Goal: Feedback & Contribution: Submit feedback/report problem

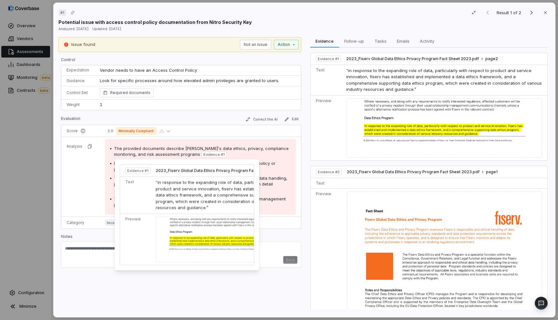
click at [204, 154] on span "Evidence # 1" at bounding box center [214, 154] width 21 height 5
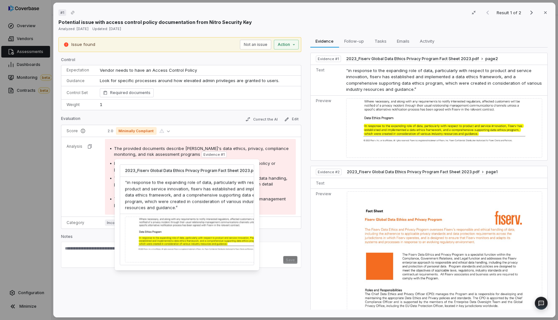
scroll to position [0, 45]
click at [175, 239] on img at bounding box center [187, 239] width 152 height 46
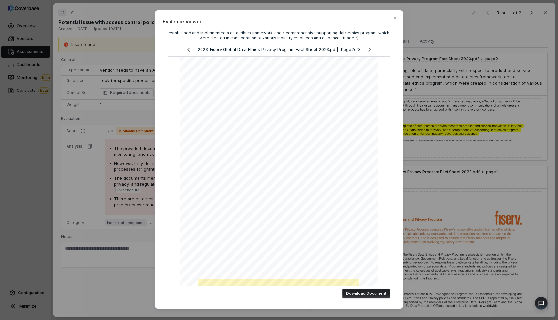
scroll to position [0, 0]
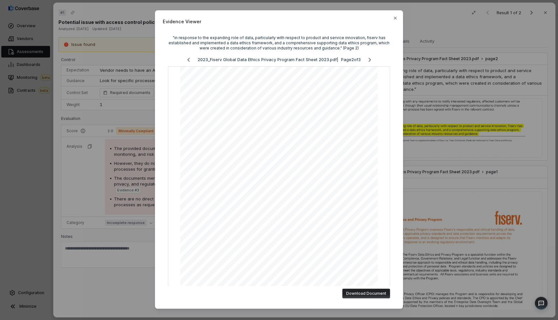
click at [99, 195] on div "Evidence Viewer "in response to the expanding role of data, particularly with r…" at bounding box center [279, 160] width 558 height 320
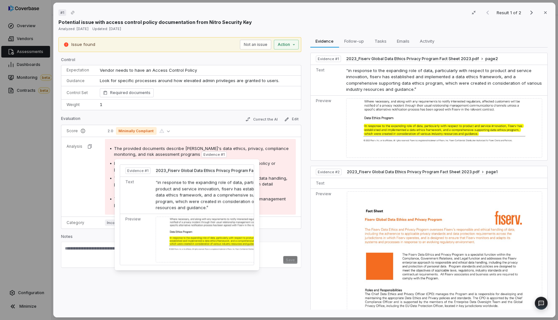
click at [204, 155] on span "Evidence # 1" at bounding box center [214, 154] width 21 height 5
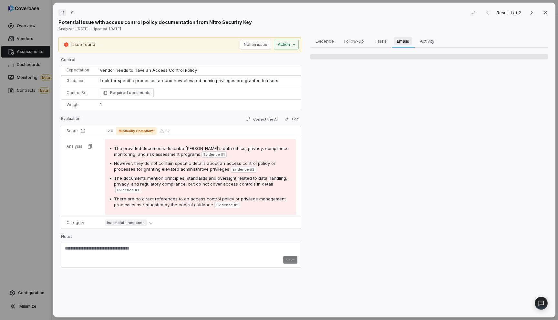
click at [410, 39] on span "Emails" at bounding box center [403, 41] width 17 height 8
click at [420, 41] on span "Activity" at bounding box center [427, 41] width 20 height 8
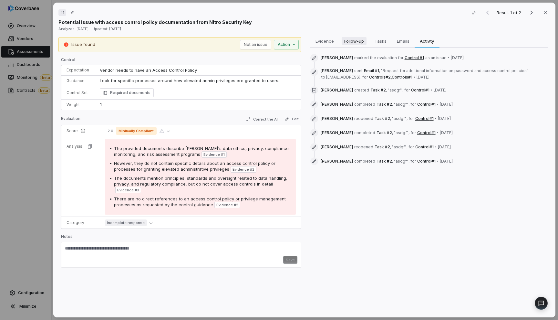
click at [345, 44] on span "Follow-up" at bounding box center [354, 41] width 25 height 8
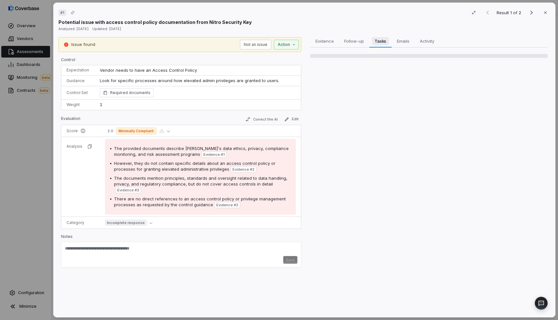
click at [376, 41] on span "Tasks" at bounding box center [380, 41] width 17 height 8
click at [407, 39] on span "Emails" at bounding box center [403, 41] width 18 height 8
click at [425, 38] on span "Activity" at bounding box center [427, 41] width 20 height 8
click at [406, 39] on span "Emails" at bounding box center [403, 41] width 17 height 8
click at [425, 39] on span "Activity" at bounding box center [427, 41] width 20 height 8
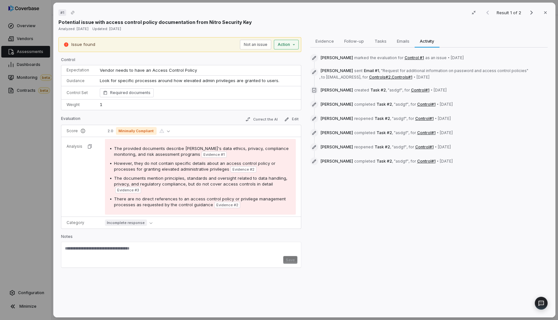
click at [293, 46] on div "# 1 Result 1 of 2 Close Potential issue with access control policy documentatio…" at bounding box center [279, 160] width 558 height 320
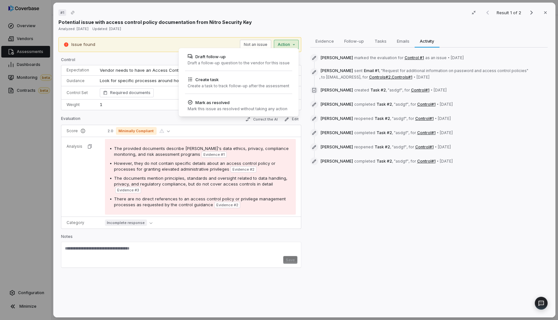
click at [293, 45] on div "# 1 Result 1 of 2 Close Potential issue with access control policy documentatio…" at bounding box center [279, 160] width 558 height 320
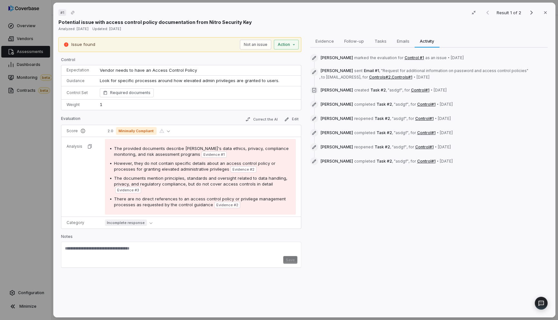
click at [46, 112] on div "# 1 Result 1 of 2 Close Potential issue with access control policy documentatio…" at bounding box center [279, 160] width 558 height 320
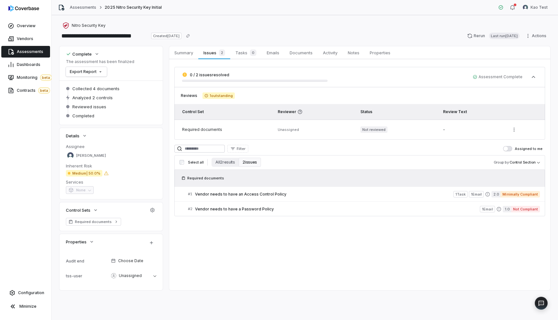
click at [29, 51] on span "Assessments" at bounding box center [30, 51] width 27 height 5
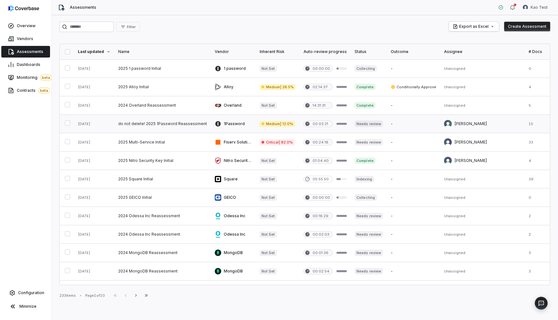
click at [158, 127] on link at bounding box center [162, 124] width 97 height 18
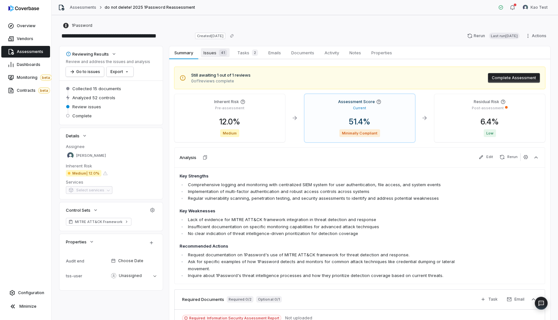
click at [213, 51] on span "Issues 41" at bounding box center [215, 52] width 29 height 9
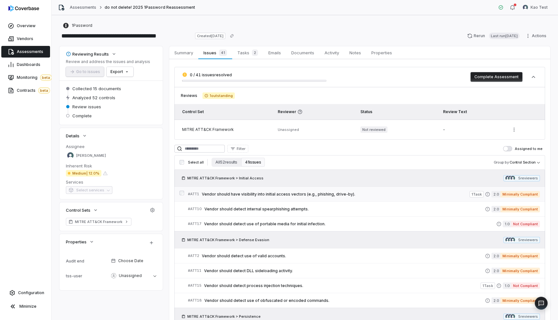
click at [238, 193] on span "Vendor should have visibility into initial access vectors (e.g., phishing, driv…" at bounding box center [336, 194] width 268 height 5
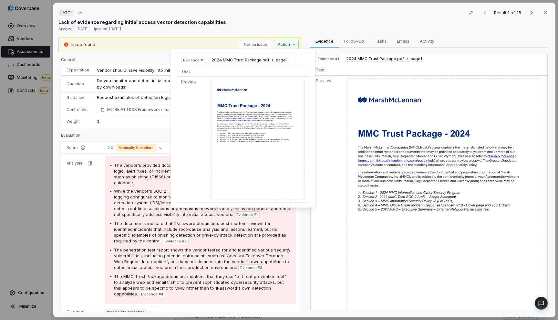
click at [250, 213] on span "Evidence # 1" at bounding box center [247, 214] width 21 height 5
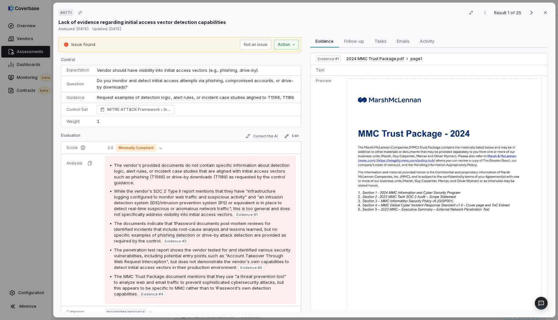
click at [245, 213] on span "Evidence # 1" at bounding box center [247, 214] width 21 height 5
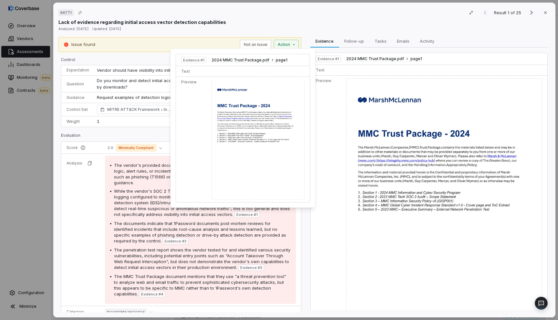
click at [240, 216] on span "Evidence # 1" at bounding box center [247, 214] width 21 height 5
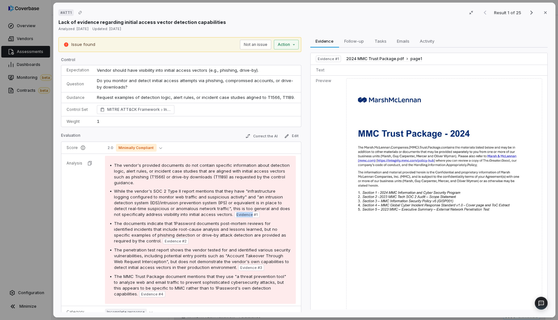
click at [240, 216] on span "Evidence # 1" at bounding box center [247, 214] width 21 height 5
click at [239, 229] on span "The documents indicate that 1Password documents post-mortem reviews for identif…" at bounding box center [200, 232] width 172 height 23
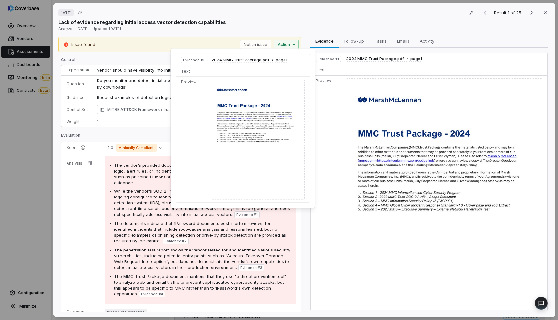
click at [239, 176] on img at bounding box center [258, 140] width 93 height 120
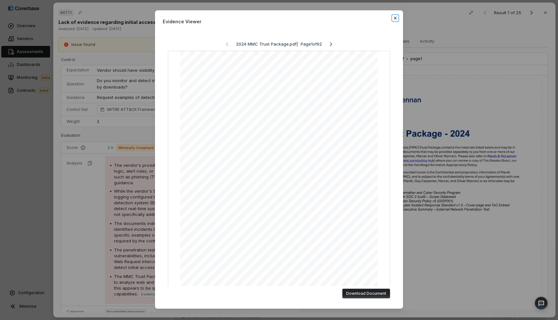
click at [394, 16] on icon "button" at bounding box center [395, 18] width 5 height 5
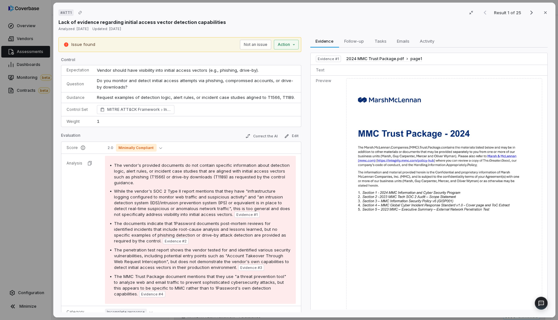
click at [379, 193] on img at bounding box center [444, 205] width 196 height 254
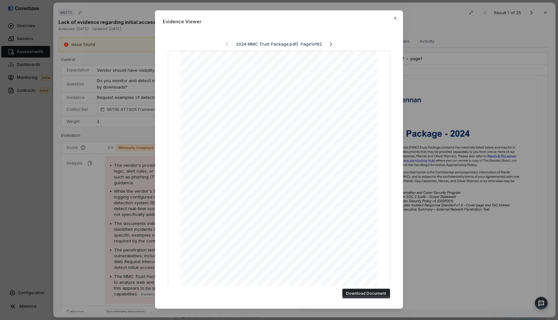
click at [419, 186] on div "Evidence Viewer 2024 MMC Trust Package.pdf | Page 1 of 92 Download Document Clo…" at bounding box center [279, 164] width 558 height 328
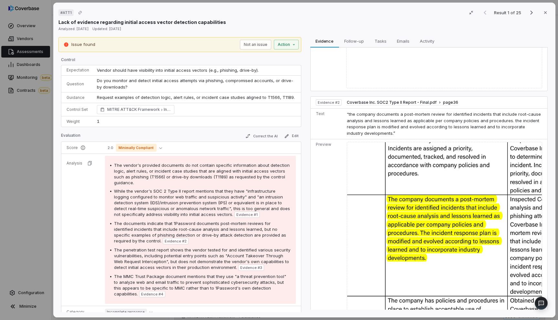
scroll to position [243, 0]
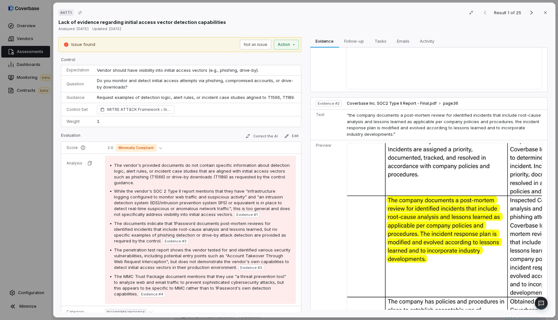
click at [250, 177] on span "The vendor's provided documents do not contain specific information about detec…" at bounding box center [202, 174] width 176 height 23
click at [235, 233] on span "The documents indicate that 1Password documents post-mortem reviews for identif…" at bounding box center [200, 232] width 172 height 23
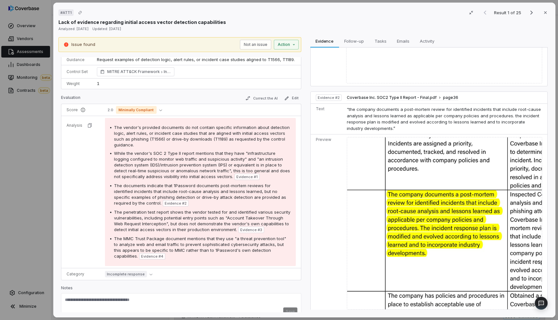
scroll to position [47, 0]
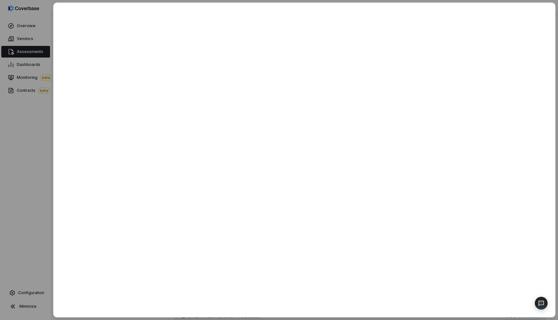
click at [42, 133] on div at bounding box center [279, 160] width 558 height 320
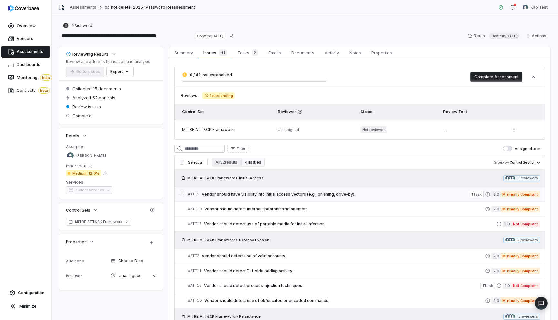
click at [236, 193] on span "Vendor should have visibility into initial access vectors (e.g., phishing, driv…" at bounding box center [336, 194] width 268 height 5
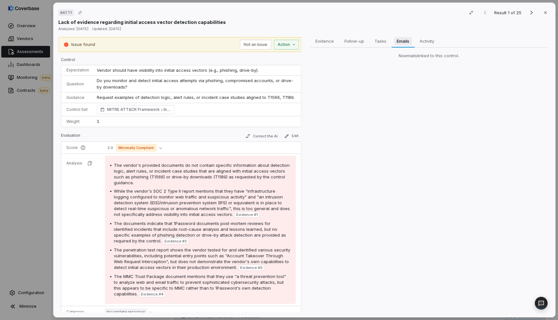
click at [400, 42] on span "Emails" at bounding box center [403, 41] width 17 height 8
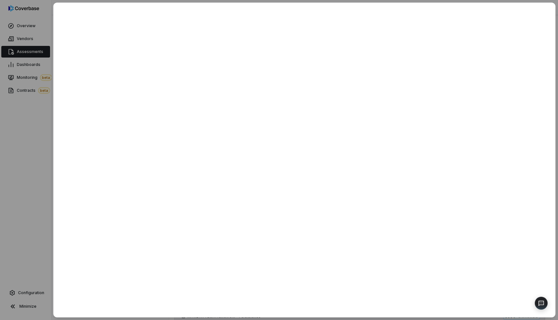
click at [6, 164] on div at bounding box center [279, 160] width 558 height 320
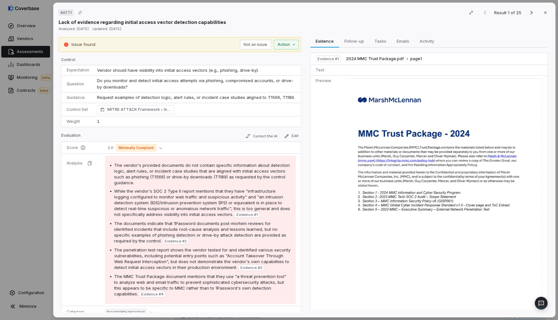
click at [41, 174] on div "# ATT1 Result 1 of 25 Close Lack of evidence regarding initial access vector de…" at bounding box center [279, 160] width 558 height 320
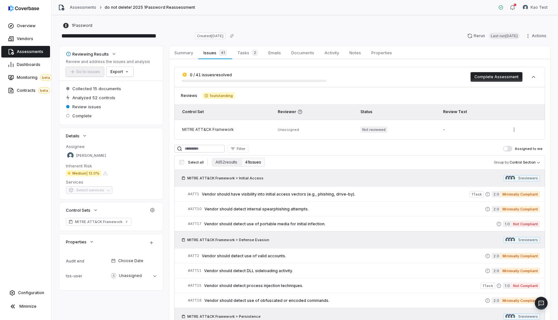
click at [34, 52] on span "Assessments" at bounding box center [30, 51] width 27 height 5
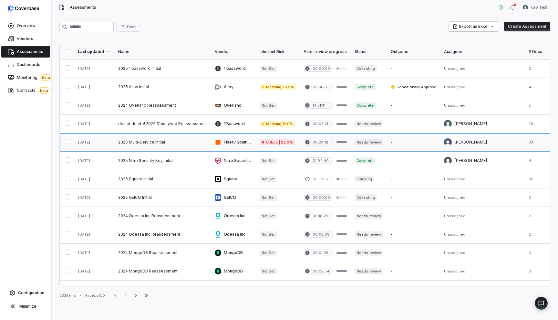
click at [146, 141] on link at bounding box center [162, 142] width 97 height 18
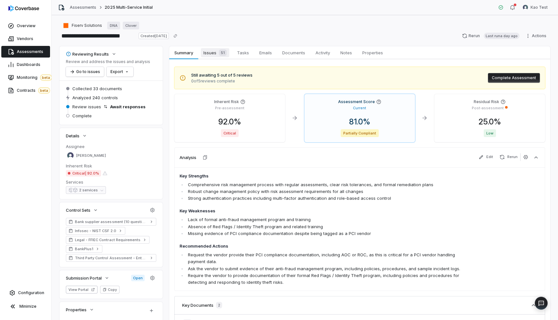
click at [225, 57] on span "Issues 51" at bounding box center [215, 52] width 28 height 9
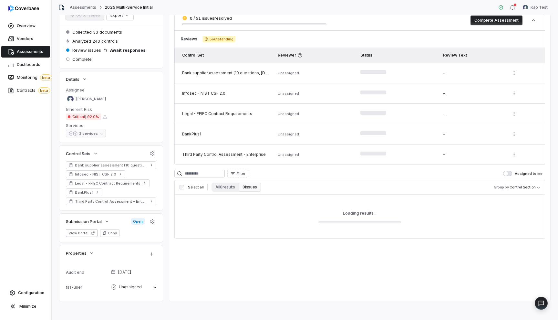
scroll to position [59, 0]
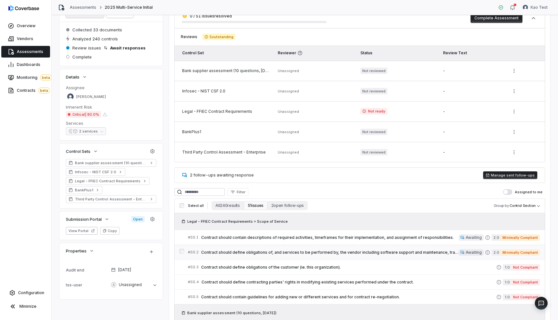
click at [236, 250] on span "Contract should define obligations of, and services to be performed by, the ven…" at bounding box center [330, 252] width 258 height 5
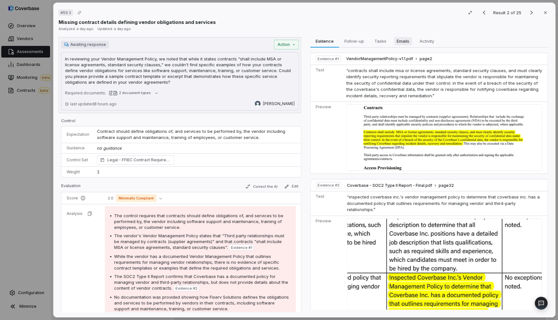
click at [397, 42] on span "Emails" at bounding box center [403, 41] width 18 height 8
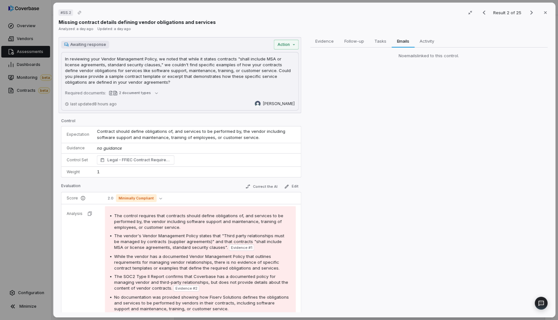
click at [37, 169] on div "# SS.2 Result 2 of 25 Close Missing contract details defining vendor obligation…" at bounding box center [279, 160] width 558 height 320
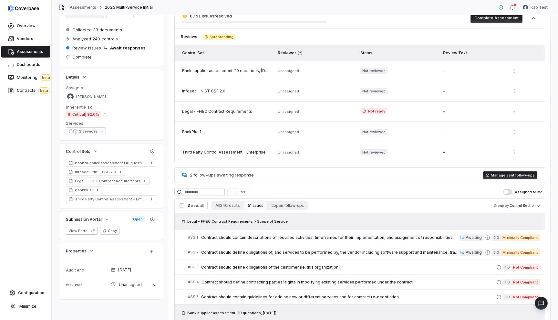
click at [37, 53] on span "Assessments" at bounding box center [30, 51] width 27 height 5
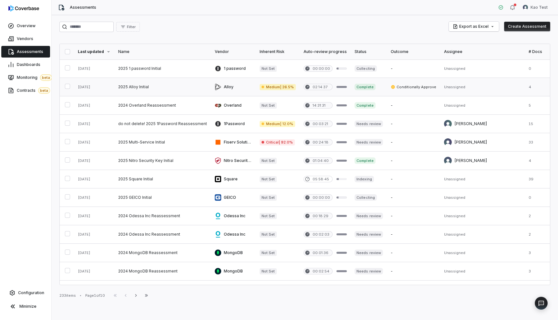
click at [144, 92] on link at bounding box center [162, 87] width 97 height 18
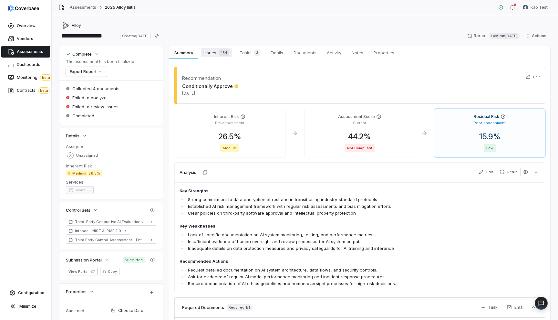
click at [223, 49] on span "Issues 184" at bounding box center [216, 52] width 31 height 9
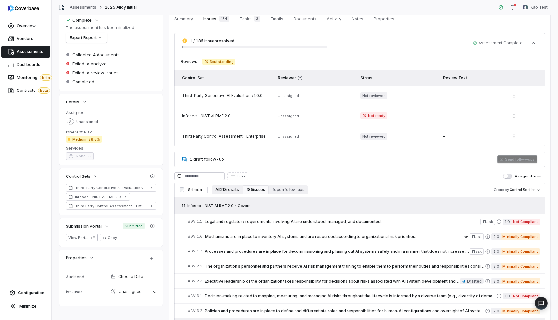
scroll to position [37, 0]
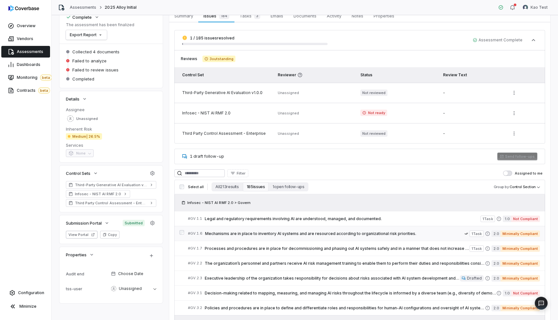
click at [237, 236] on div "# GV.1.6 Mechanisms are in place to inventory AI systems and are resourced acco…" at bounding box center [326, 233] width 277 height 7
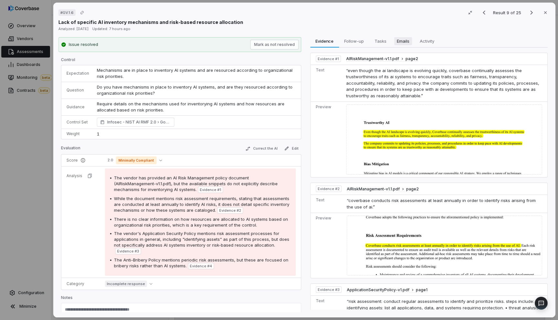
click at [395, 42] on span "Emails" at bounding box center [403, 41] width 18 height 8
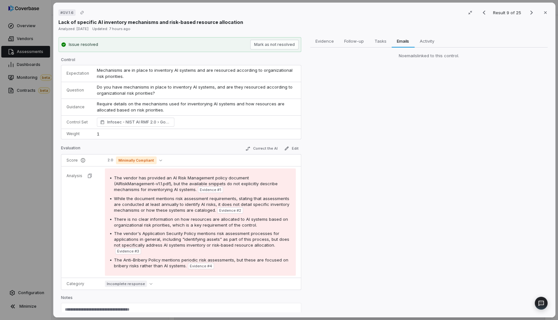
click at [48, 148] on div "# GV.1.6 Result 9 of 25 Close Lack of specific AI inventory mechanisms and risk…" at bounding box center [279, 160] width 558 height 320
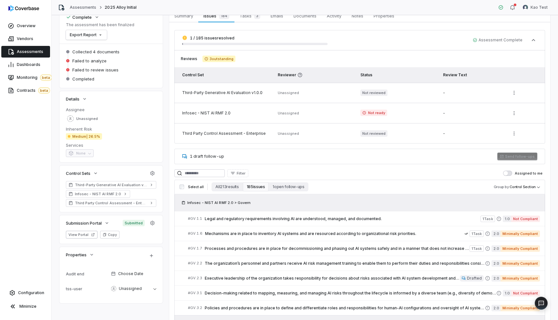
click at [32, 52] on span "Assessments" at bounding box center [30, 51] width 27 height 5
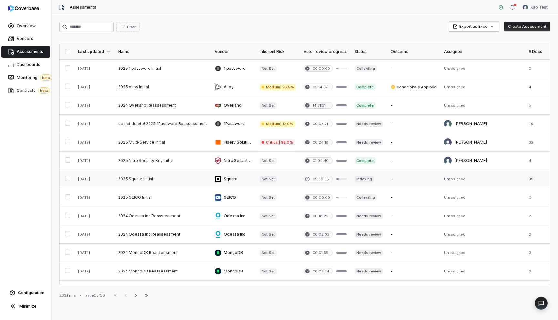
click at [140, 181] on link at bounding box center [162, 179] width 97 height 18
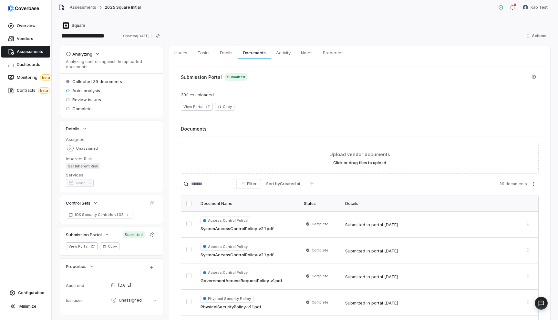
click at [17, 105] on div "Overview Vendors Assessments Dashboards Monitoring beta Contracts beta Configur…" at bounding box center [25, 160] width 51 height 320
click at [22, 50] on span "Assessments" at bounding box center [30, 51] width 27 height 5
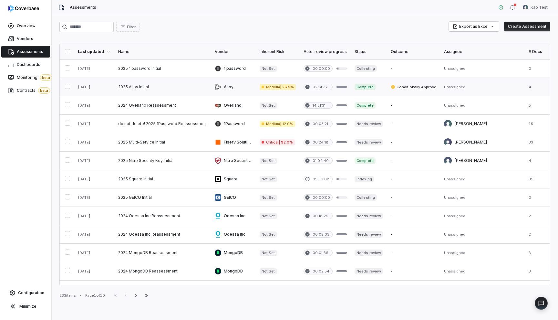
click at [149, 84] on link at bounding box center [162, 87] width 97 height 18
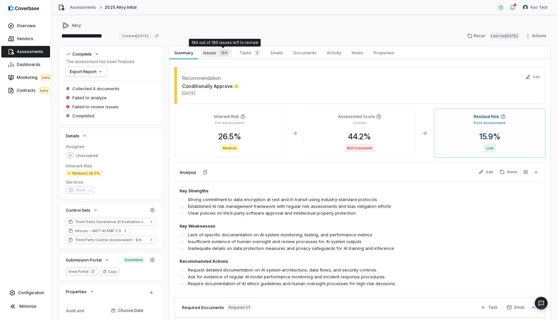
click at [220, 53] on span "184" at bounding box center [224, 52] width 10 height 6
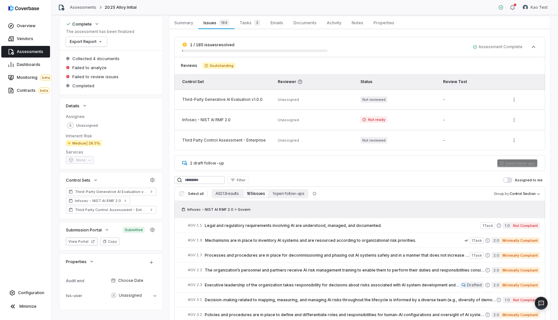
scroll to position [69, 0]
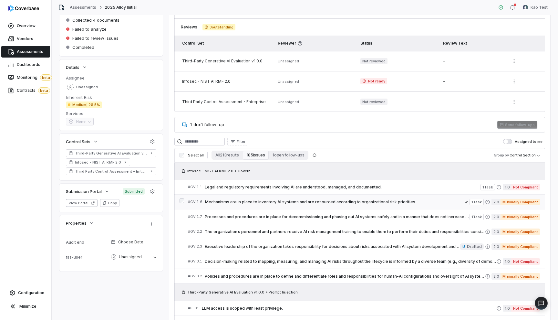
click at [222, 202] on span "Mechanisms are in place to inventory AI systems and are resourced according to …" at bounding box center [335, 201] width 260 height 5
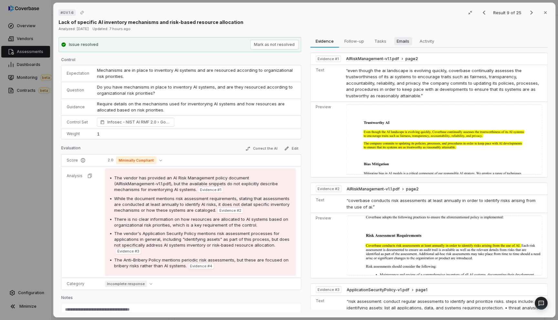
click at [404, 41] on span "Emails" at bounding box center [403, 41] width 18 height 8
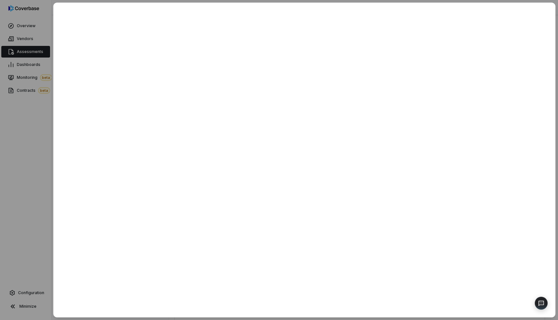
click at [30, 157] on div at bounding box center [279, 160] width 558 height 320
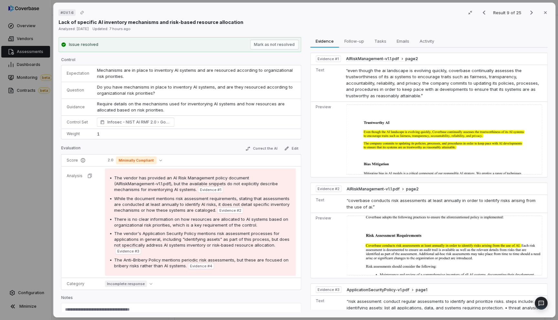
click at [38, 169] on div "# GV.1.6 Result 9 of 25 Close Lack of specific AI inventory mechanisms and risk…" at bounding box center [279, 160] width 558 height 320
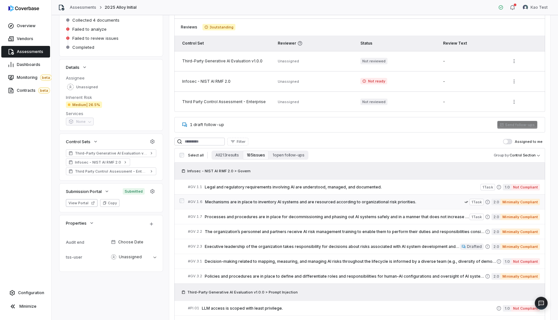
click at [304, 205] on link "# GV.1.6 Mechanisms are in place to inventory AI systems and are resourced acco…" at bounding box center [364, 202] width 352 height 15
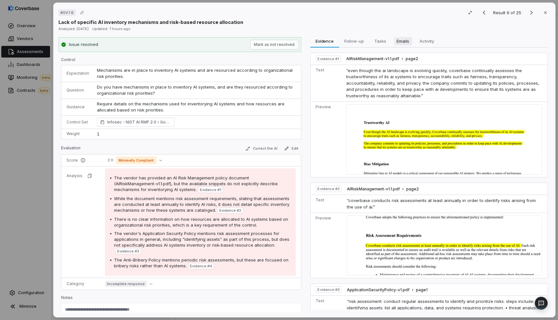
click at [396, 40] on span "Emails" at bounding box center [403, 41] width 18 height 8
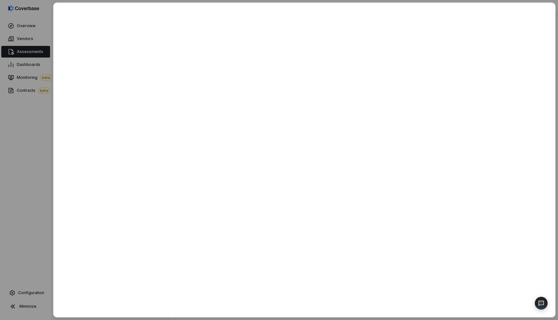
click at [24, 156] on div at bounding box center [279, 160] width 558 height 320
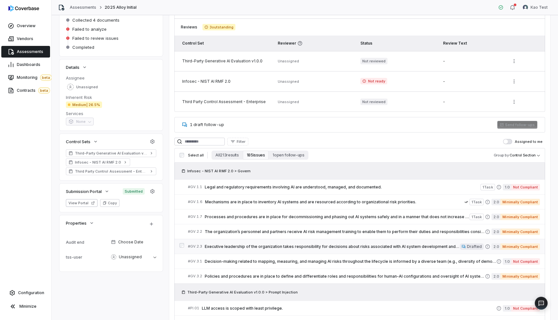
click at [234, 245] on span "Executive leadership of the organization takes responsibility for decisions abo…" at bounding box center [332, 246] width 255 height 5
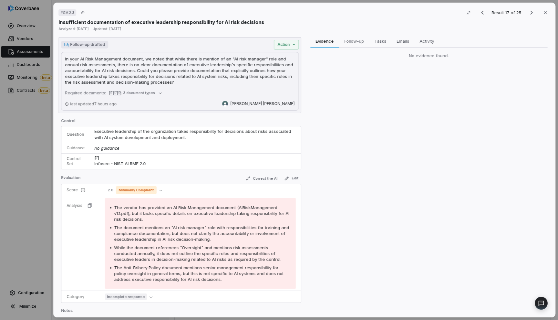
click at [392, 35] on div "# GV.2.3 Result 17 of 25 Close Insufficient documentation of executive leadersh…" at bounding box center [304, 160] width 503 height 315
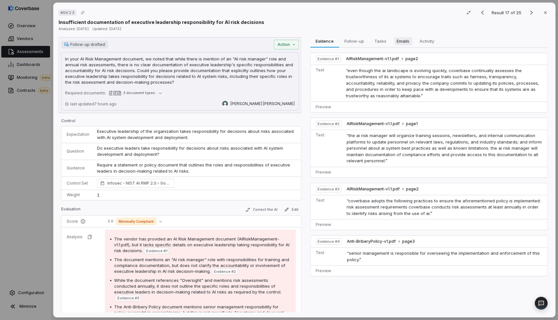
click at [394, 39] on span "Emails" at bounding box center [403, 41] width 18 height 8
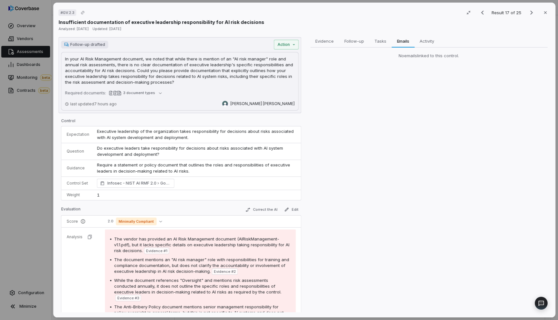
click at [25, 149] on div "# GV.2.3 Result 17 of 25 Close Insufficient documentation of executive leadersh…" at bounding box center [279, 160] width 558 height 320
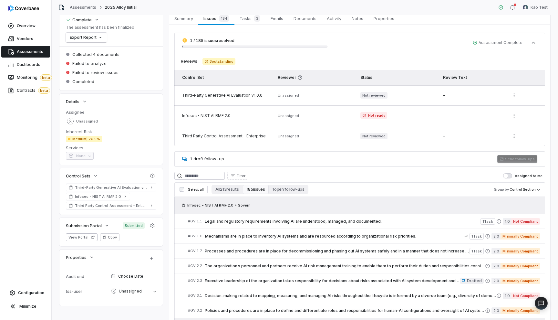
scroll to position [10, 0]
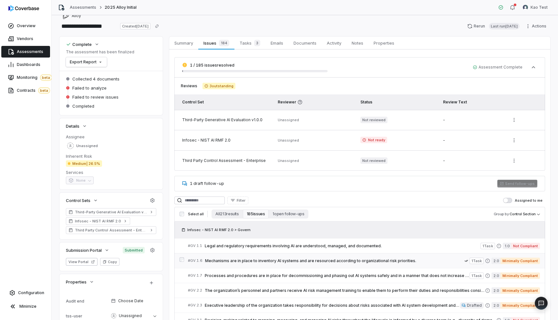
click at [233, 261] on span "Mechanisms are in place to inventory AI systems and are resourced according to …" at bounding box center [335, 260] width 260 height 5
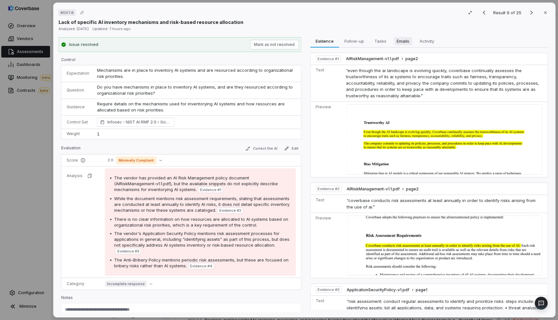
click at [404, 43] on span "Emails" at bounding box center [403, 41] width 18 height 8
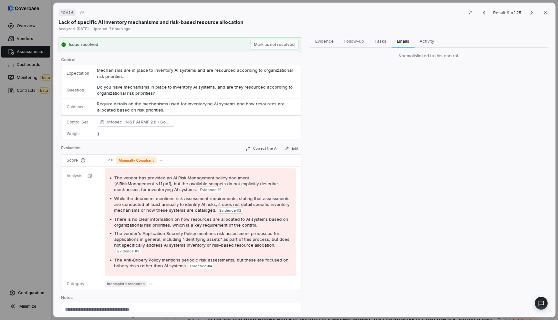
click at [46, 123] on div "# GV.1.6 Result 9 of 25 Close Lack of specific AI inventory mechanisms and risk…" at bounding box center [279, 160] width 558 height 320
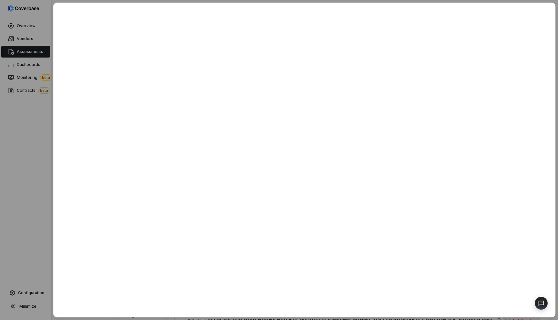
click at [35, 144] on div at bounding box center [279, 160] width 558 height 320
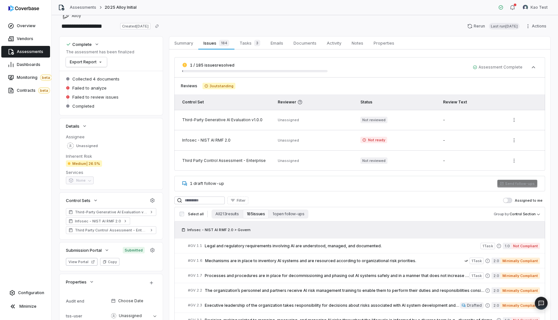
click at [34, 52] on span "Assessments" at bounding box center [30, 51] width 27 height 5
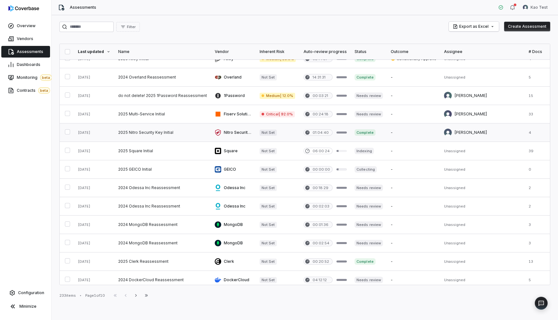
scroll to position [35, 0]
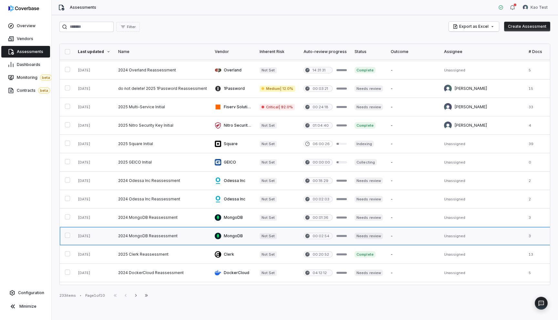
click at [142, 238] on link at bounding box center [162, 236] width 97 height 18
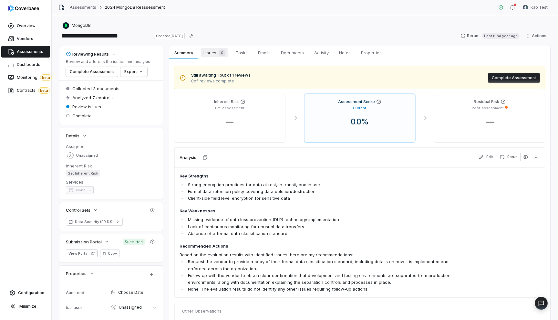
click at [219, 54] on div "0" at bounding box center [221, 52] width 9 height 6
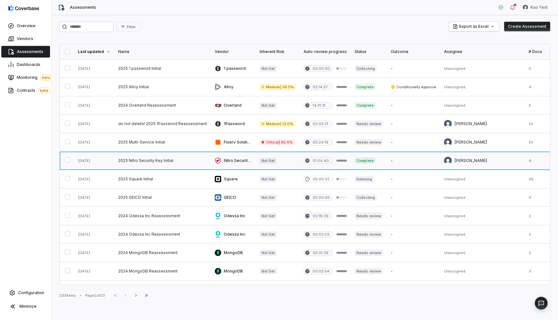
click at [131, 158] on link at bounding box center [162, 161] width 97 height 18
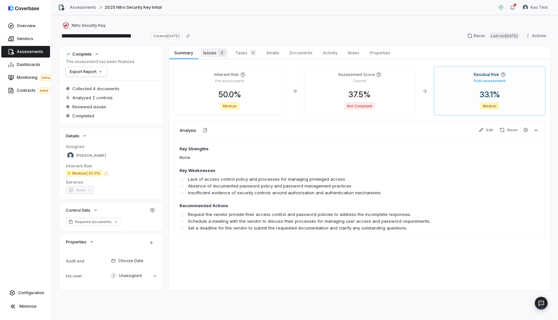
click at [218, 52] on div "2" at bounding box center [221, 52] width 9 height 6
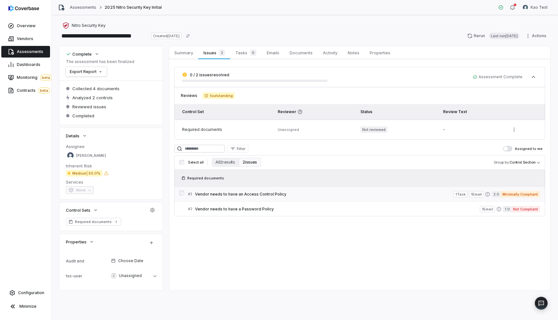
click at [299, 196] on span "Vendor needs to have an Access Control Policy" at bounding box center [324, 194] width 259 height 5
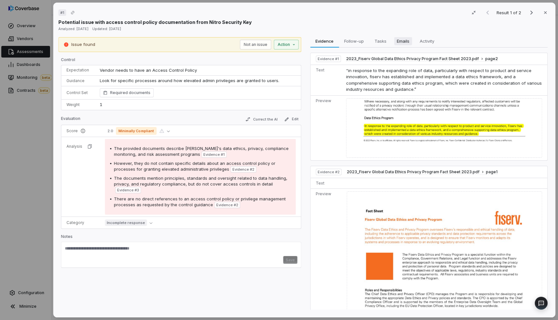
click at [410, 40] on span "Emails" at bounding box center [403, 41] width 18 height 8
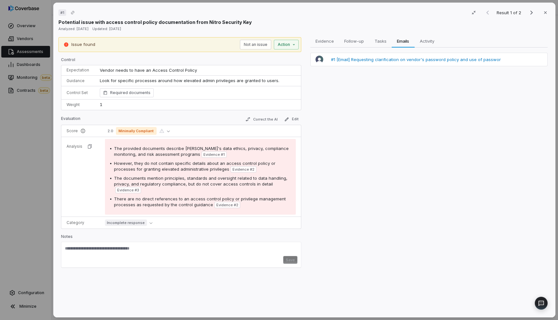
click at [399, 61] on span "#1 [Email] Requesting clarification on vendor's password policy and use of pass…" at bounding box center [416, 60] width 170 height 6
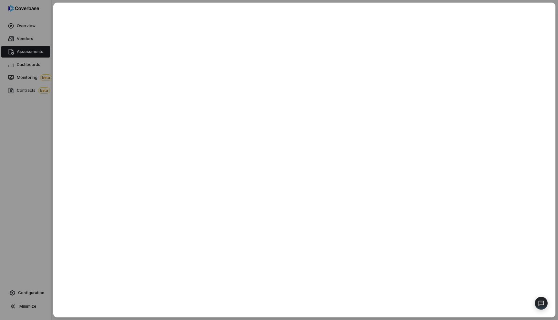
click at [38, 176] on div at bounding box center [279, 160] width 558 height 320
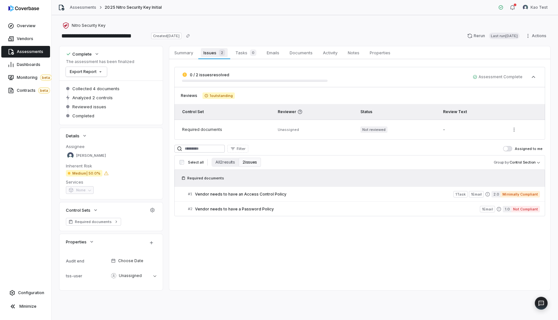
click at [222, 53] on span "2" at bounding box center [222, 52] width 6 height 6
click at [239, 193] on span "Vendor needs to have an Access Control Policy" at bounding box center [324, 194] width 259 height 5
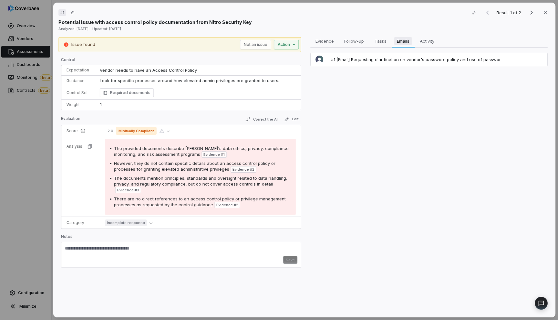
click at [408, 44] on span "Emails" at bounding box center [403, 41] width 17 height 8
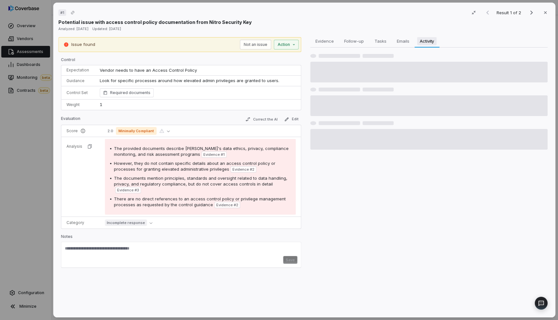
click at [422, 44] on span "Activity" at bounding box center [427, 41] width 19 height 8
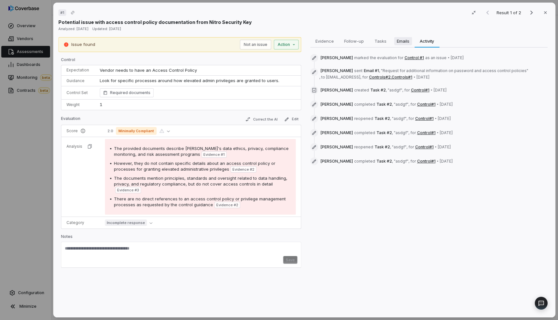
click at [402, 42] on span "Emails" at bounding box center [403, 41] width 18 height 8
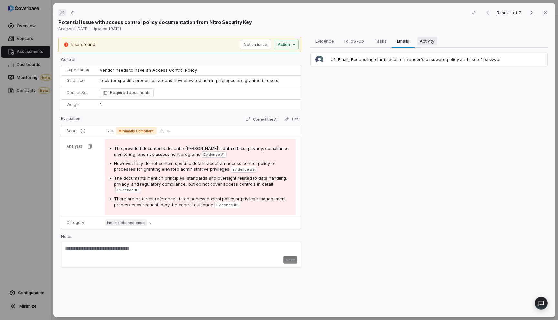
click at [421, 40] on span "Activity" at bounding box center [427, 41] width 20 height 8
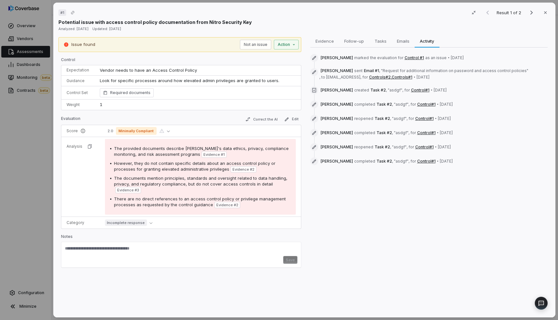
click at [364, 71] on span "Email #1" at bounding box center [371, 70] width 15 height 5
click at [349, 75] on span ", to kao@coverbase.ai" at bounding box center [339, 77] width 41 height 5
click at [400, 38] on span "Emails" at bounding box center [403, 41] width 18 height 8
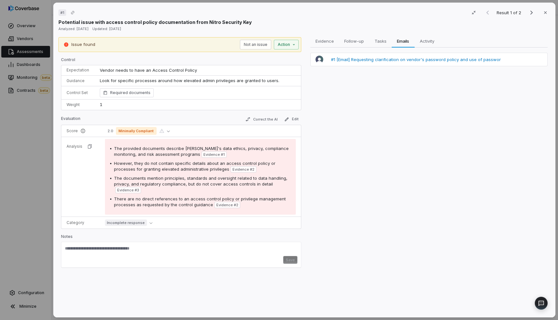
click at [407, 61] on span "#1 [Email] Requesting clarification on vendor's password policy and use of pass…" at bounding box center [416, 60] width 170 height 6
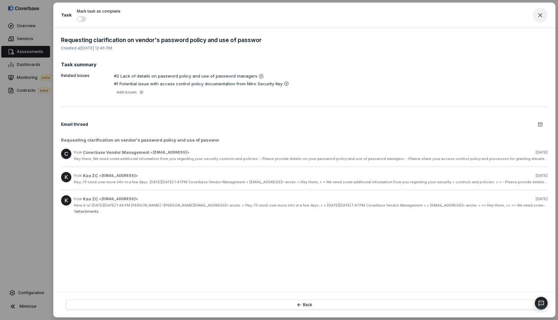
click at [539, 18] on icon "button" at bounding box center [541, 15] width 8 height 8
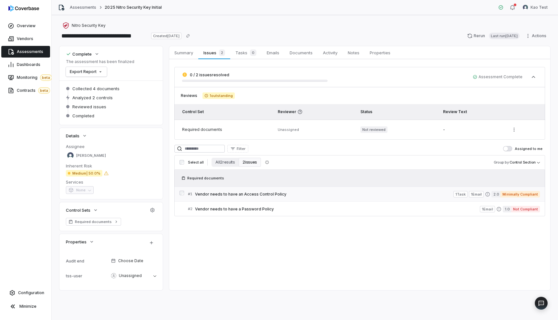
click at [231, 192] on span "Vendor needs to have an Access Control Policy" at bounding box center [324, 194] width 259 height 5
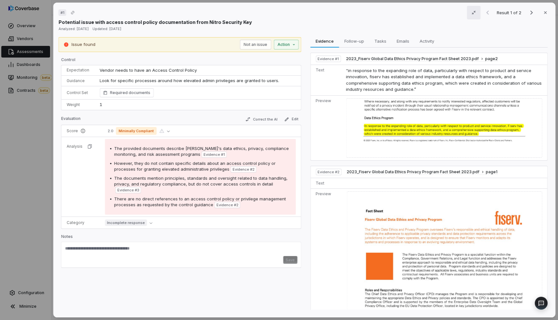
click at [472, 14] on icon "button" at bounding box center [474, 13] width 4 height 4
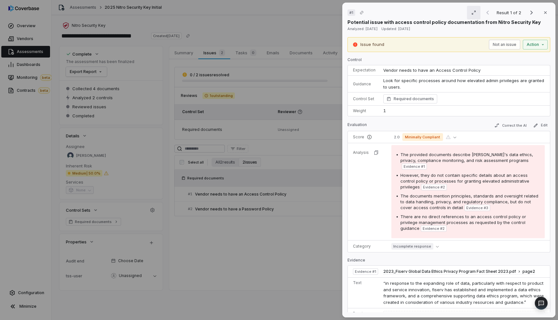
click at [472, 13] on icon "button" at bounding box center [474, 12] width 5 height 5
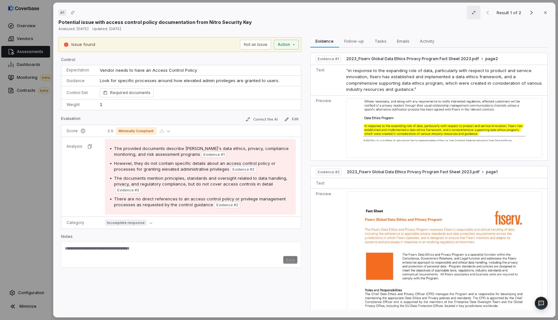
click at [472, 11] on icon "button" at bounding box center [474, 13] width 4 height 4
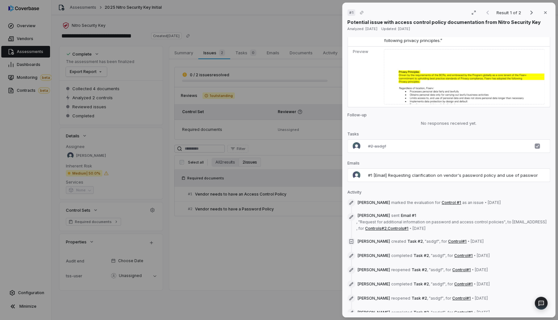
scroll to position [605, 0]
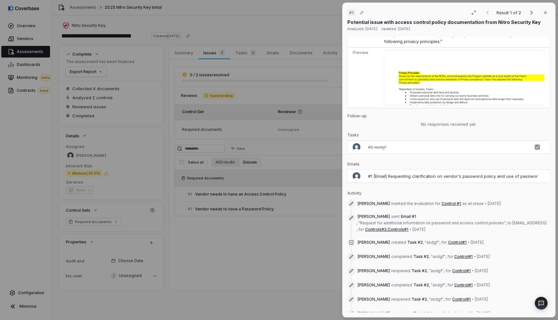
click at [356, 162] on p "Emails" at bounding box center [449, 166] width 203 height 8
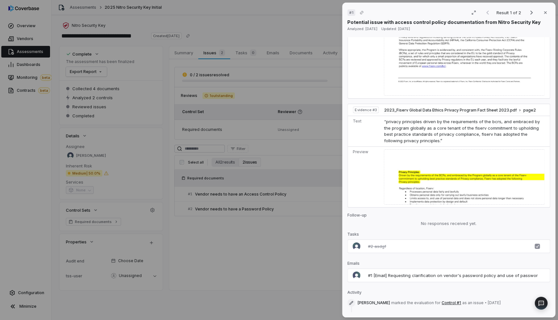
scroll to position [493, 0]
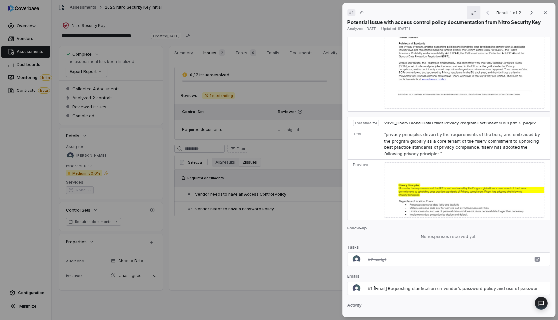
click at [472, 13] on icon "button" at bounding box center [474, 12] width 5 height 5
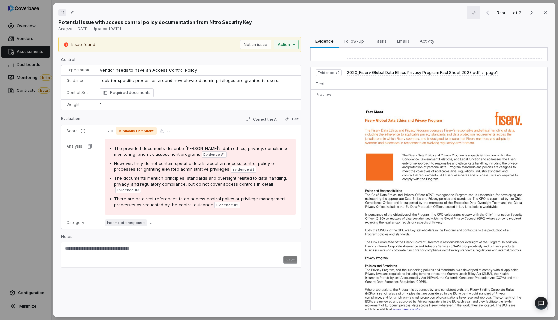
scroll to position [100, 0]
click at [470, 7] on button "button" at bounding box center [474, 13] width 14 height 14
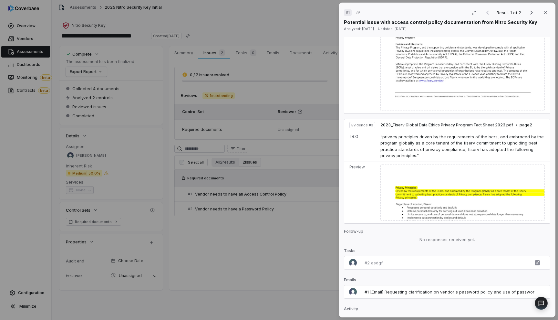
scroll to position [496, 0]
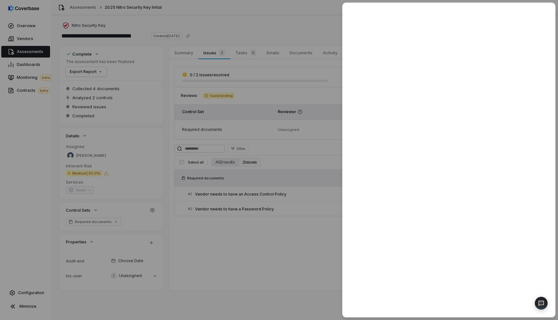
click at [215, 196] on div at bounding box center [279, 160] width 558 height 320
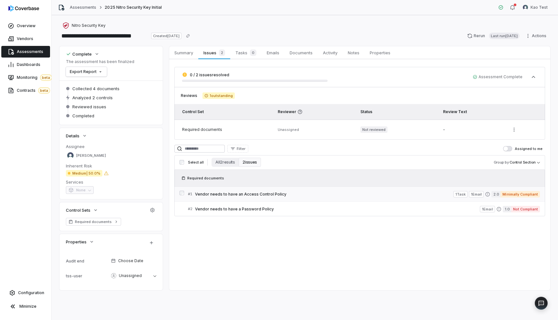
click at [242, 192] on span "Vendor needs to have an Access Control Policy" at bounding box center [324, 194] width 259 height 5
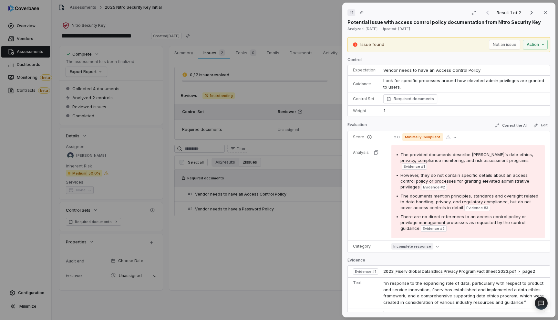
click at [267, 213] on div "# 1 Result 1 of 2 Close Potential issue with access control policy documentatio…" at bounding box center [279, 160] width 558 height 320
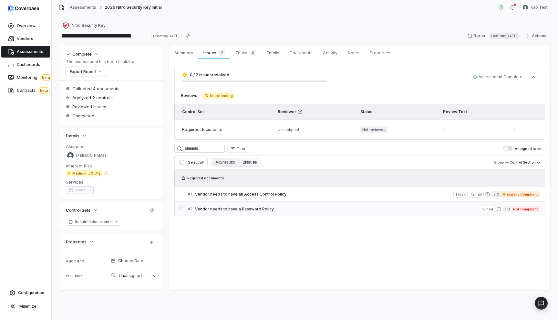
click at [259, 209] on span "Vendor needs to have a Password Policy" at bounding box center [337, 209] width 285 height 5
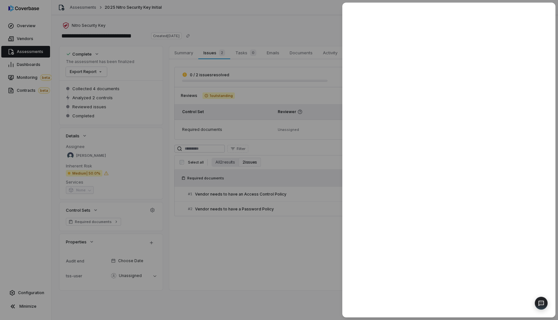
click at [257, 211] on div at bounding box center [279, 160] width 558 height 320
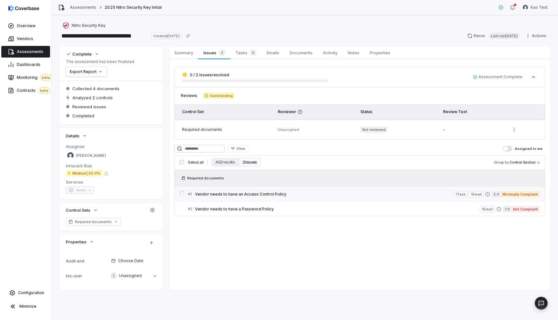
click at [259, 193] on span "Vendor needs to have an Access Control Policy" at bounding box center [324, 194] width 259 height 5
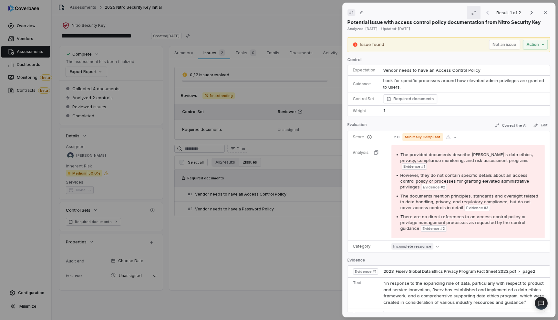
click at [472, 13] on icon "button" at bounding box center [474, 12] width 5 height 5
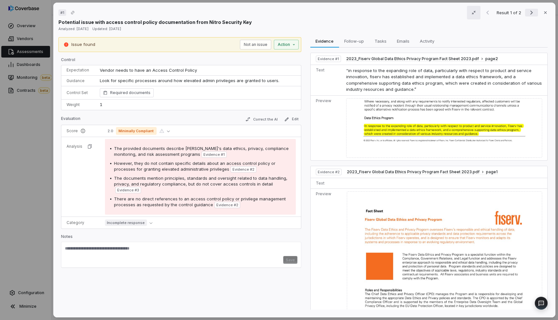
click at [528, 12] on icon "Next result" at bounding box center [532, 13] width 8 height 8
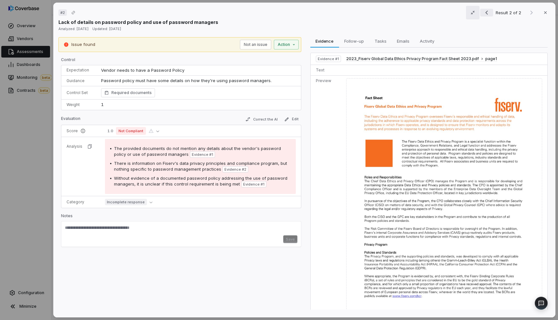
click at [485, 12] on icon "Previous result" at bounding box center [487, 13] width 8 height 8
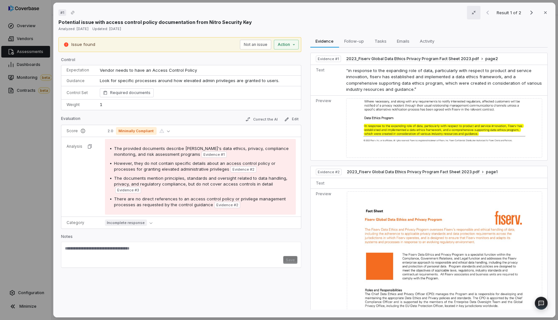
click at [38, 122] on div "# 1 Result 1 of 2 Close Potential issue with access control policy documentatio…" at bounding box center [279, 160] width 558 height 320
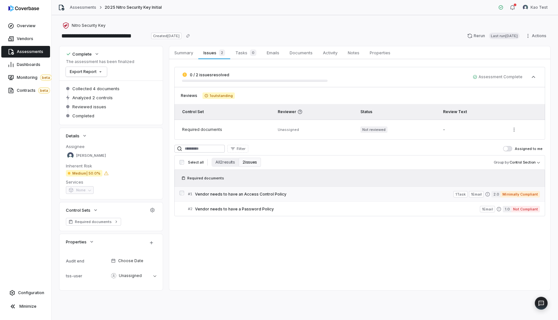
click at [392, 195] on span "Vendor needs to have an Access Control Policy" at bounding box center [324, 194] width 259 height 5
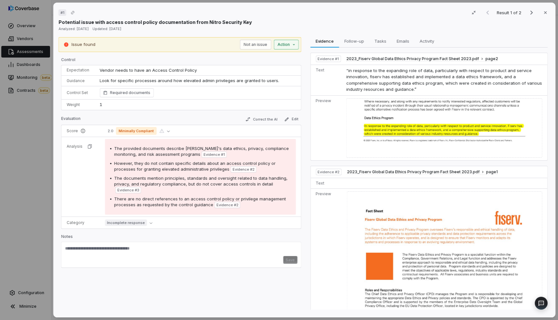
click at [293, 44] on div "# 1 Result 1 of 2 Close Potential issue with access control policy documentatio…" at bounding box center [279, 160] width 558 height 320
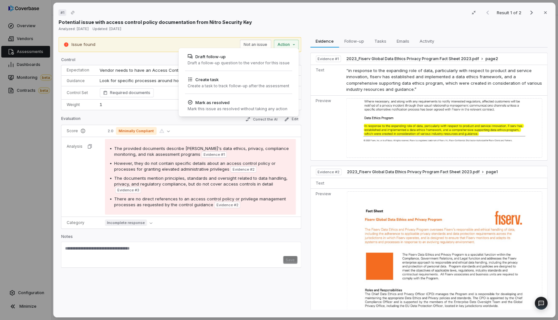
click at [31, 161] on div "# 1 Result 1 of 2 Close Potential issue with access control policy documentatio…" at bounding box center [279, 160] width 558 height 320
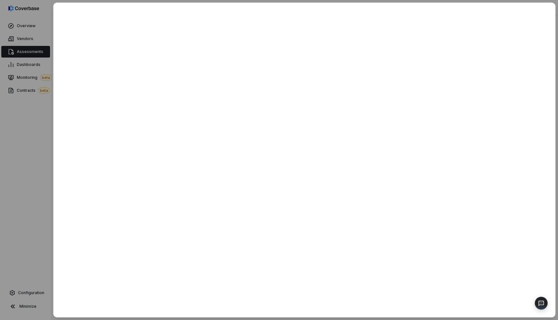
click at [21, 157] on div at bounding box center [279, 160] width 558 height 320
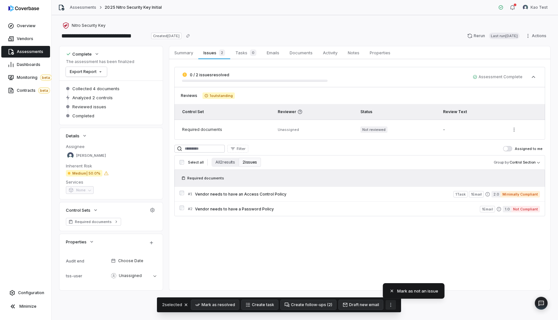
click at [391, 305] on icon "More actions" at bounding box center [391, 305] width 1 height 4
click at [356, 304] on button "Draft new email" at bounding box center [361, 305] width 44 height 10
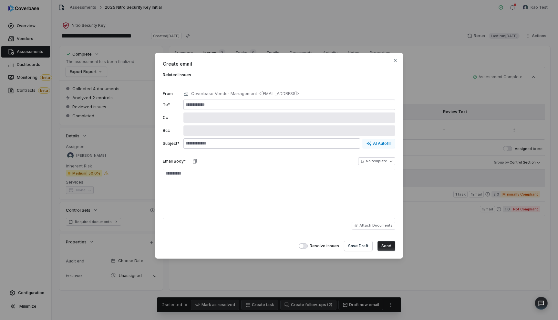
type textarea "*"
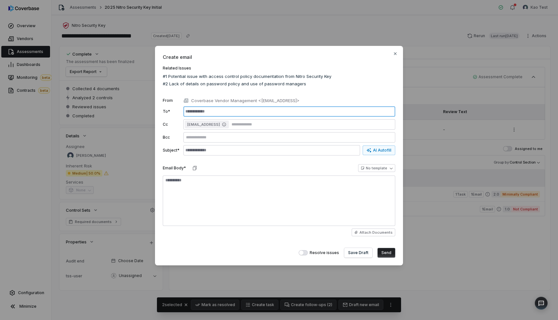
click at [289, 114] on input "text" at bounding box center [290, 111] width 212 height 10
type input "****"
click at [366, 256] on button "Save Draft" at bounding box center [359, 253] width 28 height 10
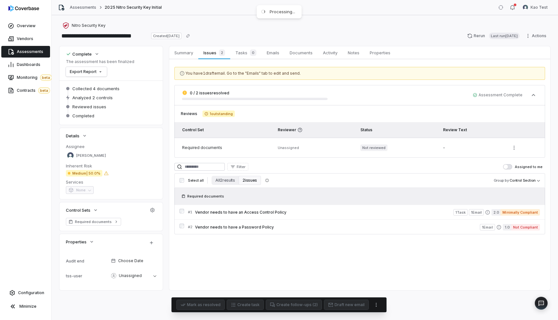
click at [239, 73] on span "You have 1 draft email . Go to the "Emails" tab to edit and send." at bounding box center [243, 73] width 115 height 5
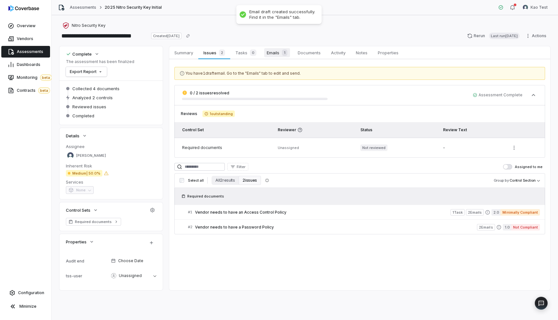
click at [271, 56] on span "Emails 1" at bounding box center [277, 52] width 26 height 9
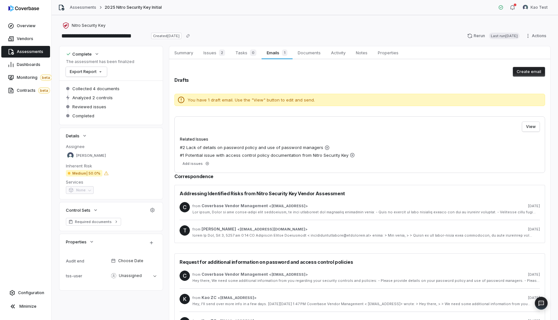
click at [516, 73] on button "Create email" at bounding box center [529, 72] width 32 height 10
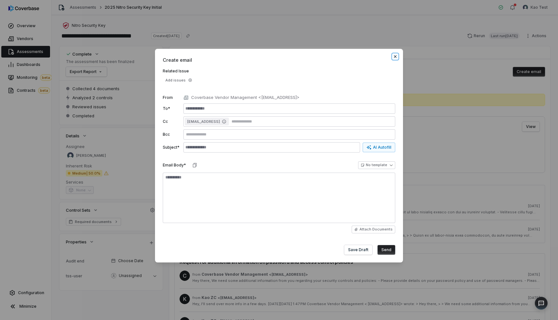
click at [395, 57] on icon "button" at bounding box center [395, 56] width 5 height 5
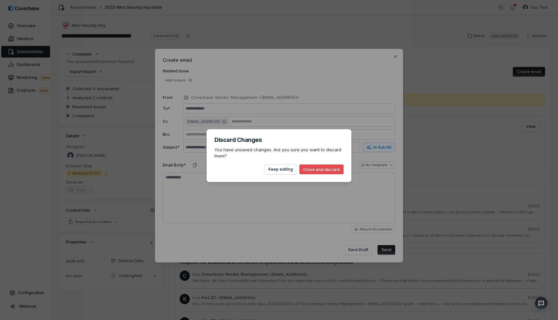
click at [314, 172] on button "Close and discard" at bounding box center [322, 170] width 44 height 10
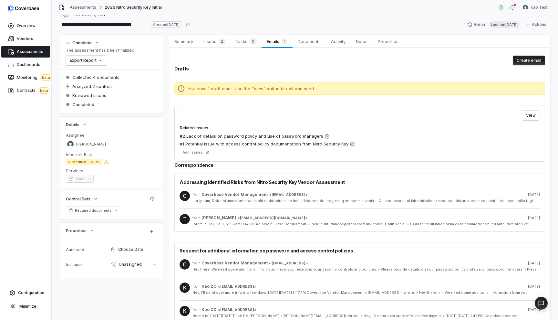
scroll to position [11, 0]
click at [206, 123] on div "View Related Issues #2 Lack of details on password policy and use of password m…" at bounding box center [360, 133] width 371 height 57
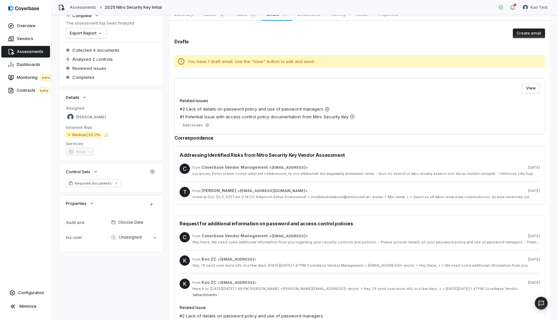
scroll to position [37, 0]
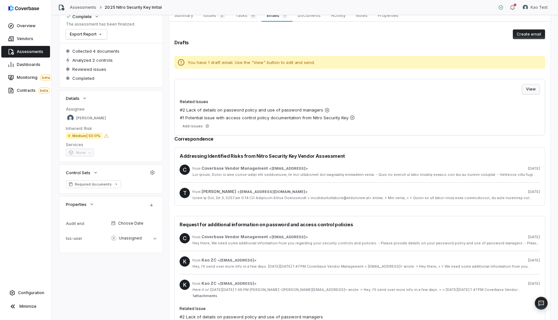
click at [523, 90] on button "View" at bounding box center [531, 89] width 17 height 10
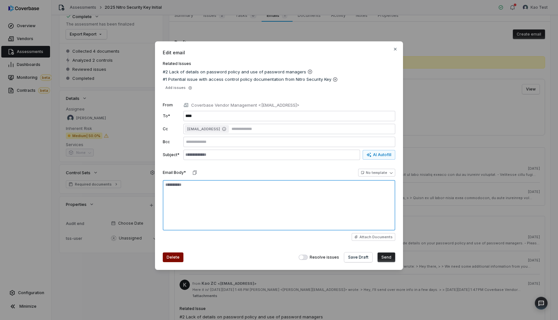
click at [231, 187] on textarea at bounding box center [279, 205] width 233 height 50
click at [172, 258] on button "Delete" at bounding box center [173, 257] width 21 height 10
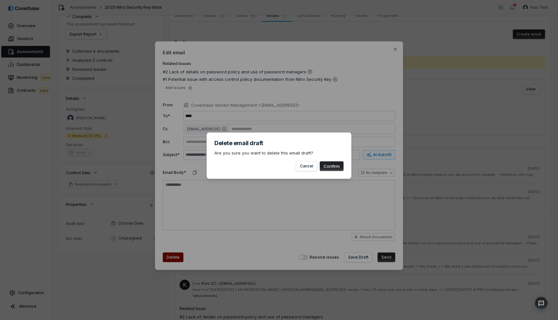
click at [334, 165] on button "Confirm" at bounding box center [332, 166] width 24 height 10
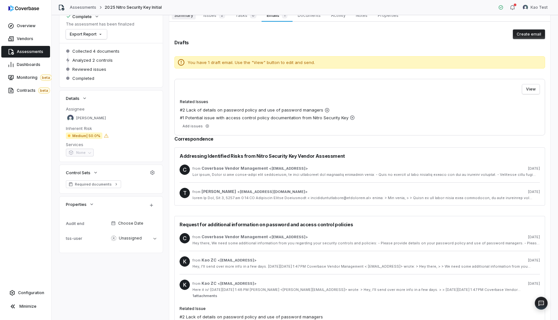
scroll to position [0, 0]
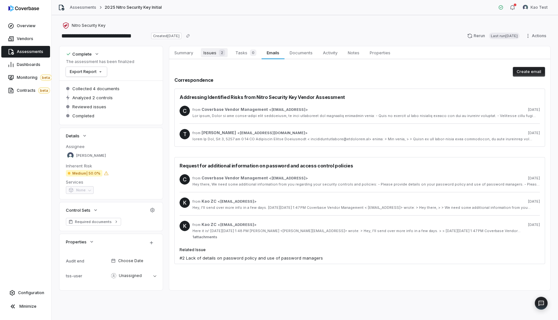
click at [208, 54] on span "Issues 2" at bounding box center [214, 52] width 27 height 9
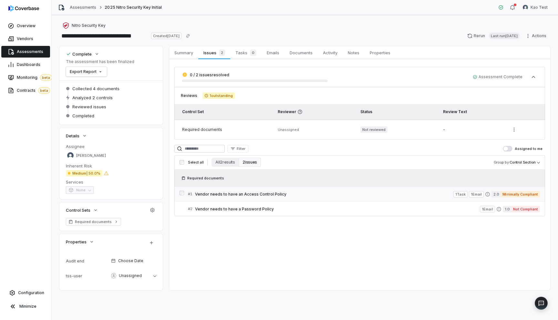
click at [232, 197] on div "# 1 Vendor needs to have an Access Control Policy" at bounding box center [321, 194] width 266 height 7
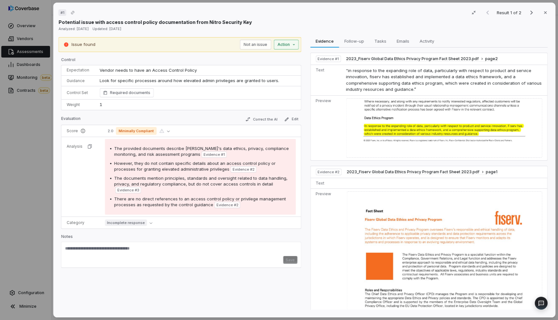
click at [295, 45] on div "# 1 Result 1 of 2 Close Potential issue with access control policy documentatio…" at bounding box center [279, 160] width 558 height 320
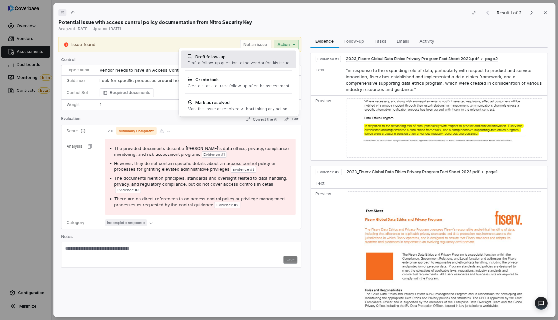
click at [254, 63] on div "Draft a follow-up question to the vendor for this issue" at bounding box center [239, 62] width 102 height 5
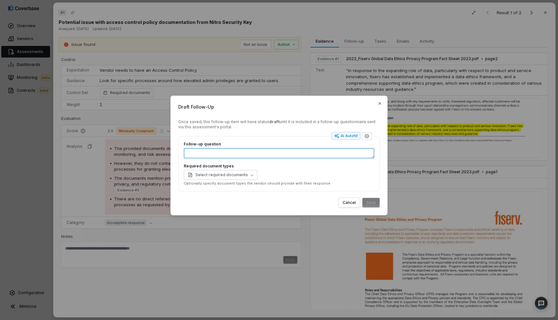
click at [253, 155] on textarea "Follow-up question" at bounding box center [279, 153] width 191 height 10
click at [357, 136] on div "AI Autofill" at bounding box center [347, 135] width 24 height 5
type textarea "*"
type textarea "****"
type textarea "*"
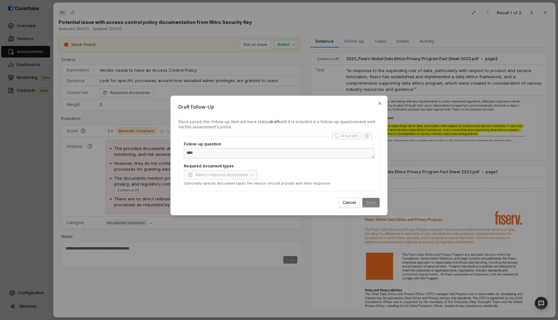
type textarea "**********"
type textarea "*"
type textarea "**********"
type textarea "*"
type textarea "**********"
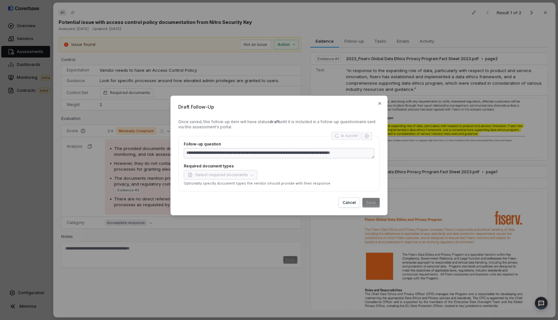
type textarea "*"
type textarea "**********"
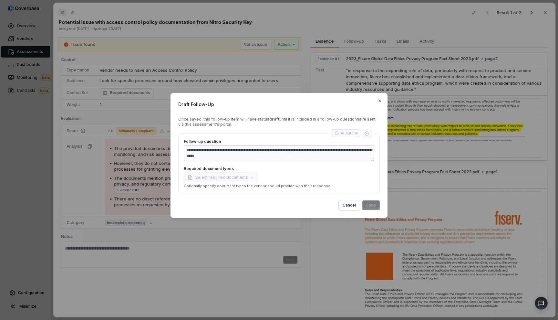
type textarea "*"
type textarea "**********"
type textarea "*"
type textarea "**********"
type textarea "*"
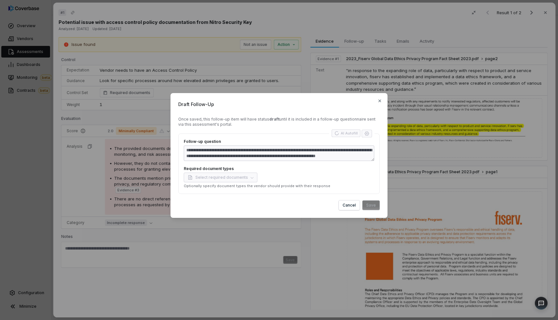
type textarea "**********"
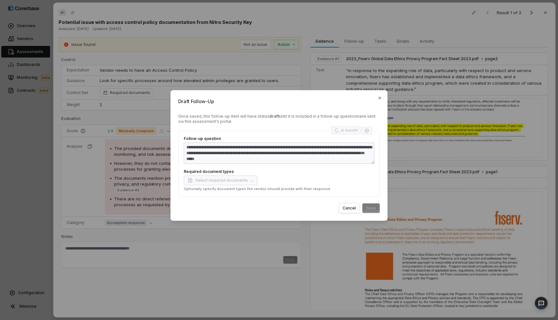
type textarea "*"
type textarea "**********"
type textarea "*"
type textarea "**********"
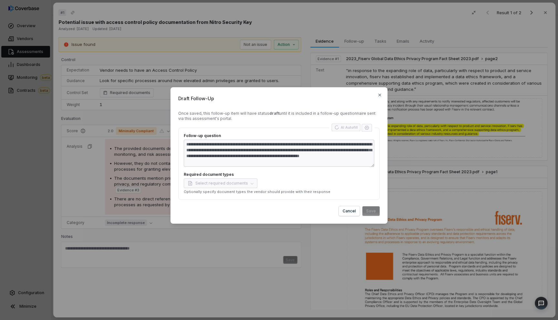
type textarea "*"
type textarea "**********"
type textarea "*"
type textarea "**********"
type textarea "*"
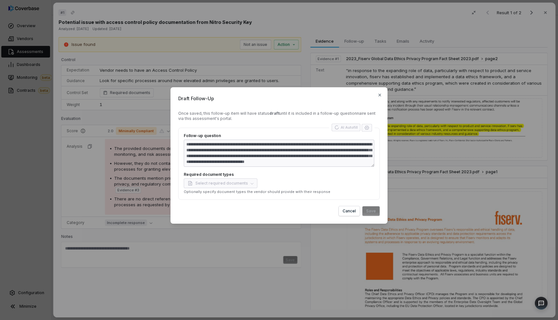
type textarea "**********"
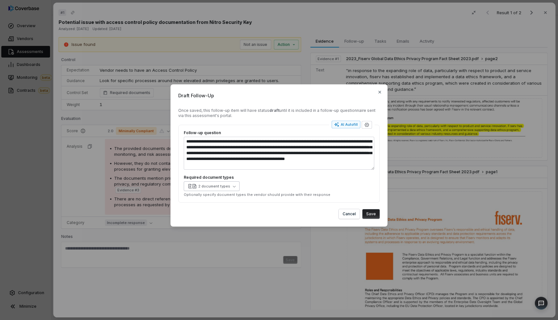
click at [231, 189] on button "2 document types" at bounding box center [212, 186] width 56 height 10
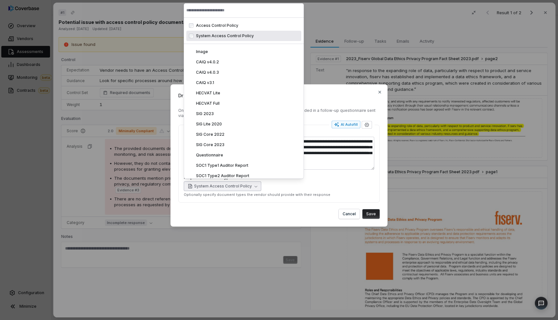
type textarea "*"
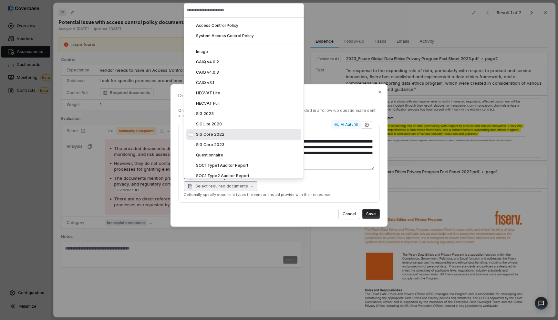
click at [315, 216] on div "Cancel Save" at bounding box center [279, 214] width 202 height 10
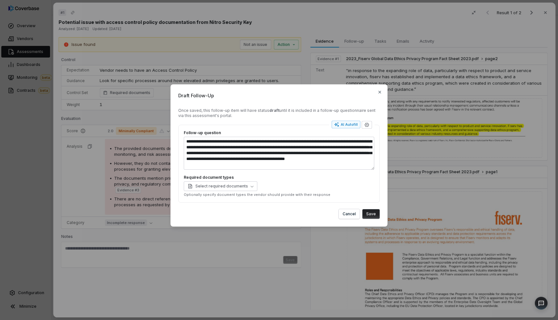
click at [373, 216] on button "Save" at bounding box center [371, 214] width 17 height 10
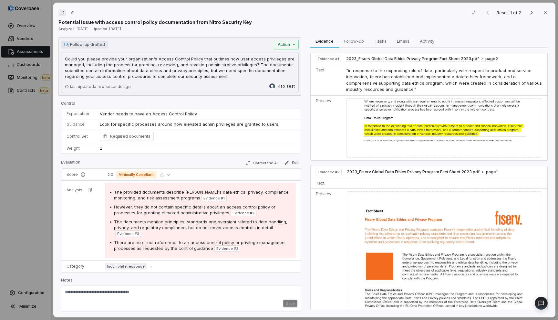
click at [37, 149] on div "# 1 Result 1 of 2 Close Potential issue with access control policy documentatio…" at bounding box center [279, 160] width 558 height 320
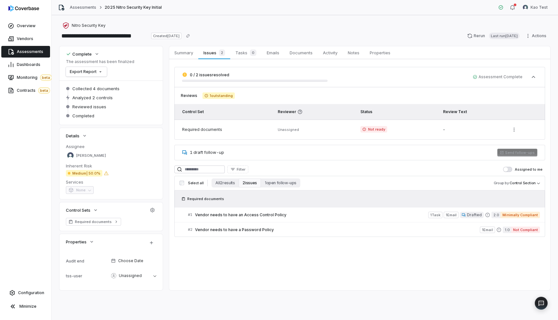
click at [454, 154] on div "1 draft follow-up Send follow-ups" at bounding box center [360, 153] width 371 height 16
click at [35, 54] on link "Assessments" at bounding box center [25, 52] width 49 height 12
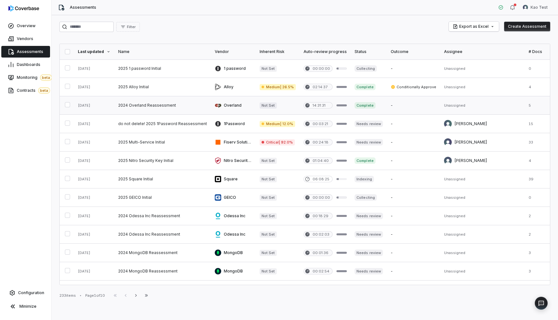
click at [173, 110] on link at bounding box center [162, 105] width 97 height 18
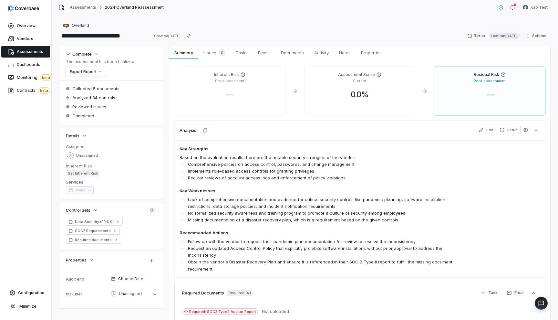
click at [214, 59] on div "Inherent Risk Pre-assessment — Assessment Score Current 0.0 % Residual Risk Pos…" at bounding box center [359, 201] width 381 height 284
click at [212, 55] on span "Issues 0" at bounding box center [214, 52] width 27 height 9
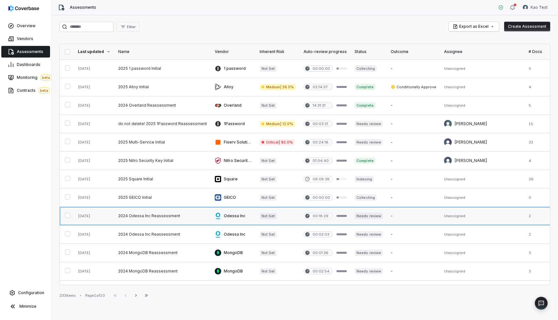
click at [161, 217] on link at bounding box center [162, 216] width 97 height 18
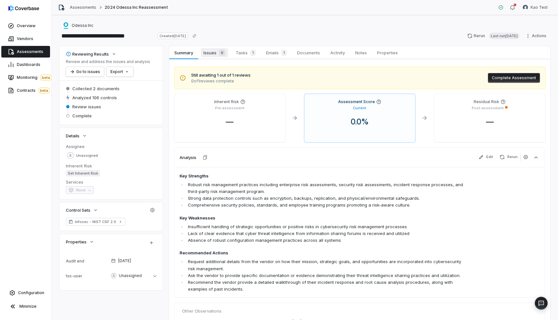
click at [207, 56] on span "Issues 6" at bounding box center [214, 52] width 27 height 9
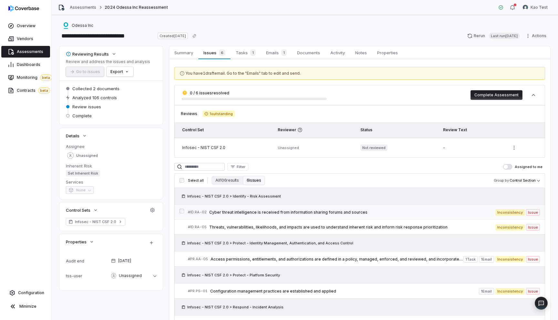
click at [364, 215] on div "# ID.RA-02 Cyber threat intelligence is received from information sharing forum…" at bounding box center [342, 212] width 308 height 7
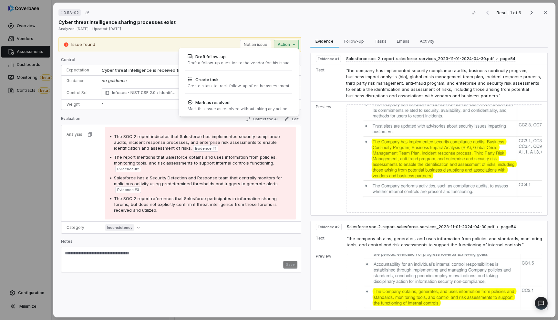
click at [282, 44] on div "# ID.RA-02 Result 1 of 6 Close Cyber threat intelligence sharing processes exis…" at bounding box center [279, 160] width 558 height 320
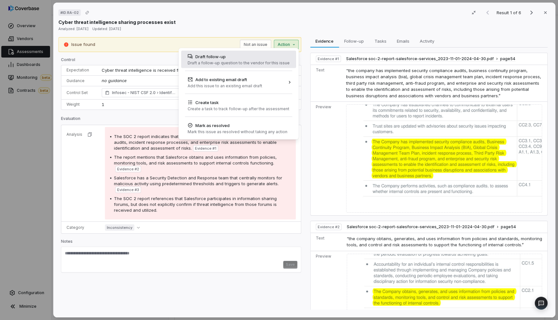
click at [258, 64] on div "Draft a follow-up question to the vendor for this issue" at bounding box center [239, 62] width 102 height 5
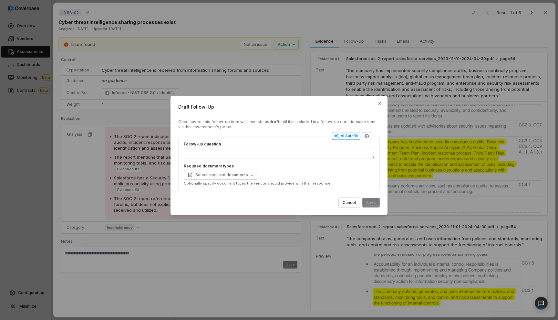
click at [350, 135] on div "AI Autofill" at bounding box center [347, 135] width 24 height 5
type textarea "*"
type textarea "**"
type textarea "*"
type textarea "*******"
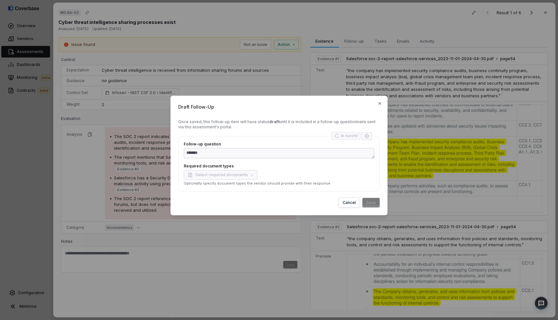
type textarea "*"
type textarea "**********"
type textarea "*"
type textarea "**********"
type textarea "*"
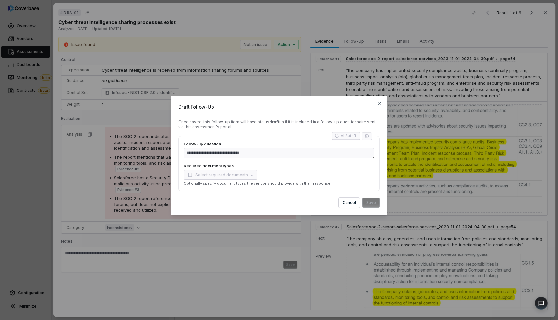
type textarea "**********"
type textarea "*"
type textarea "**********"
type textarea "*"
type textarea "**********"
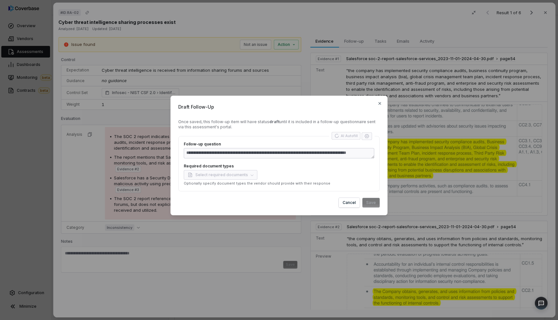
type textarea "*"
type textarea "**********"
type textarea "*"
type textarea "**********"
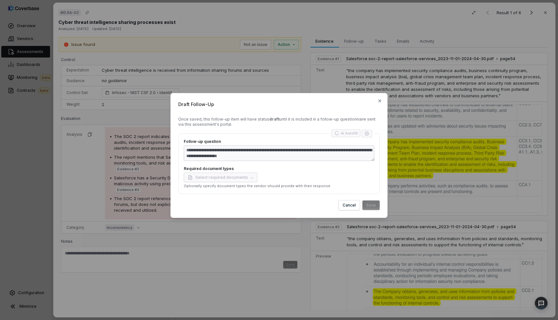
type textarea "*"
type textarea "**********"
type textarea "*"
type textarea "**********"
type textarea "*"
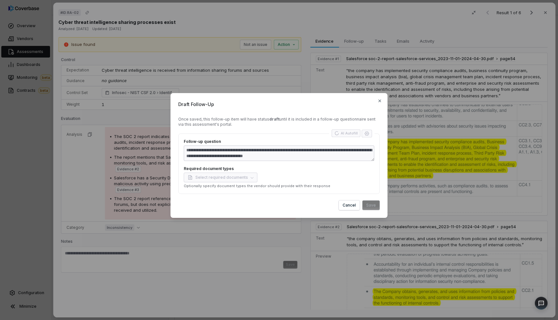
type textarea "**********"
type textarea "*"
type textarea "**********"
type textarea "*"
type textarea "**********"
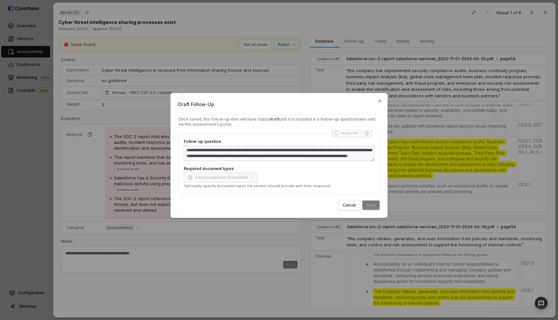
type textarea "*"
type textarea "**********"
type textarea "*"
type textarea "**********"
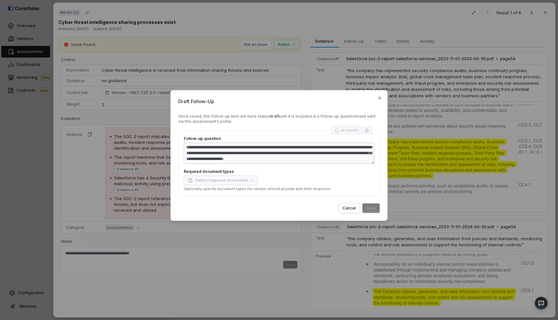
type textarea "*"
type textarea "**********"
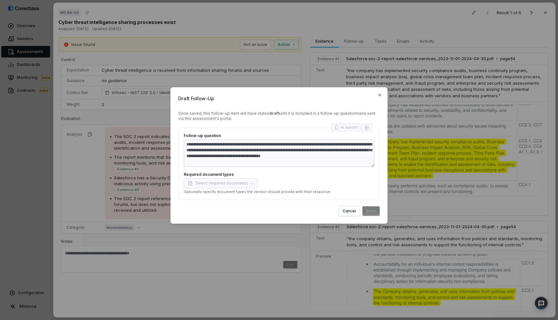
type textarea "*"
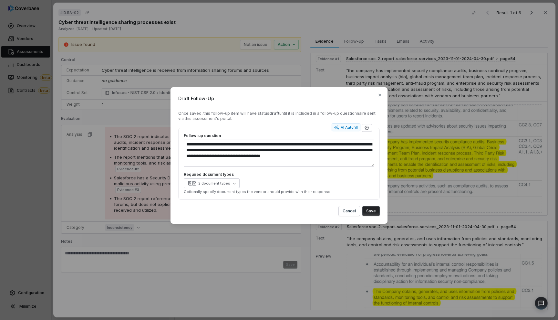
click at [372, 212] on button "Save" at bounding box center [371, 211] width 17 height 10
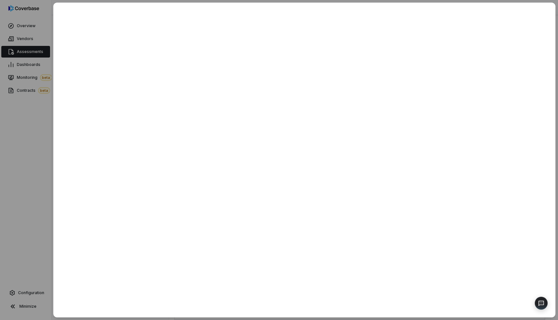
click at [43, 166] on div at bounding box center [279, 160] width 558 height 320
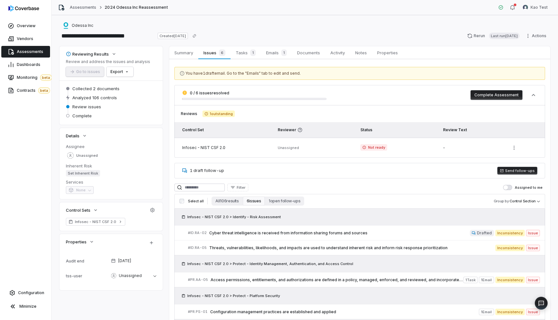
click at [515, 170] on button "Send follow-ups" at bounding box center [518, 171] width 40 height 8
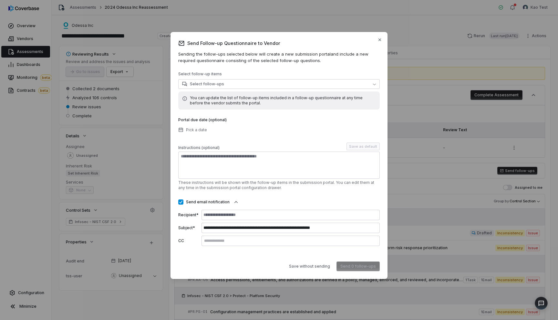
click at [181, 202] on button "Send email notification" at bounding box center [180, 201] width 5 height 5
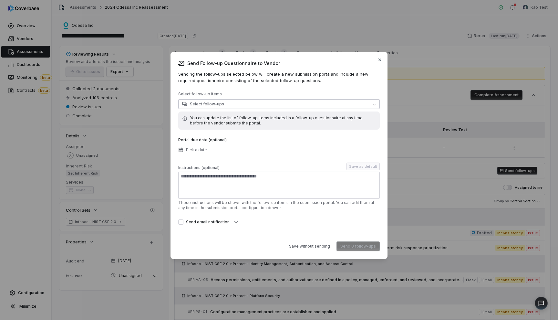
click at [237, 102] on button "Select follow-ups" at bounding box center [279, 104] width 202 height 10
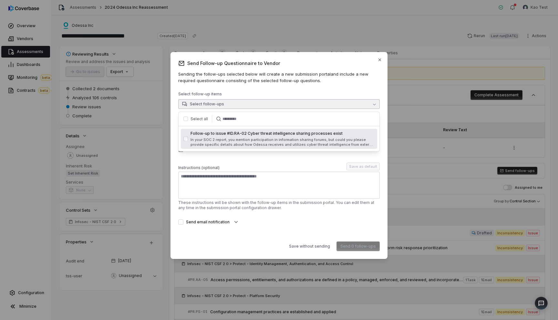
click at [188, 119] on button "button" at bounding box center [186, 119] width 5 height 5
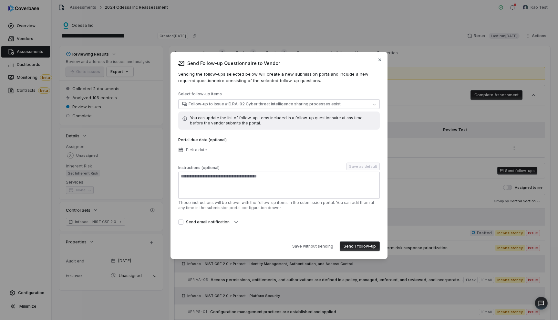
click at [365, 248] on button "Send 1 follow-up" at bounding box center [360, 246] width 40 height 10
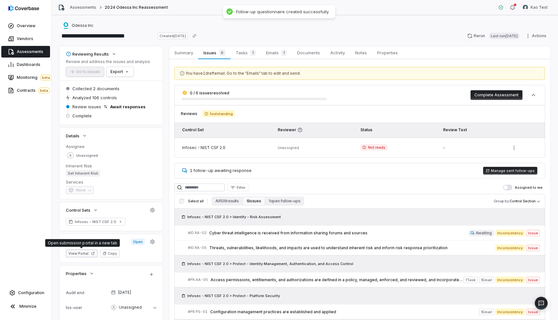
click at [93, 254] on icon "button" at bounding box center [93, 253] width 3 height 3
click at [440, 234] on span "Cyber threat intelligence is received from information sharing forums and sourc…" at bounding box center [339, 232] width 260 height 5
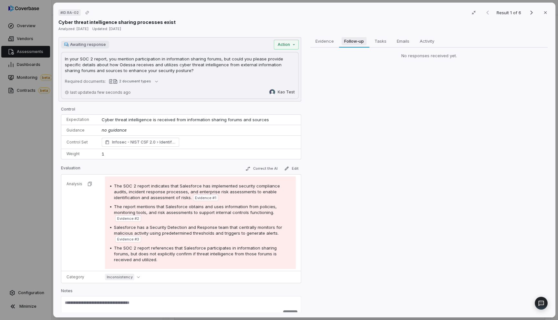
click at [351, 45] on span "Follow-up" at bounding box center [354, 41] width 25 height 8
click at [401, 42] on span "Emails" at bounding box center [403, 41] width 18 height 8
click at [352, 44] on span "Follow-up" at bounding box center [354, 41] width 25 height 8
click at [404, 43] on span "Emails" at bounding box center [403, 41] width 17 height 8
click at [40, 145] on div "# ID.RA-02 Result 1 of 6 Close Cyber threat intelligence sharing processes exis…" at bounding box center [279, 160] width 558 height 320
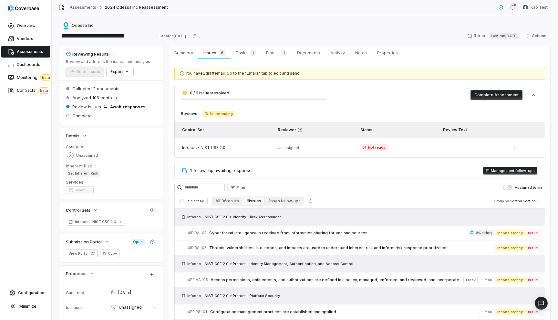
click at [490, 172] on button "Manage sent follow-ups" at bounding box center [511, 171] width 54 height 8
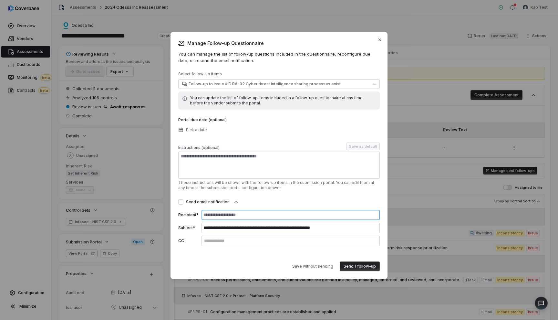
click at [233, 215] on input at bounding box center [291, 215] width 178 height 10
click at [259, 255] on div "**********" at bounding box center [279, 155] width 202 height 231
click at [286, 216] on input at bounding box center [291, 215] width 178 height 10
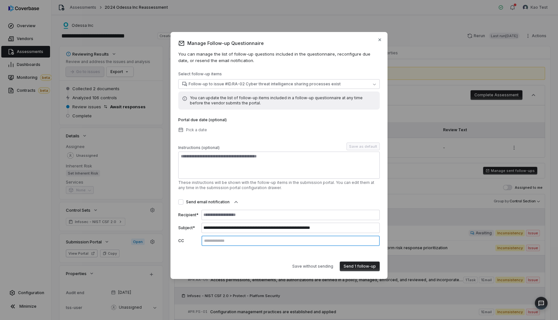
click at [241, 242] on input "text" at bounding box center [291, 240] width 176 height 5
click at [225, 256] on div "**********" at bounding box center [279, 155] width 202 height 231
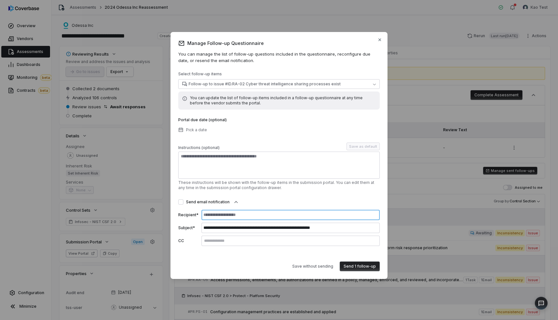
click at [226, 217] on input at bounding box center [291, 215] width 178 height 10
click at [191, 218] on div "Recipient*" at bounding box center [279, 215] width 202 height 10
click at [287, 86] on span "Follow-up to issue #ID.RA-02 Cyber threat intelligence sharing processes exist" at bounding box center [265, 83] width 152 height 5
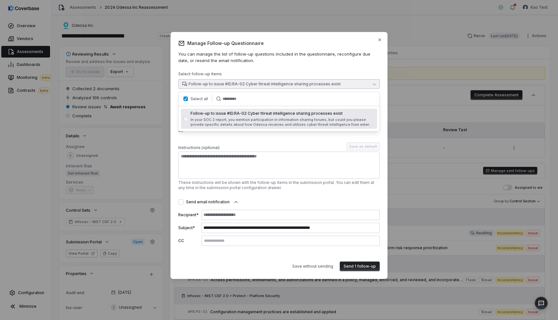
click at [225, 115] on span "Follow-up to issue #ID.RA-02 Cyber threat intelligence sharing processes exist" at bounding box center [283, 113] width 184 height 5
click at [239, 141] on div "**********" at bounding box center [279, 158] width 202 height 175
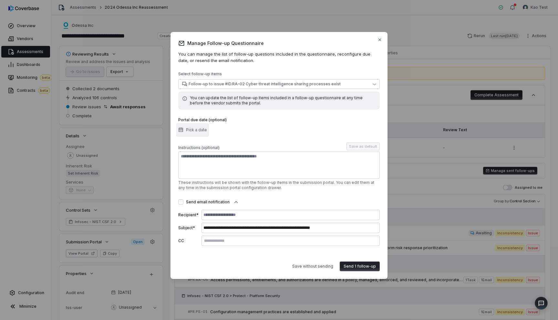
click at [198, 128] on span "Pick a date" at bounding box center [196, 129] width 21 height 5
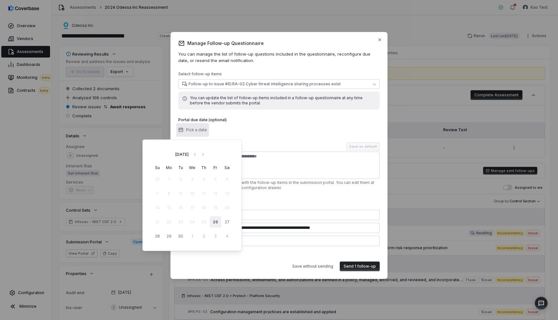
click at [216, 224] on button "26" at bounding box center [216, 222] width 12 height 12
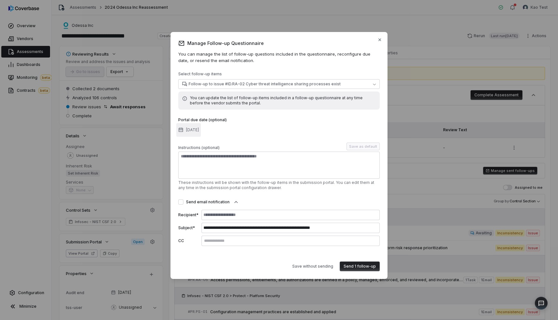
click at [201, 132] on button "Sep 26, 2025" at bounding box center [188, 130] width 25 height 14
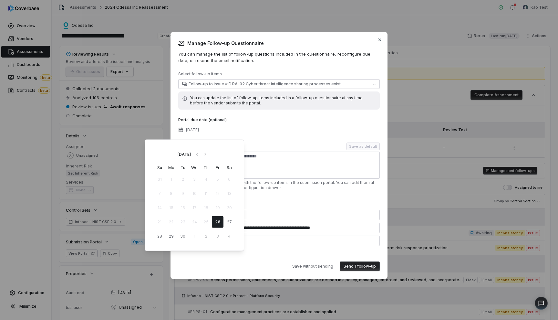
click at [241, 128] on div "Portal due date (optional) Sep 26, 2025" at bounding box center [279, 125] width 202 height 17
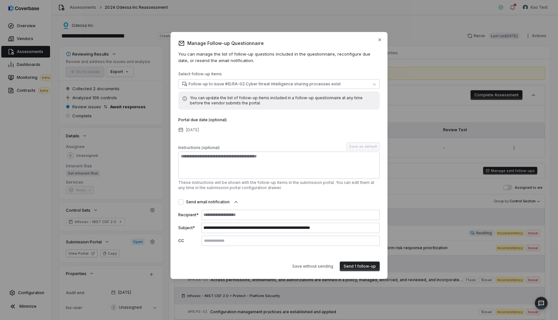
click at [214, 117] on div "**********" at bounding box center [279, 158] width 202 height 175
click at [200, 128] on button "Sep 26, 2025" at bounding box center [188, 130] width 25 height 14
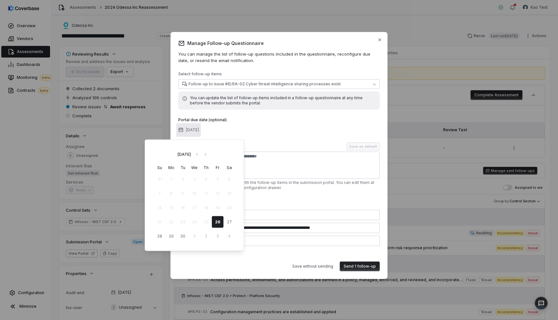
click at [277, 144] on div "Instructions (optional) Save as default" at bounding box center [279, 147] width 202 height 8
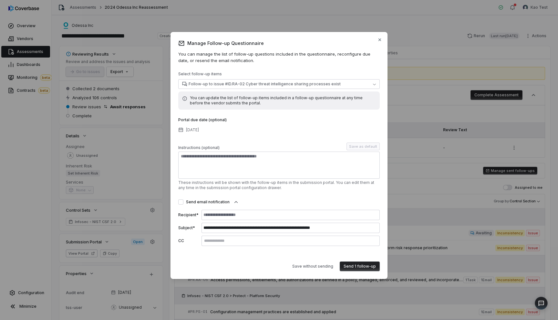
click at [139, 195] on div "**********" at bounding box center [279, 160] width 558 height 276
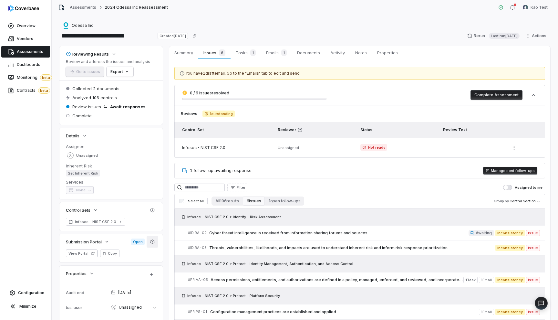
click at [154, 243] on icon "button" at bounding box center [152, 241] width 5 height 5
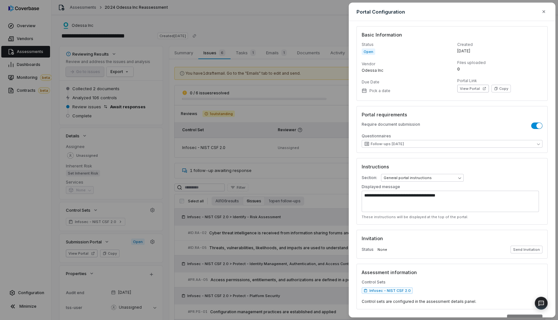
click at [506, 234] on div "Invitation Status None Send Invitation" at bounding box center [452, 244] width 191 height 29
click at [373, 50] on span "Open" at bounding box center [369, 51] width 14 height 6
click at [194, 79] on div "**********" at bounding box center [279, 160] width 558 height 320
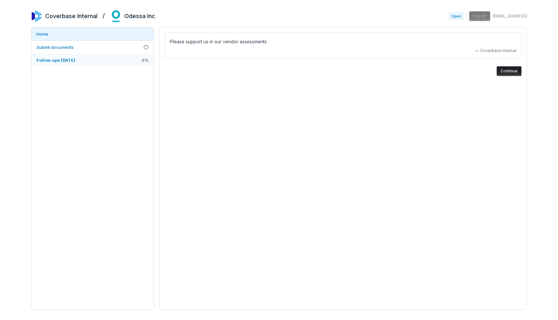
click at [96, 64] on link "Follow-ups [DATE] 0 %" at bounding box center [92, 60] width 122 height 13
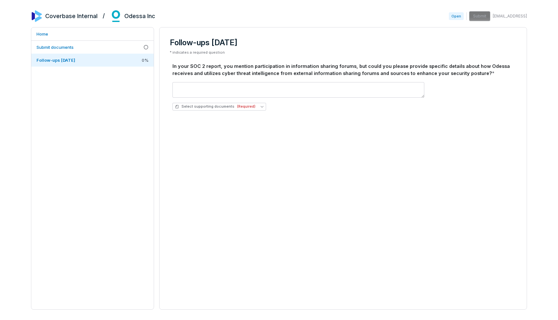
click at [196, 163] on div "Follow-ups [DATE] * indicates a required question In your SOC 2 report, you men…" at bounding box center [343, 168] width 368 height 282
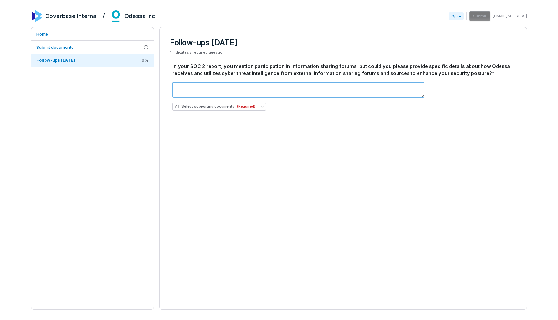
click at [262, 91] on textarea at bounding box center [299, 90] width 252 height 16
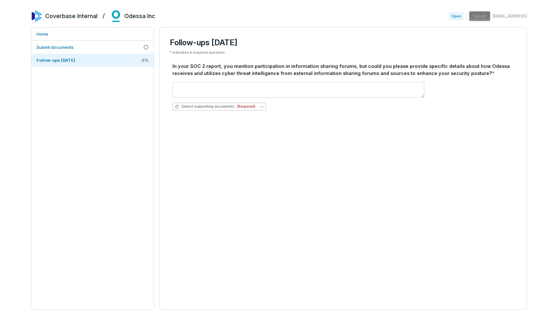
click at [217, 107] on span "Select supporting documents (Required)" at bounding box center [215, 106] width 80 height 5
click at [154, 143] on div "Home Submit documents Follow-ups 2025-09-26 0 %" at bounding box center [92, 168] width 123 height 282
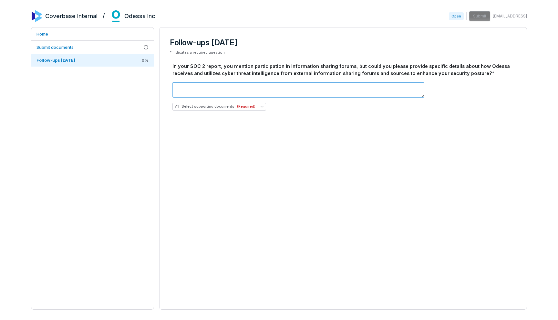
click at [215, 95] on textarea at bounding box center [299, 90] width 252 height 16
type textarea "****"
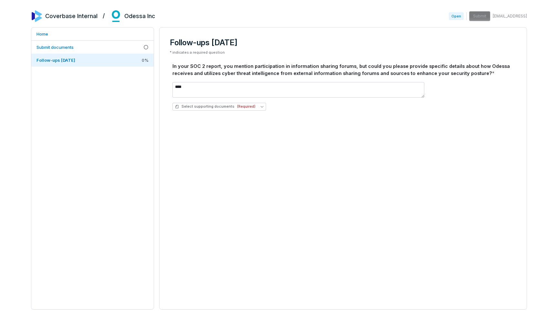
click at [451, 45] on h3 "Follow-ups [DATE]" at bounding box center [343, 43] width 347 height 10
click at [222, 106] on span "Select supporting documents (Required)" at bounding box center [215, 106] width 80 height 5
click at [200, 137] on span "Upload new document" at bounding box center [205, 138] width 43 height 5
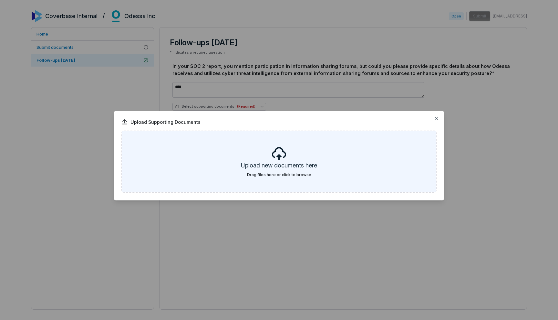
click at [261, 165] on h5 "Upload new documents here" at bounding box center [279, 166] width 76 height 11
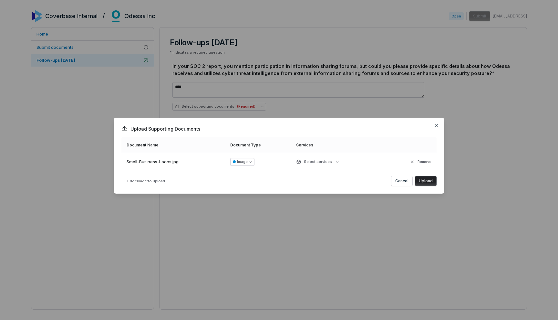
click at [431, 180] on button "Upload" at bounding box center [426, 181] width 22 height 10
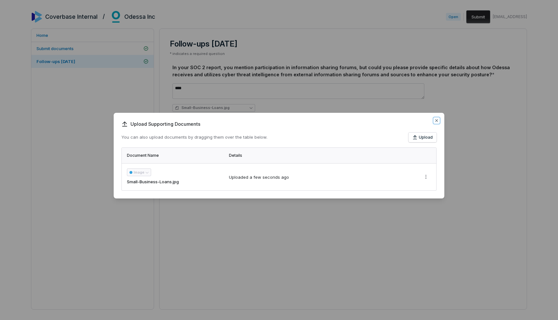
drag, startPoint x: 437, startPoint y: 120, endPoint x: 239, endPoint y: 173, distance: 204.5
click at [239, 173] on div "Upload Supporting Documents You can also upload documents by dragging them over…" at bounding box center [279, 156] width 331 height 86
click at [436, 121] on icon "button" at bounding box center [436, 120] width 5 height 5
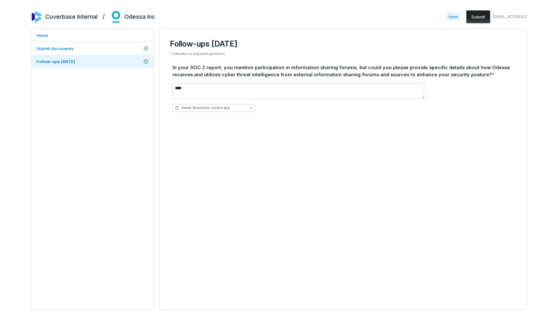
click at [471, 15] on button "Submit" at bounding box center [479, 16] width 24 height 13
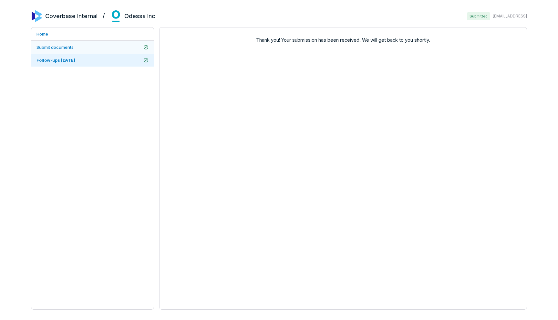
click at [56, 48] on span "Submit documents" at bounding box center [55, 47] width 37 height 5
click at [63, 65] on link "Follow-ups [DATE]" at bounding box center [92, 60] width 122 height 13
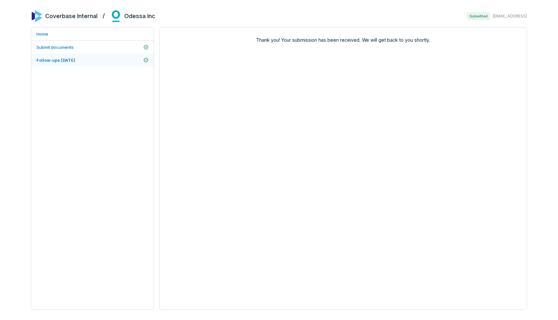
click at [75, 62] on span "Follow-ups [DATE]" at bounding box center [56, 60] width 39 height 5
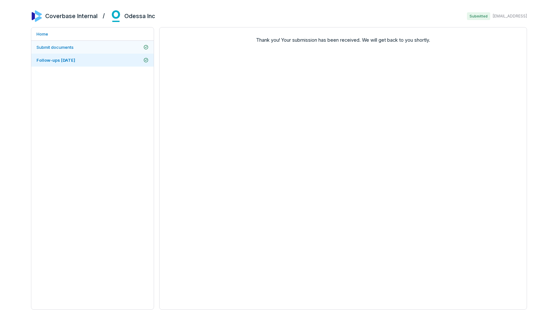
click at [73, 48] on span "Submit documents" at bounding box center [55, 47] width 37 height 5
click at [71, 58] on span "Follow-ups [DATE]" at bounding box center [56, 60] width 39 height 5
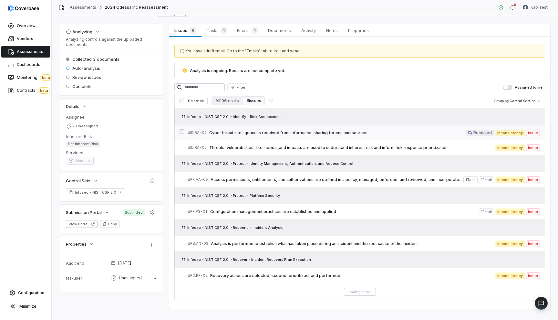
scroll to position [16, 0]
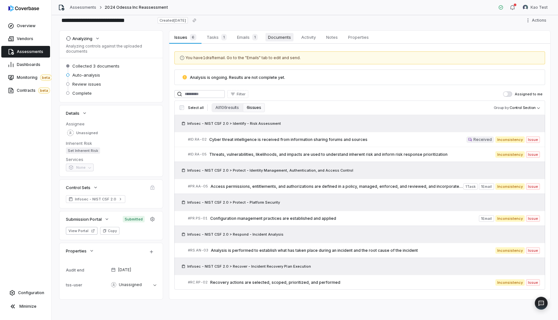
click at [282, 43] on link "Documents Documents" at bounding box center [279, 37] width 33 height 13
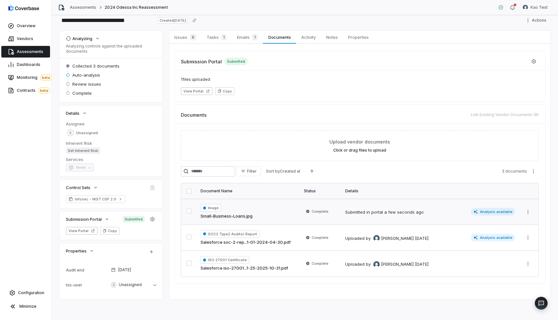
click at [337, 209] on td "Complete" at bounding box center [320, 212] width 41 height 26
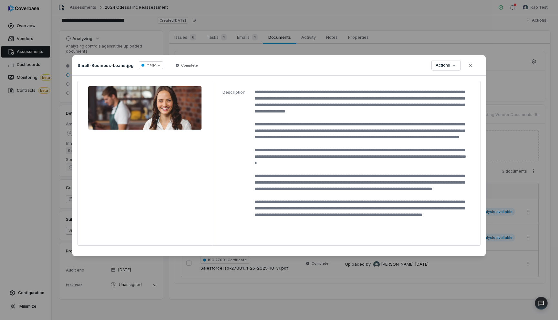
click at [363, 239] on li "Description" at bounding box center [347, 163] width 248 height 154
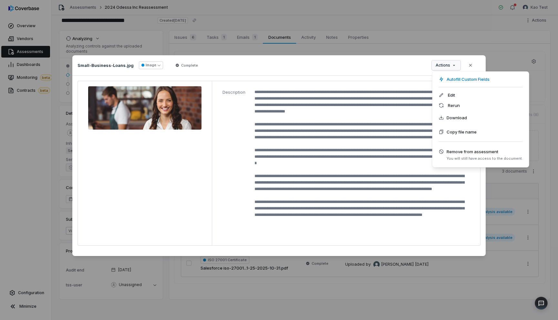
click at [450, 66] on div "Document Preview Small-Business-Loans.jpg Image Complete Actions Close Descript…" at bounding box center [279, 160] width 558 height 230
click at [472, 65] on div "Document Preview Small-Business-Loans.jpg Image Complete Actions Close Descript…" at bounding box center [279, 160] width 558 height 230
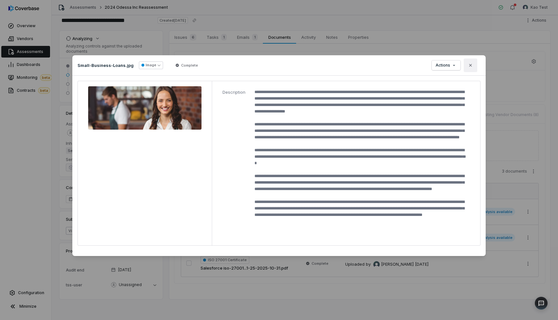
click at [470, 66] on icon "button" at bounding box center [471, 65] width 3 height 3
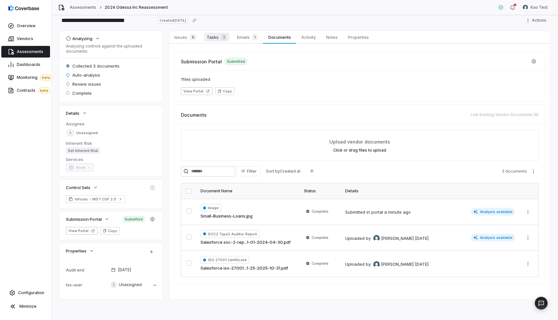
click at [218, 39] on span "Tasks 1" at bounding box center [216, 37] width 25 height 9
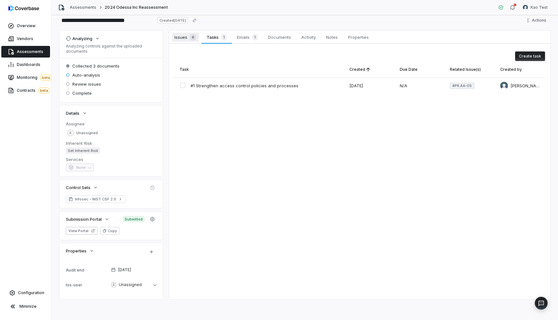
click at [178, 36] on span "Issues 6" at bounding box center [185, 37] width 27 height 9
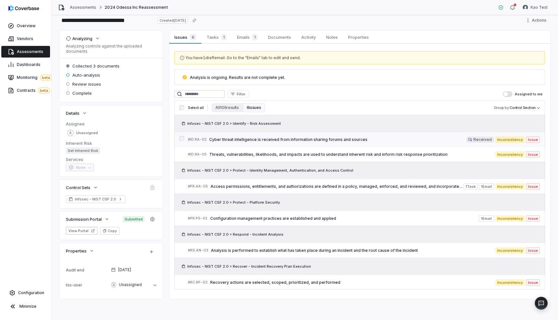
click at [270, 139] on span "Cyber threat intelligence is received from information sharing forums and sourc…" at bounding box center [337, 139] width 257 height 5
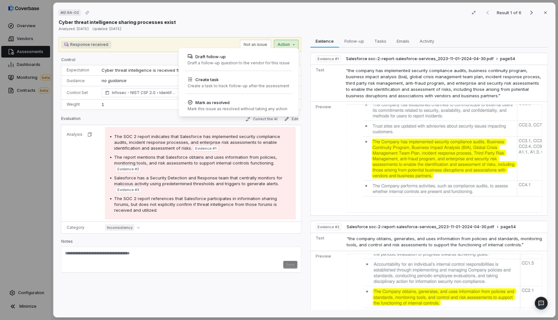
click at [291, 47] on div "# ID.RA-02 Result 1 of 6 Close Cyber threat intelligence sharing processes exis…" at bounding box center [279, 160] width 558 height 320
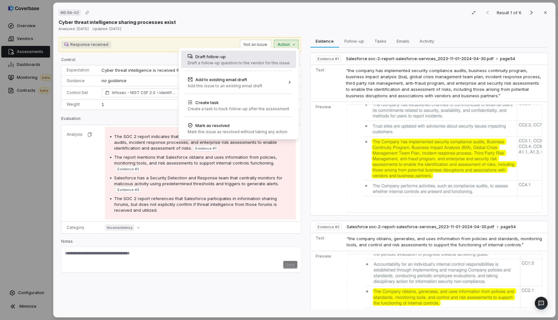
click at [262, 61] on div "Draft a follow-up question to the vendor for this issue" at bounding box center [239, 62] width 102 height 5
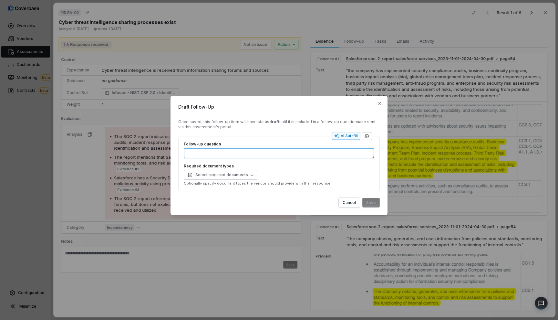
click at [206, 154] on textarea "Follow-up question" at bounding box center [279, 153] width 191 height 10
click at [382, 105] on icon "button" at bounding box center [380, 103] width 5 height 5
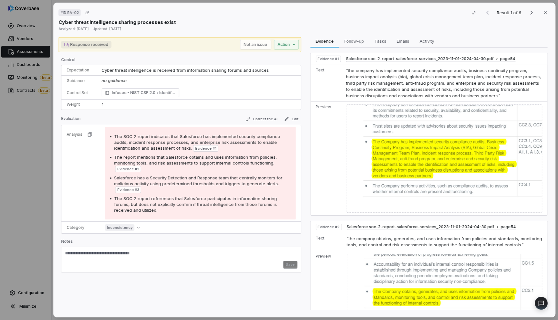
click at [183, 69] on span "Cyber threat intelligence is received from information sharing forums and sourc…" at bounding box center [185, 70] width 167 height 5
click at [183, 70] on span "Cyber threat intelligence is received from information sharing forums and sourc…" at bounding box center [185, 70] width 167 height 5
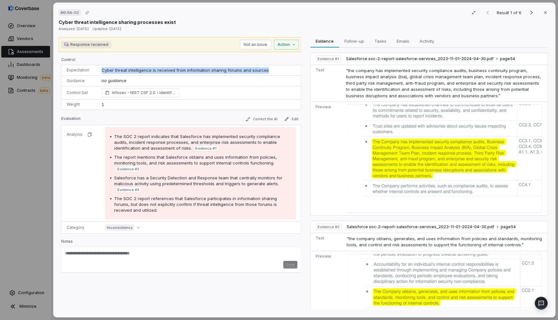
click at [155, 70] on span "Cyber threat intelligence is received from information sharing forums and sourc…" at bounding box center [185, 70] width 167 height 5
drag, startPoint x: 184, startPoint y: 70, endPoint x: 237, endPoint y: 70, distance: 53.3
click at [237, 70] on span "Cyber threat intelligence is received from information sharing forums and sourc…" at bounding box center [185, 70] width 167 height 5
click at [260, 70] on span "Cyber threat intelligence is received from information sharing forums and sourc…" at bounding box center [185, 70] width 167 height 5
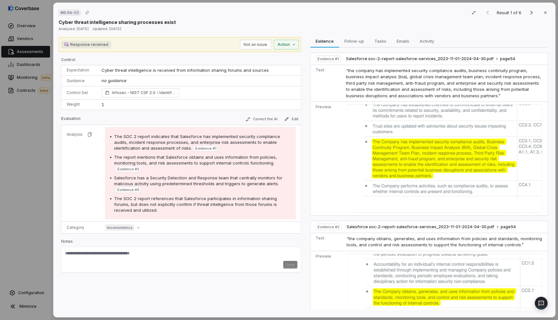
click at [182, 135] on span "The SOC 2 report indicates that Salesforce has implemented security compliance …" at bounding box center [197, 142] width 166 height 17
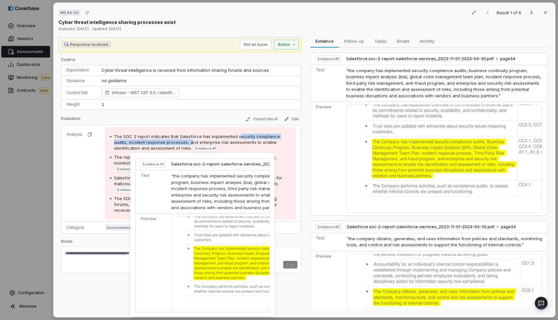
drag, startPoint x: 238, startPoint y: 136, endPoint x: 189, endPoint y: 144, distance: 49.1
click at [189, 144] on div "The SOC 2 report indicates that Salesforce has implemented security compliance …" at bounding box center [202, 142] width 177 height 18
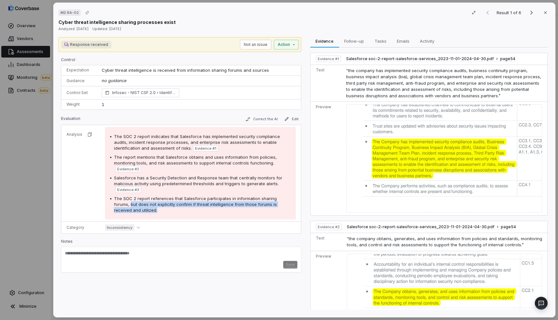
drag, startPoint x: 112, startPoint y: 205, endPoint x: 131, endPoint y: 212, distance: 20.0
click at [131, 212] on div "The SOC 2 report indicates that Salesforce has implemented security compliance …" at bounding box center [200, 173] width 191 height 92
click at [269, 205] on span "The SOC 2 report references that Salesforce participates in information sharing…" at bounding box center [195, 204] width 163 height 17
click at [209, 197] on span "The SOC 2 report references that Salesforce participates in information sharing…" at bounding box center [195, 204] width 163 height 17
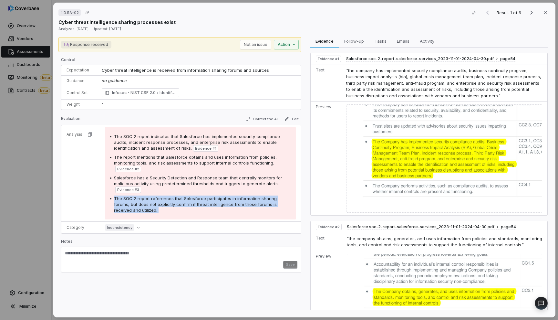
click at [209, 197] on span "The SOC 2 report references that Salesforce participates in information sharing…" at bounding box center [195, 204] width 163 height 17
click at [210, 198] on span "The SOC 2 report references that Salesforce participates in information sharing…" at bounding box center [195, 204] width 163 height 17
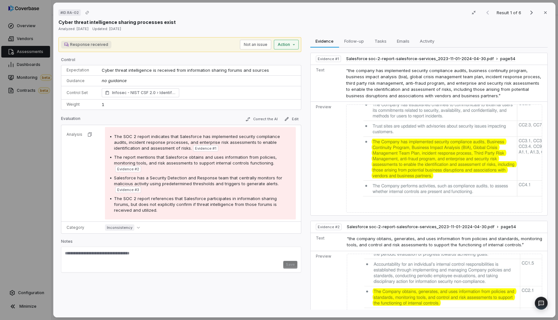
click at [282, 40] on div "# ID.RA-02 Result 1 of 6 Close Cyber threat intelligence sharing processes exis…" at bounding box center [279, 160] width 558 height 320
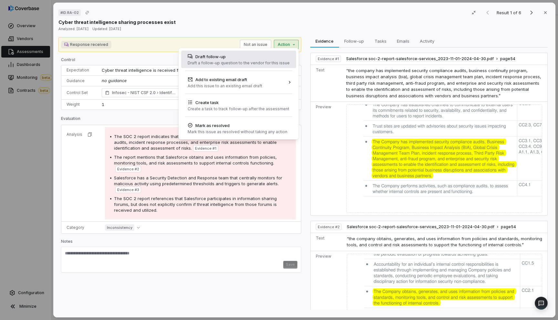
click at [236, 62] on div "Draft a follow-up question to the vendor for this issue" at bounding box center [239, 62] width 102 height 5
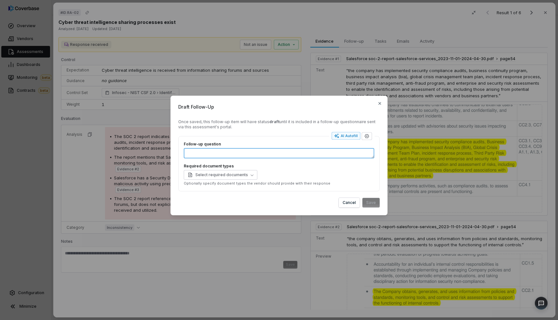
click at [280, 154] on textarea "Follow-up question" at bounding box center [279, 153] width 191 height 10
click at [380, 104] on icon "button" at bounding box center [380, 103] width 5 height 5
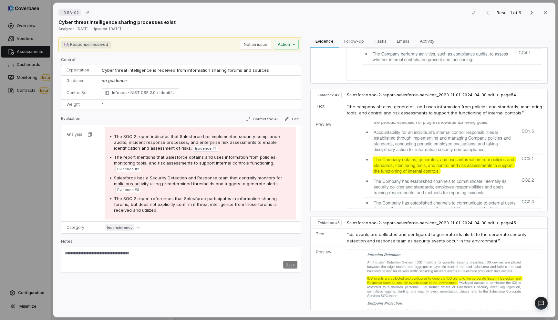
scroll to position [136, 0]
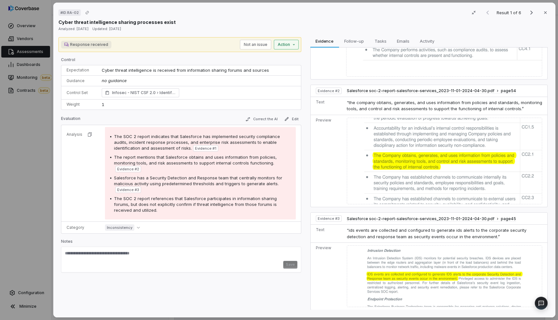
click at [291, 46] on div "# ID.RA-02 Result 1 of 6 Close Cyber threat intelligence sharing processes exis…" at bounding box center [279, 160] width 558 height 320
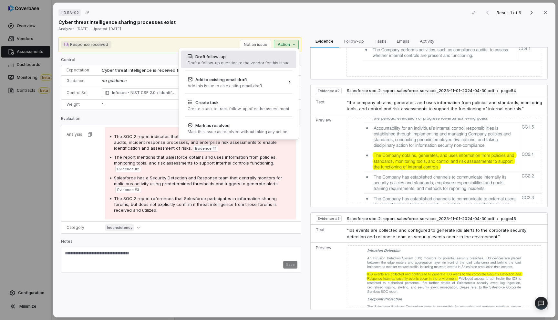
click at [245, 55] on div "Draft follow-up" at bounding box center [239, 56] width 102 height 6
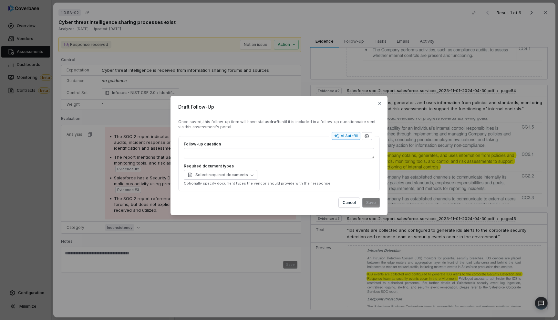
drag, startPoint x: 278, startPoint y: 108, endPoint x: 336, endPoint y: 101, distance: 58.4
click at [336, 101] on div "Draft Follow-Up Once saved, this follow-up item will have status draft until it…" at bounding box center [279, 156] width 217 height 120
drag, startPoint x: 180, startPoint y: 101, endPoint x: 210, endPoint y: 106, distance: 30.1
click at [210, 106] on div "Draft Follow-Up Once saved, this follow-up item will have status draft until it…" at bounding box center [279, 156] width 217 height 120
drag, startPoint x: 188, startPoint y: 103, endPoint x: 387, endPoint y: 79, distance: 200.2
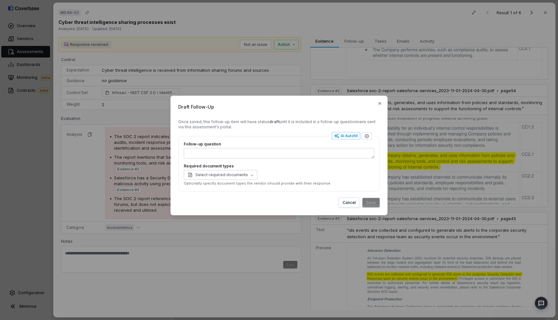
click at [387, 79] on div "Draft Follow-Up Once saved, this follow-up item will have status draft until it…" at bounding box center [279, 160] width 558 height 320
click at [352, 136] on div "AI Autofill" at bounding box center [347, 135] width 24 height 5
type textarea "*"
type textarea "**********"
type textarea "*"
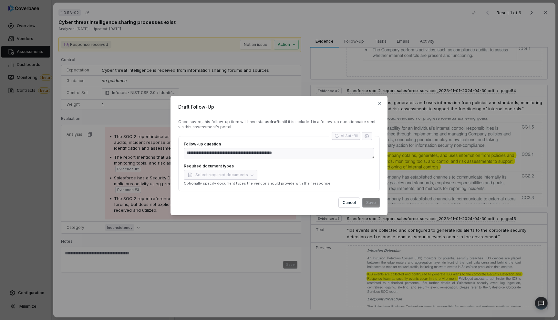
type textarea "**********"
type textarea "*"
type textarea "**********"
type textarea "*"
type textarea "**********"
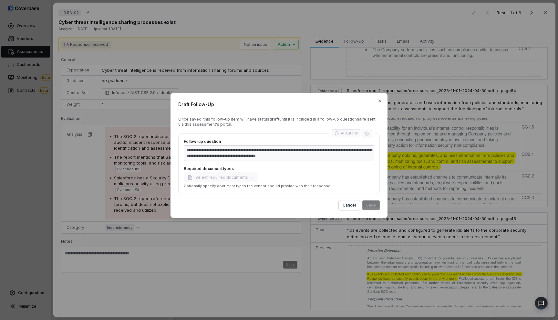
type textarea "*"
type textarea "**********"
type textarea "*"
type textarea "**********"
type textarea "*"
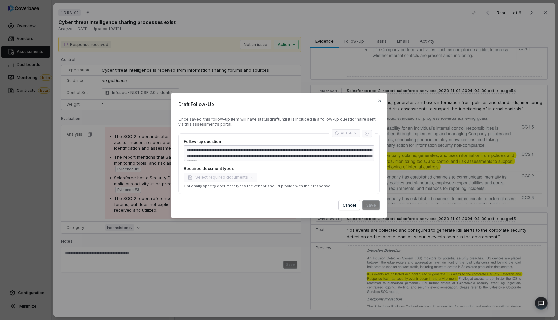
type textarea "**********"
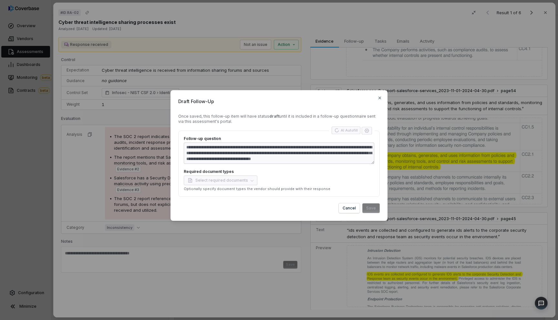
type textarea "*"
type textarea "**********"
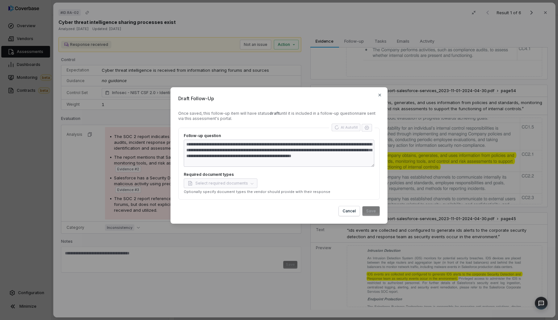
type textarea "*"
type textarea "**********"
type textarea "*"
type textarea "**********"
type textarea "*"
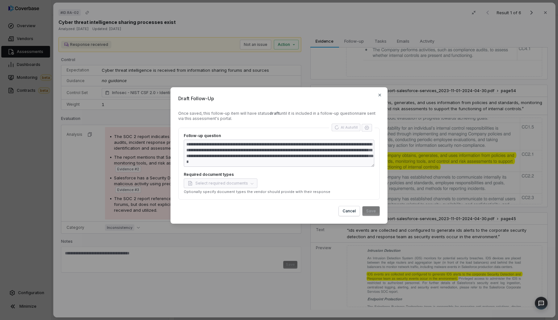
type textarea "**********"
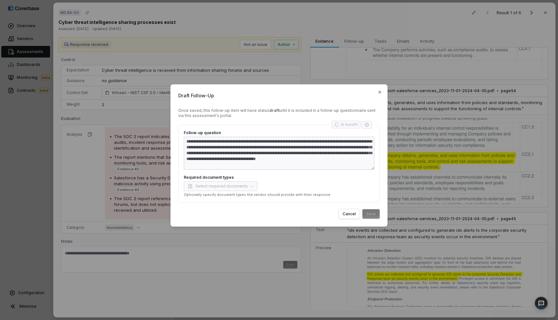
type textarea "*"
type textarea "**********"
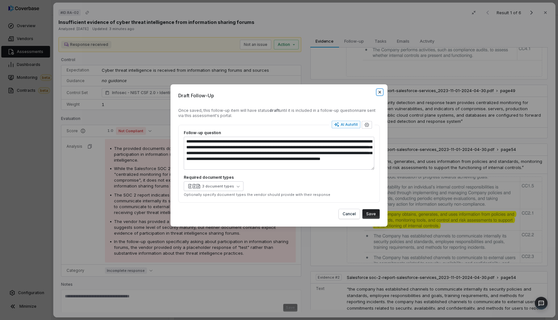
click at [380, 92] on icon "button" at bounding box center [380, 92] width 3 height 3
type textarea "*"
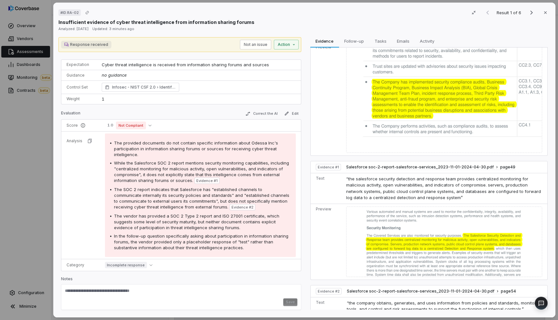
scroll to position [0, 0]
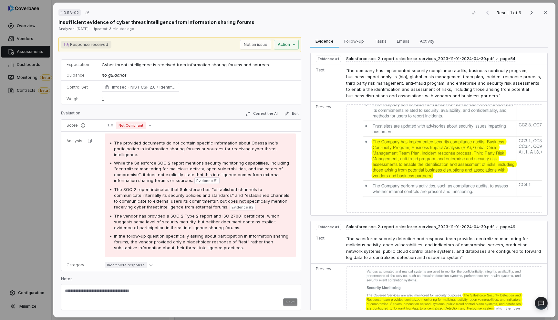
click at [389, 166] on img at bounding box center [444, 158] width 196 height 108
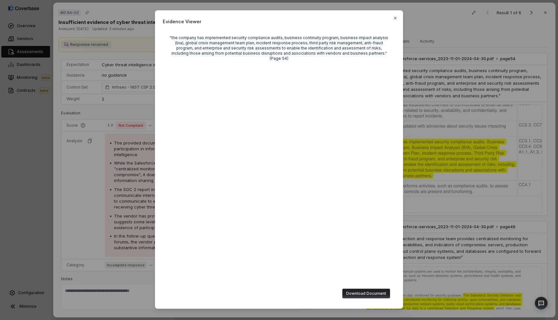
click at [453, 77] on div "Evidence Viewer "the company has implemented security compliance audits, busine…" at bounding box center [279, 160] width 558 height 320
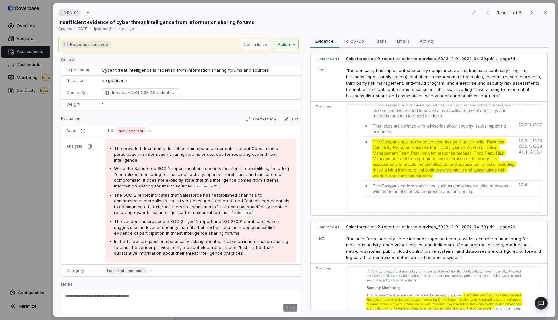
scroll to position [5, 0]
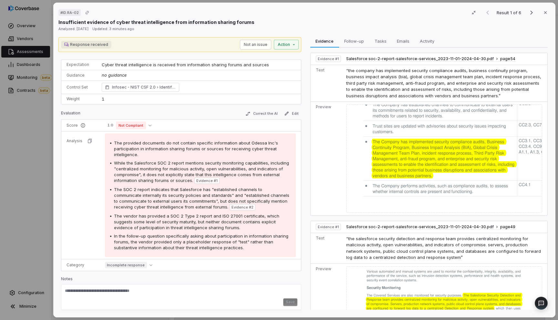
click at [183, 169] on span "While the Salesforce SOC 2 report mentions security monitoring capabilities, in…" at bounding box center [201, 171] width 175 height 23
click at [431, 147] on img at bounding box center [444, 158] width 196 height 108
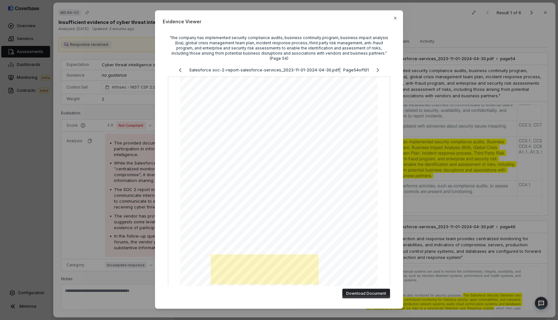
click at [411, 49] on div "Evidence Viewer "the company has implemented security compliance audits, busine…" at bounding box center [279, 160] width 558 height 320
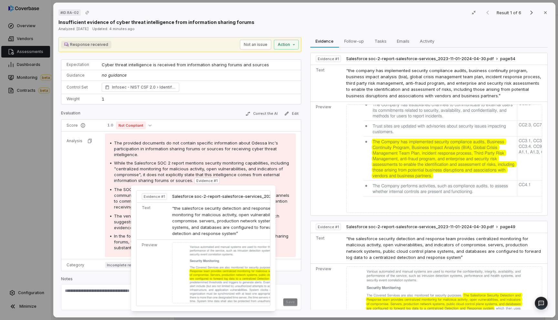
click at [220, 161] on span "While the Salesforce SOC 2 report mentions security monitoring capabilities, in…" at bounding box center [201, 171] width 175 height 23
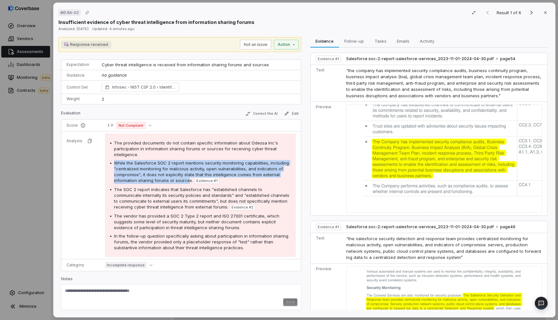
drag, startPoint x: 114, startPoint y: 162, endPoint x: 188, endPoint y: 180, distance: 76.4
click at [188, 180] on span "While the Salesforce SOC 2 report mentions security monitoring capabilities, in…" at bounding box center [201, 171] width 175 height 23
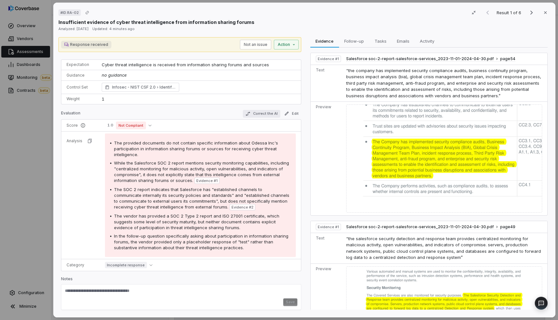
click at [251, 113] on button "Correct the AI" at bounding box center [261, 114] width 37 height 8
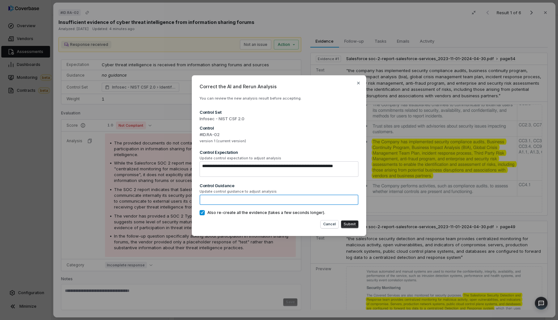
click at [280, 202] on textarea at bounding box center [279, 200] width 159 height 10
click at [265, 98] on span "You can review the new analysis result before accepting." at bounding box center [251, 98] width 102 height 5
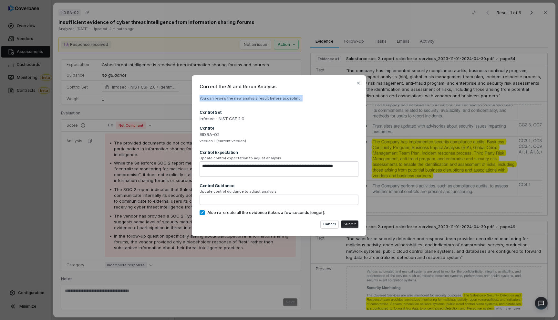
click at [265, 98] on span "You can review the new analysis result before accepting." at bounding box center [251, 98] width 102 height 5
click at [360, 82] on icon "button" at bounding box center [358, 82] width 5 height 5
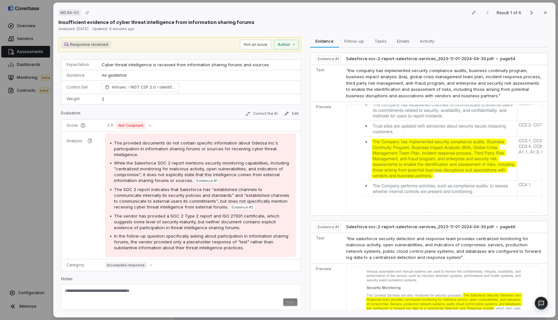
click at [380, 180] on img at bounding box center [444, 158] width 196 height 108
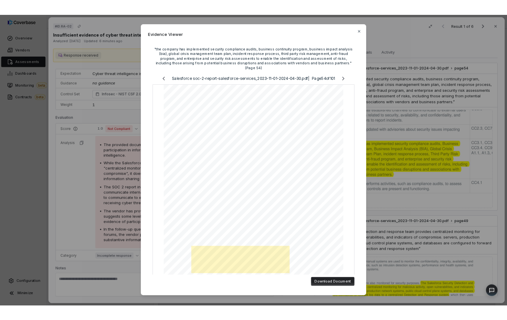
scroll to position [47, 0]
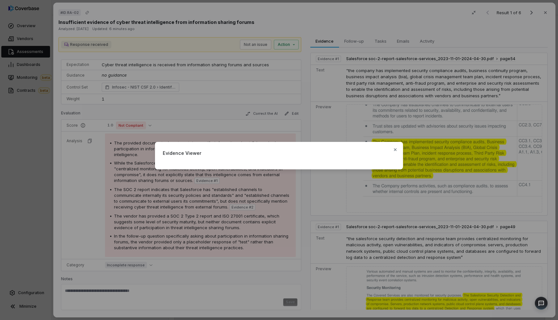
click at [421, 198] on div "Evidence Viewer Close" at bounding box center [279, 160] width 558 height 320
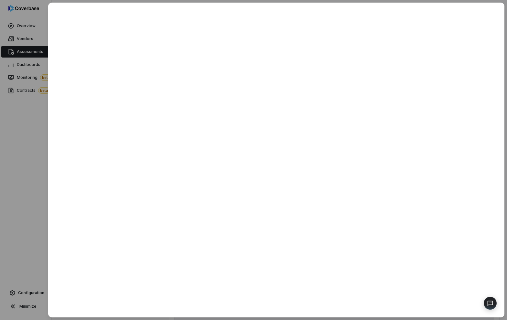
click at [44, 139] on div at bounding box center [253, 160] width 507 height 320
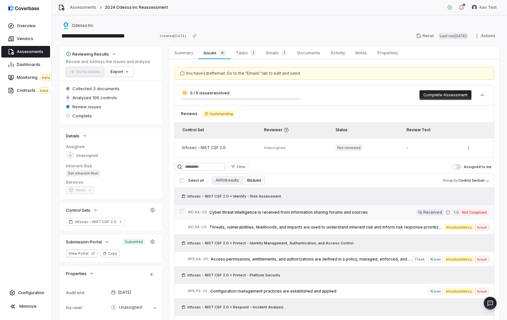
click at [292, 213] on span "Cyber threat intelligence is received from information sharing forums and sourc…" at bounding box center [312, 212] width 207 height 5
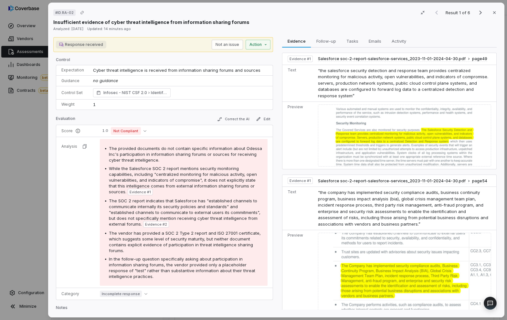
click at [462, 135] on img at bounding box center [404, 135] width 173 height 62
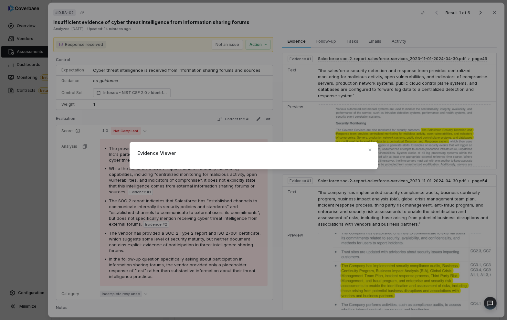
click at [458, 138] on div "Evidence Viewer Close" at bounding box center [253, 160] width 507 height 57
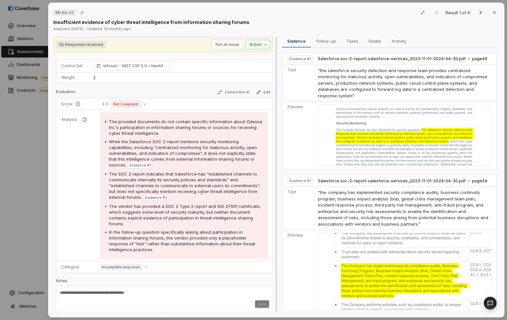
scroll to position [29, 0]
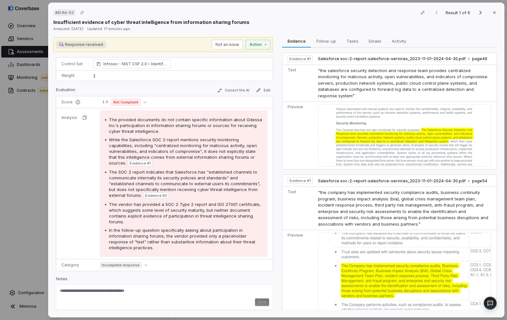
click at [353, 101] on td "“the salesforce security detection and response team provides centralized monit…" at bounding box center [405, 83] width 181 height 37
click at [355, 121] on img at bounding box center [404, 135] width 173 height 62
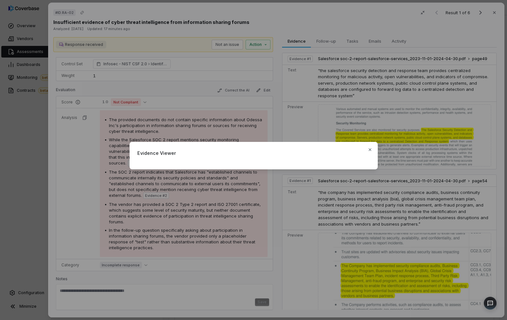
click at [418, 97] on div "Evidence Viewer Close" at bounding box center [253, 160] width 507 height 320
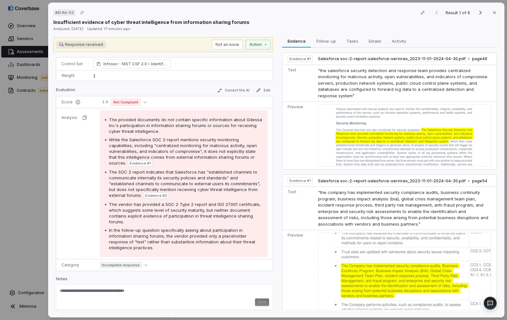
click at [188, 138] on span "While the Salesforce SOC 2 report mentions security monitoring capabilities, in…" at bounding box center [183, 151] width 148 height 28
click at [131, 105] on span "Not Compliant" at bounding box center [126, 102] width 30 height 8
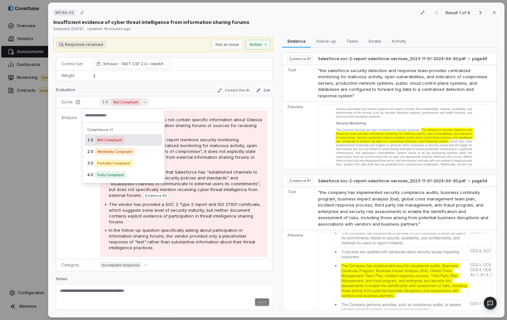
click at [185, 138] on span "While the Salesforce SOC 2 report mentions security monitoring capabilities, in…" at bounding box center [183, 151] width 148 height 28
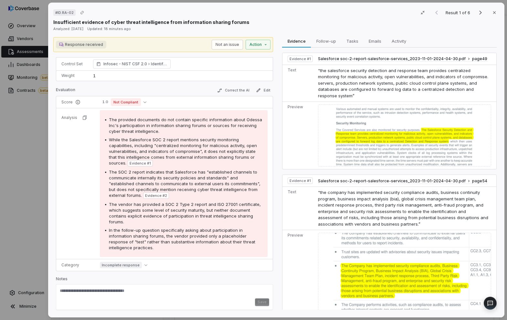
click at [183, 154] on div "While the Salesforce SOC 2 report mentions security monitoring capabilities, in…" at bounding box center [186, 152] width 154 height 30
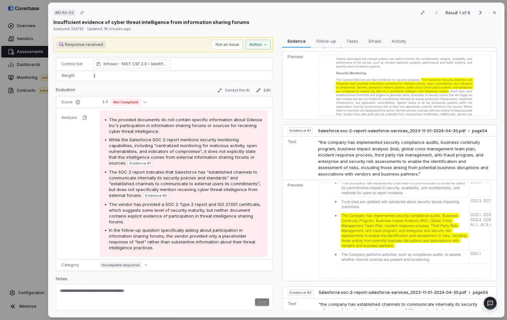
scroll to position [0, 0]
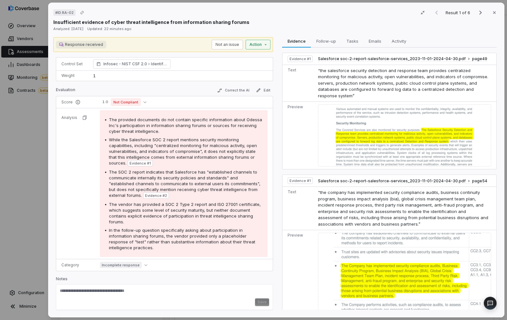
click at [265, 47] on div "# ID.RA-02 Result 1 of 6 Close Insufficient evidence of cyber threat intelligen…" at bounding box center [253, 160] width 507 height 320
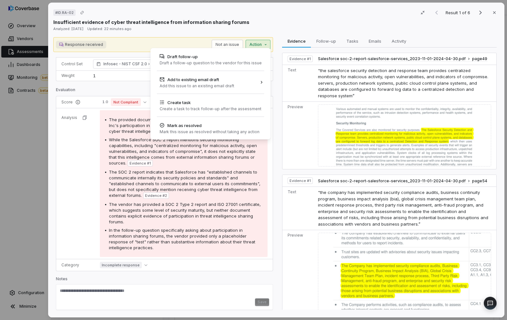
click at [276, 58] on div "# ID.RA-02 Result 1 of 6 Close Insufficient evidence of cyber threat intelligen…" at bounding box center [253, 160] width 507 height 320
click at [439, 91] on div "# ID.RA-02 Result 1 of 6 Close Insufficient evidence of cyber threat intelligen…" at bounding box center [253, 160] width 507 height 320
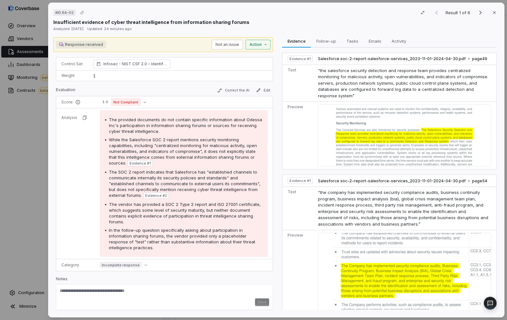
click at [254, 42] on div "# ID.RA-02 Result 1 of 6 Close Insufficient evidence of cyber threat intelligen…" at bounding box center [253, 160] width 507 height 320
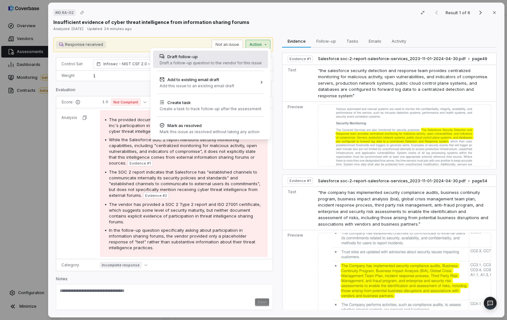
click at [253, 56] on div "Draft follow-up" at bounding box center [210, 56] width 102 height 6
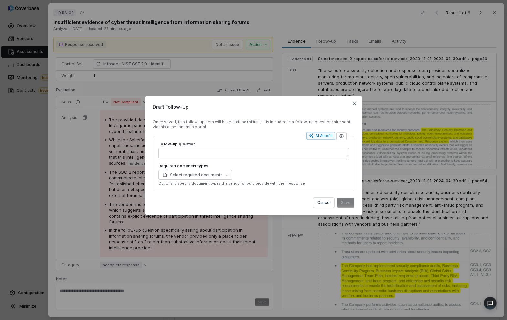
click at [175, 243] on div "Draft Follow-Up Once saved, this follow-up item will have status draft until it…" at bounding box center [253, 160] width 507 height 320
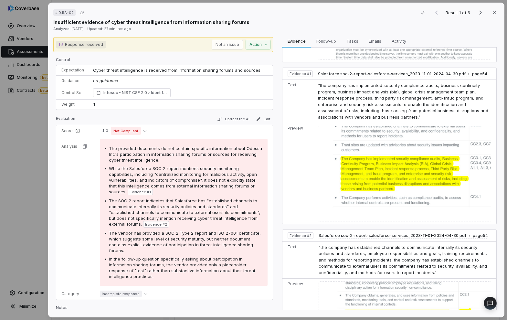
scroll to position [29, 0]
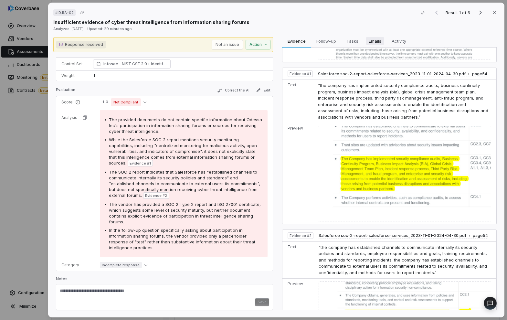
click at [373, 42] on span "Emails" at bounding box center [375, 41] width 18 height 8
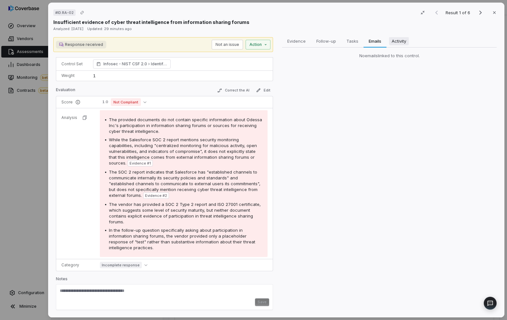
click at [404, 42] on span "Activity" at bounding box center [399, 41] width 20 height 8
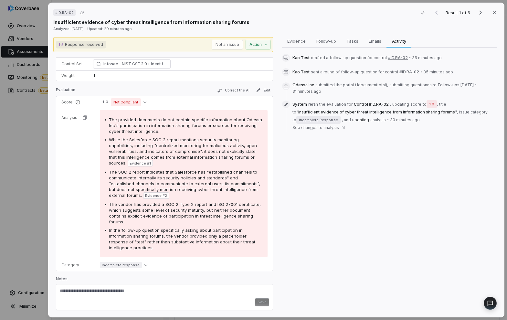
click at [296, 70] on span "Kao Test" at bounding box center [301, 71] width 17 height 5
click at [284, 71] on icon at bounding box center [285, 71] width 5 height 5
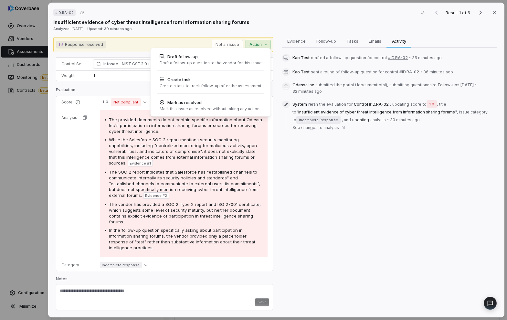
click at [261, 44] on div "# ID.RA-02 Result 1 of 6 Close Insufficient evidence of cyber threat intelligen…" at bounding box center [253, 160] width 507 height 320
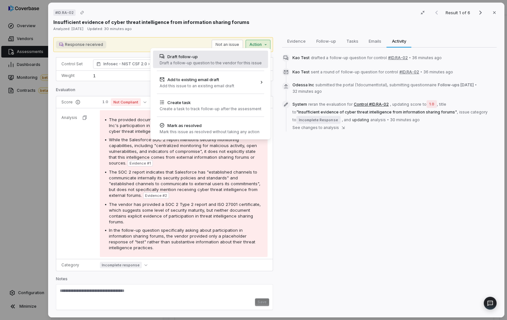
click at [242, 59] on div "Draft follow-up" at bounding box center [210, 56] width 102 height 6
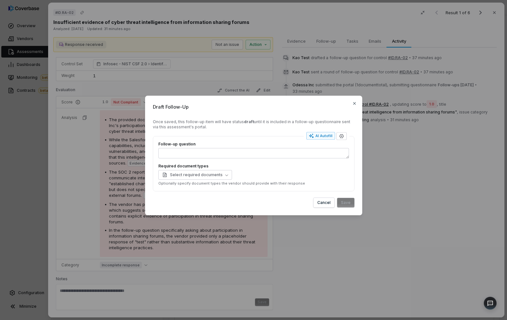
click at [332, 159] on div "Follow-up question Required document types Select required documents Optionally…" at bounding box center [253, 164] width 191 height 44
click at [324, 137] on div "AI Autofill" at bounding box center [321, 135] width 24 height 5
type textarea "*"
type textarea "****"
type textarea "*"
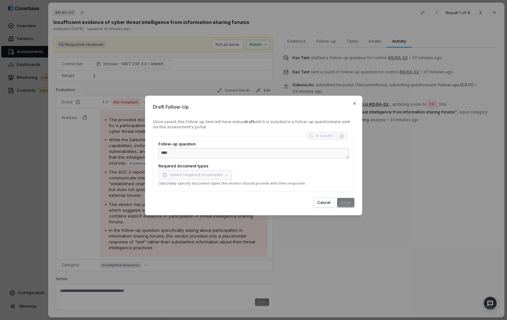
type textarea "**********"
type textarea "*"
type textarea "**********"
type textarea "*"
type textarea "**********"
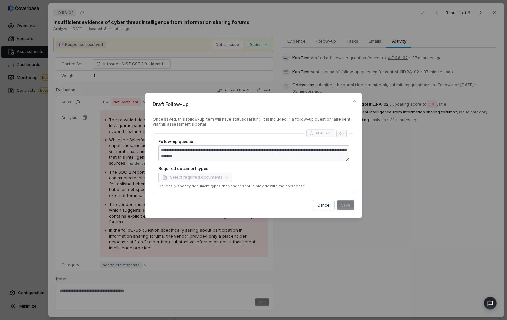
type textarea "*"
type textarea "**********"
type textarea "*"
type textarea "**********"
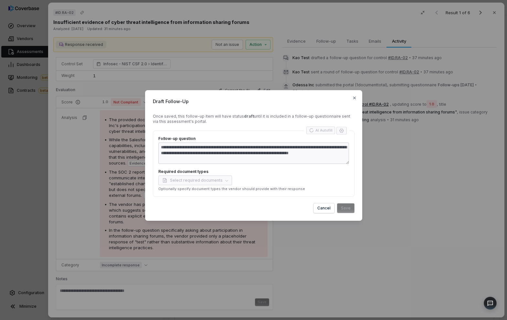
type textarea "*"
type textarea "**********"
type textarea "*"
type textarea "**********"
type textarea "*"
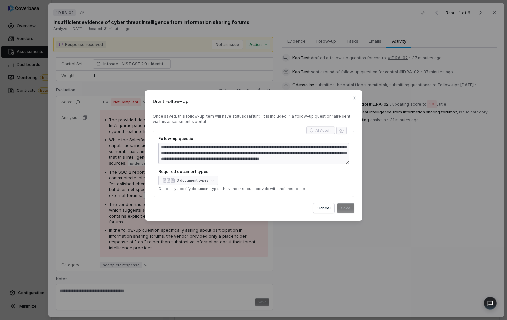
type textarea "**********"
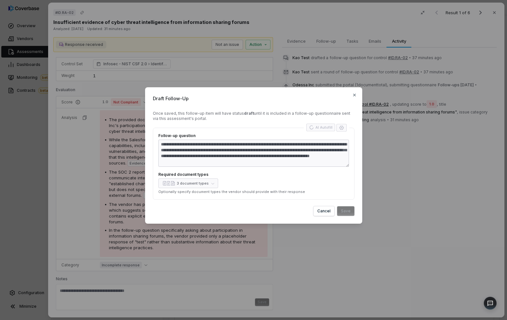
type textarea "*"
type textarea "**********"
type textarea "*"
type textarea "**********"
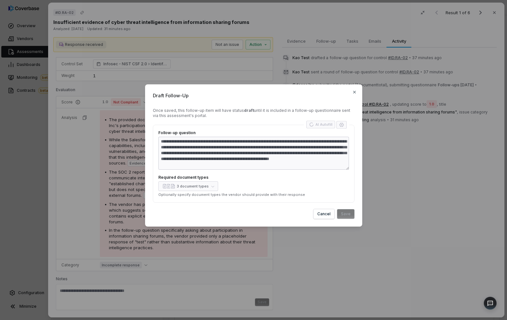
type textarea "*"
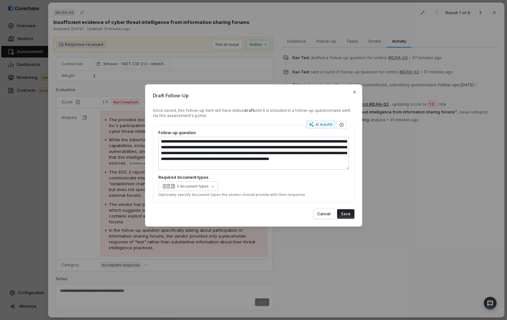
click at [346, 218] on button "Save" at bounding box center [345, 214] width 17 height 10
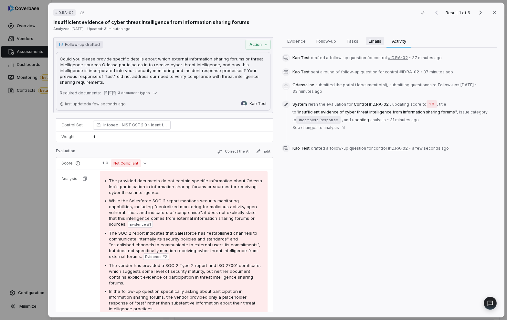
click at [372, 43] on span "Emails" at bounding box center [375, 41] width 18 height 8
click at [387, 42] on button "Activity Activity" at bounding box center [399, 41] width 25 height 13
click at [369, 42] on span "Emails" at bounding box center [375, 41] width 18 height 8
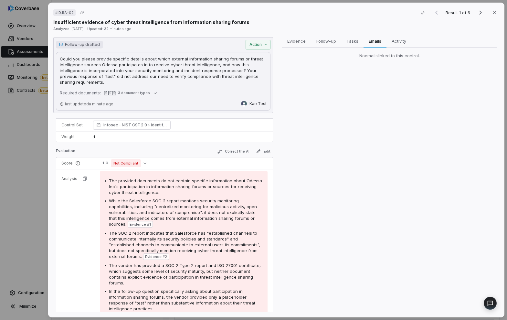
click at [359, 54] on span "No emails linked to this control." at bounding box center [389, 56] width 60 height 6
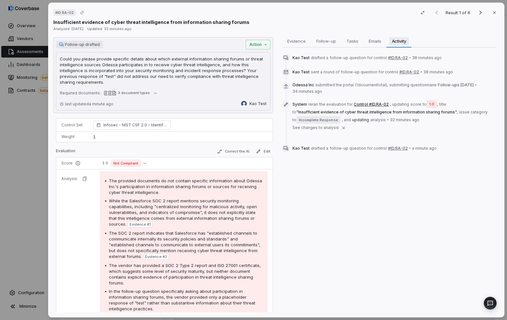
click at [403, 46] on button "Activity Activity" at bounding box center [399, 41] width 25 height 13
click at [265, 47] on div "# ID.RA-02 Result 1 of 6 Close Insufficient evidence of cyber threat intelligen…" at bounding box center [253, 160] width 507 height 320
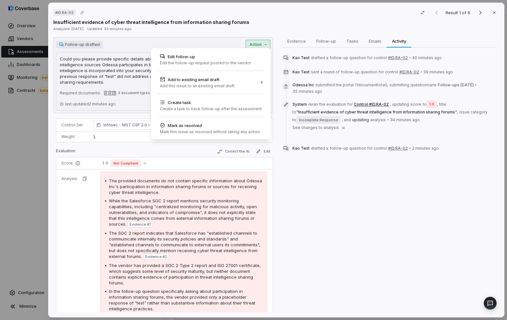
click at [296, 48] on div "# ID.RA-02 Result 1 of 6 Close Insufficient evidence of cyber threat intelligen…" at bounding box center [253, 160] width 507 height 320
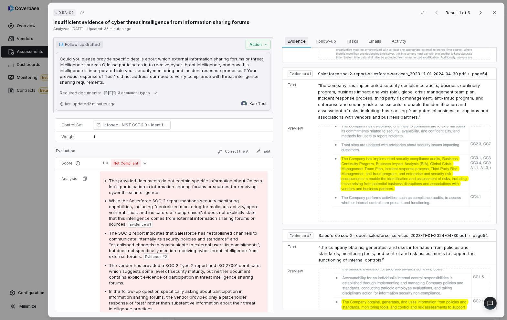
click at [297, 43] on span "Evidence" at bounding box center [296, 41] width 23 height 8
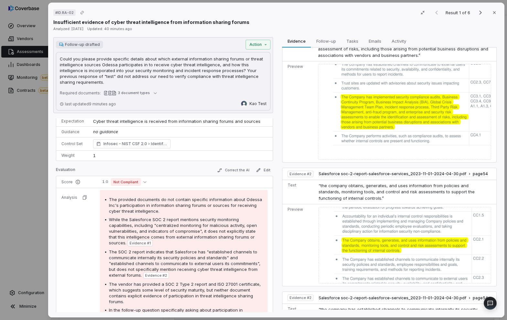
scroll to position [0, 0]
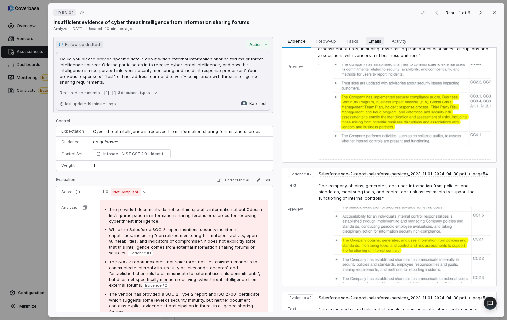
click at [367, 41] on span "Emails" at bounding box center [375, 41] width 18 height 8
click at [291, 40] on span "Evidence" at bounding box center [296, 41] width 23 height 8
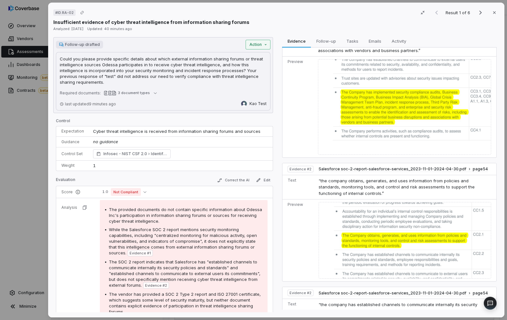
click at [255, 47] on div "# ID.RA-02 Result 1 of 6 Close Insufficient evidence of cyber threat intelligen…" at bounding box center [253, 160] width 507 height 320
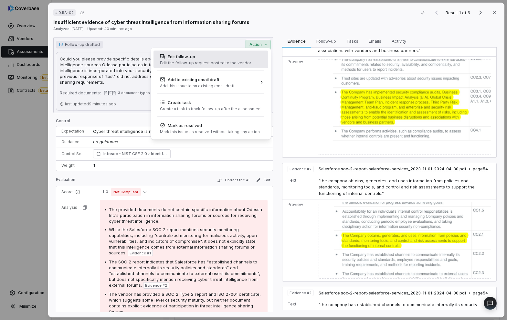
click at [229, 58] on div "Edit follow-up" at bounding box center [205, 56] width 91 height 6
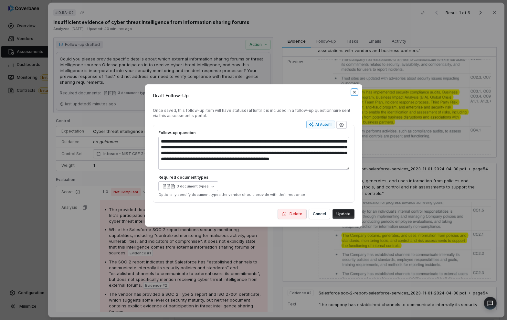
click at [353, 92] on icon "button" at bounding box center [354, 92] width 5 height 5
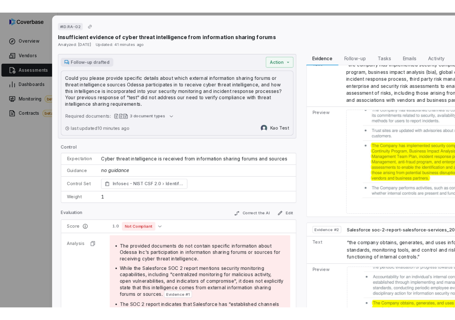
scroll to position [143, 0]
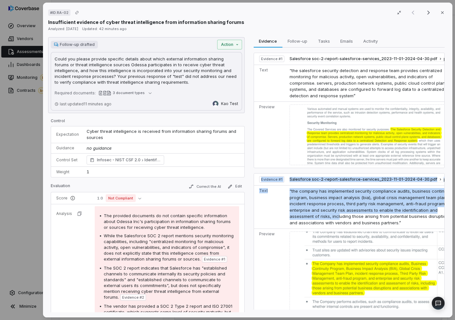
drag, startPoint x: 453, startPoint y: 214, endPoint x: 370, endPoint y: 212, distance: 82.8
click at [370, 212] on div "# ID.RA-02 Result 1 of 6 Close Insufficient evidence of cyber threat intelligen…" at bounding box center [247, 160] width 415 height 320
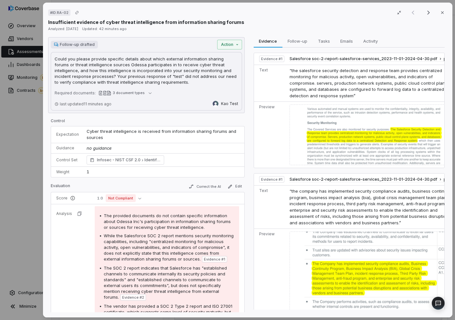
click at [424, 203] on span "“the company has implemented security compliance audits, business continuity pr…" at bounding box center [372, 206] width 165 height 37
click at [231, 48] on div "Follow-up drafted Action Could you please provide specific details about which …" at bounding box center [146, 75] width 197 height 76
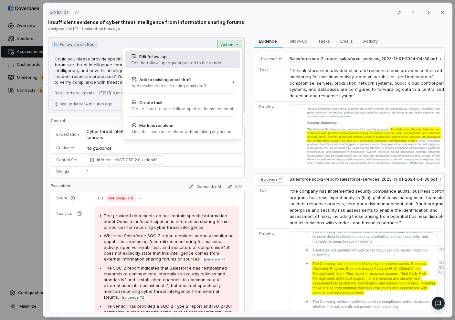
click at [220, 61] on div "Edit follow-up Edit the follow-up request posted to the vendor" at bounding box center [182, 59] width 115 height 17
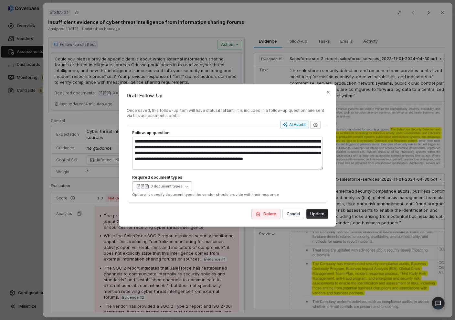
click at [177, 188] on div "3 document types" at bounding box center [159, 186] width 47 height 5
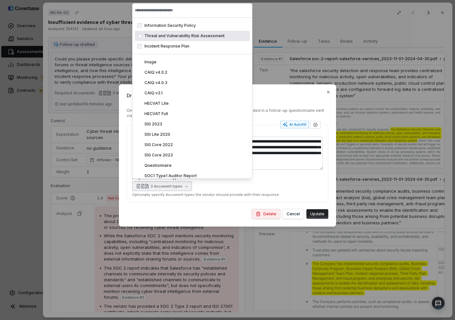
click at [183, 37] on span "Threat and Vulnerability Risk Assessment" at bounding box center [184, 35] width 80 height 5
click at [184, 30] on div "Information Security Policy information_security_policy" at bounding box center [192, 25] width 115 height 10
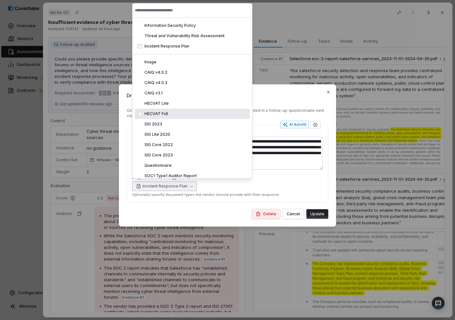
click at [315, 218] on button "Update" at bounding box center [317, 214] width 22 height 10
type textarea "*"
type textarea "**********"
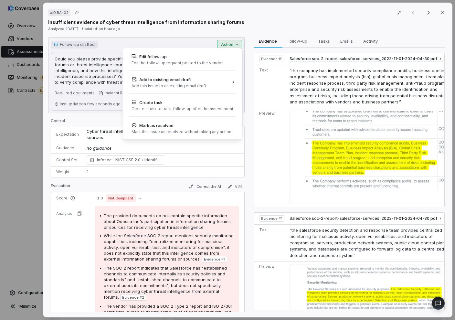
click at [236, 46] on div "# ID.RA-02 Result 1 of 6 Close Insufficient evidence of cyber threat intelligen…" at bounding box center [227, 160] width 455 height 320
click at [250, 78] on div "# ID.RA-02 Result 1 of 6 Close Insufficient evidence of cyber threat intelligen…" at bounding box center [227, 160] width 455 height 320
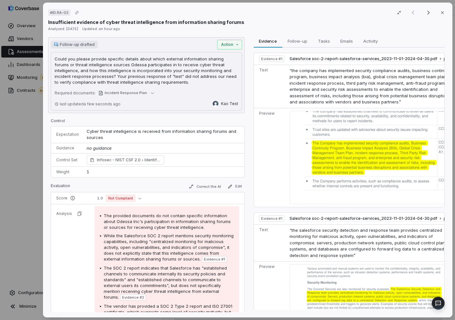
click at [233, 51] on div "Follow-up drafted Action Could you please provide specific details about which …" at bounding box center [146, 75] width 197 height 76
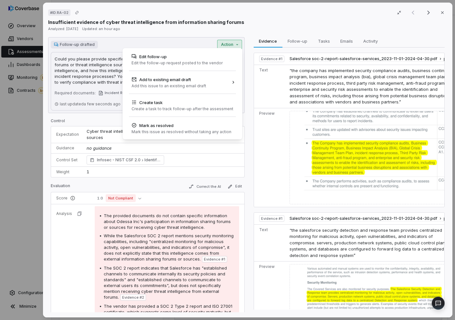
click at [231, 48] on div "Follow-up drafted Action Could you please provide specific details about which …" at bounding box center [146, 75] width 197 height 76
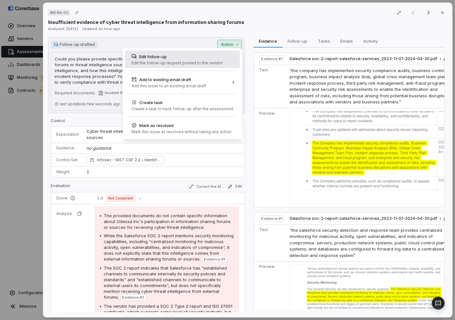
click at [226, 56] on div "Edit follow-up Edit the follow-up request posted to the vendor" at bounding box center [182, 59] width 115 height 17
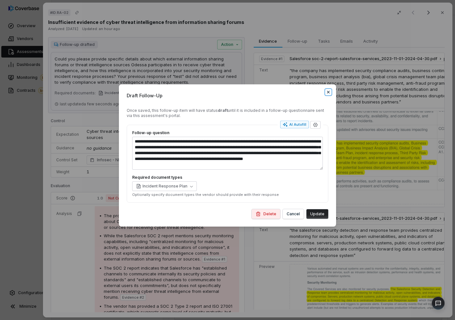
click at [330, 90] on icon "button" at bounding box center [328, 92] width 5 height 5
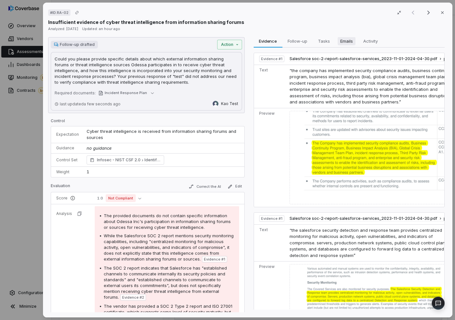
click at [335, 43] on button "Emails Emails" at bounding box center [346, 41] width 23 height 13
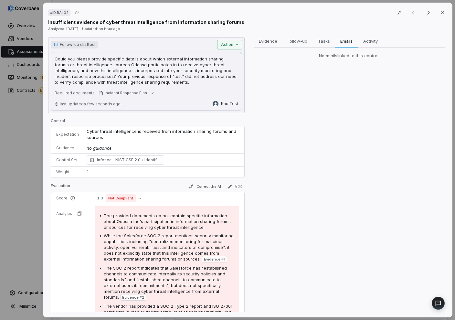
click at [314, 49] on div "No emails linked to this control." at bounding box center [348, 57] width 191 height 19
click at [323, 44] on span "Tasks" at bounding box center [323, 41] width 17 height 8
click at [297, 42] on span "Follow-up" at bounding box center [297, 41] width 25 height 8
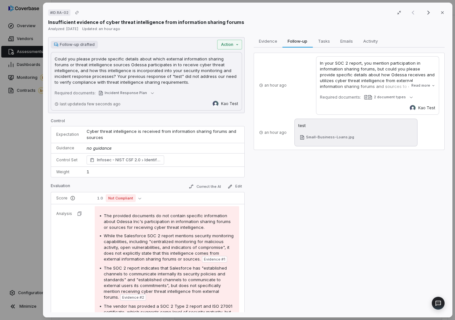
click at [329, 87] on div "In your SOC 2 report, you mention participation in information sharing forums, …" at bounding box center [377, 74] width 115 height 29
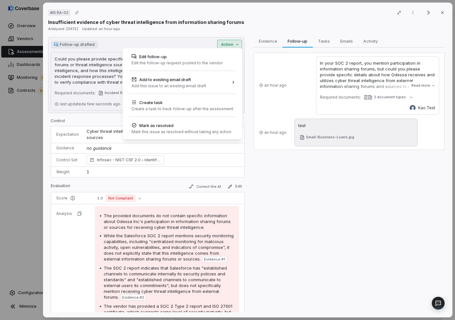
click at [226, 46] on div "# ID.RA-02 Result 1 of 6 Close Insufficient evidence of cyber threat intelligen…" at bounding box center [227, 160] width 455 height 320
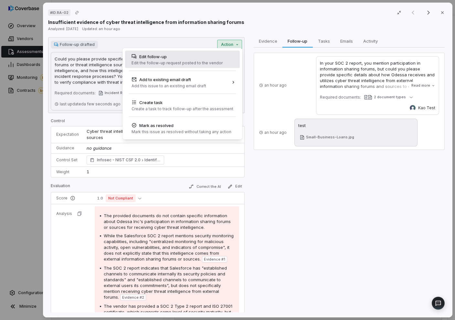
click at [192, 59] on div "Edit follow-up" at bounding box center [177, 56] width 91 height 6
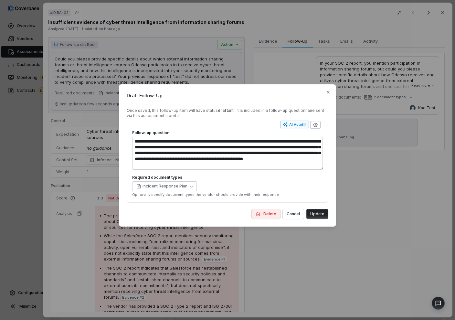
click at [317, 123] on icon "button" at bounding box center [315, 124] width 5 height 5
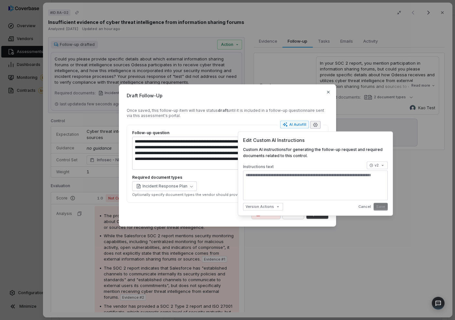
click at [317, 123] on icon "button" at bounding box center [315, 124] width 5 height 5
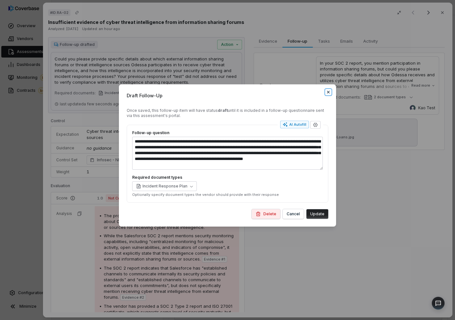
click at [328, 93] on icon "button" at bounding box center [328, 92] width 5 height 5
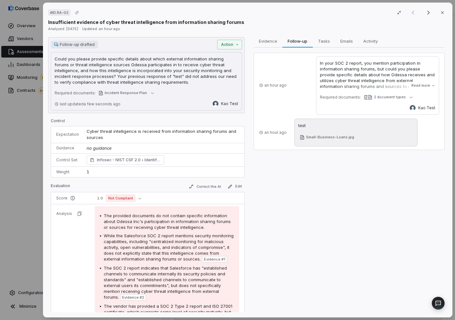
click at [267, 37] on div "# ID.RA-02 Result 1 of 6 Close Insufficient evidence of cyber threat intelligen…" at bounding box center [248, 160] width 410 height 315
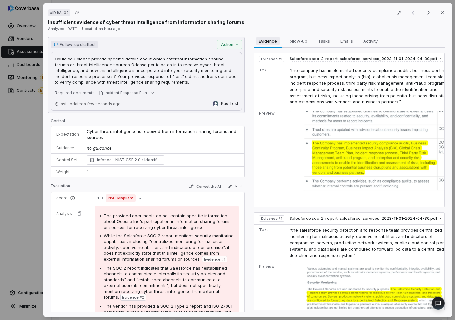
click at [267, 38] on span "Evidence" at bounding box center [267, 41] width 23 height 8
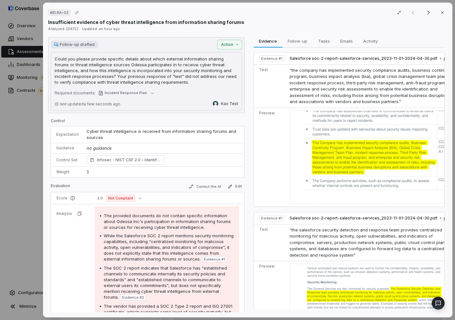
scroll to position [0, 0]
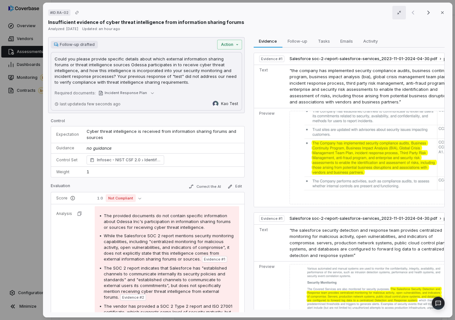
click at [397, 13] on icon "button" at bounding box center [399, 12] width 5 height 5
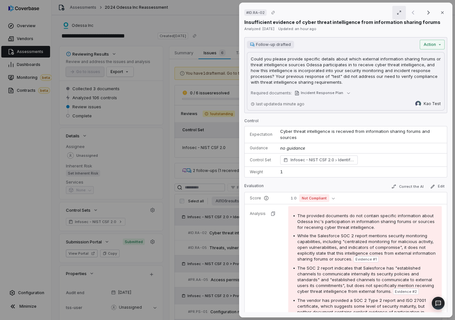
click at [397, 15] on icon "button" at bounding box center [399, 12] width 5 height 5
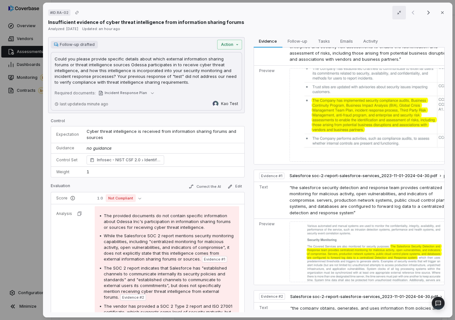
scroll to position [43, 0]
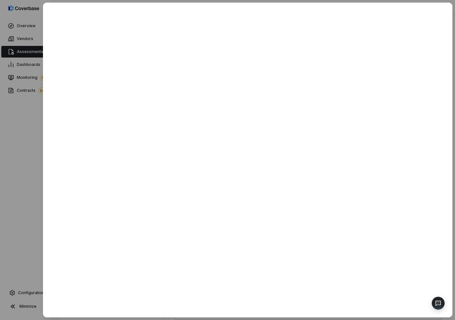
click at [38, 201] on div at bounding box center [227, 160] width 455 height 320
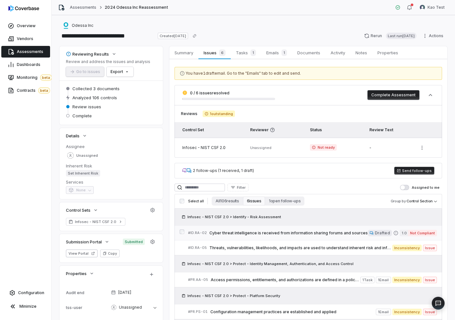
click at [226, 234] on span "Cyber threat intelligence is received from information sharing forums and sourc…" at bounding box center [288, 232] width 158 height 5
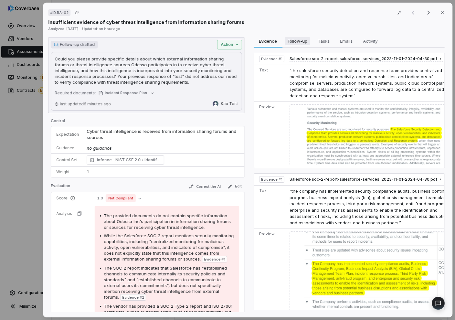
click at [297, 38] on span "Follow-up" at bounding box center [297, 41] width 25 height 8
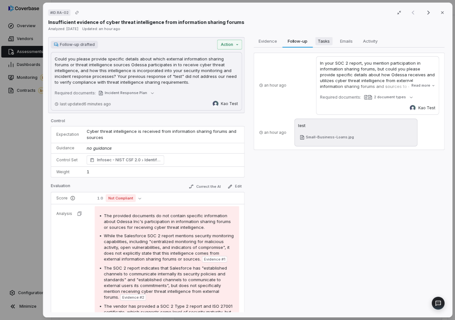
click at [322, 42] on span "Tasks" at bounding box center [323, 41] width 17 height 8
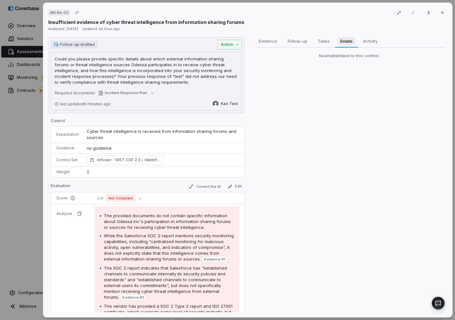
click at [340, 41] on span "Emails" at bounding box center [346, 41] width 17 height 8
click at [370, 41] on span "Activity" at bounding box center [370, 41] width 20 height 8
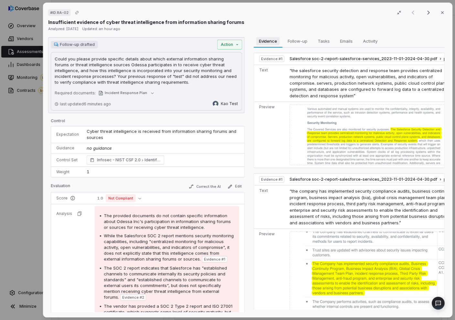
click at [271, 45] on button "Evidence Evidence" at bounding box center [267, 41] width 29 height 13
click at [297, 46] on button "Follow-up Follow-up" at bounding box center [297, 41] width 30 height 13
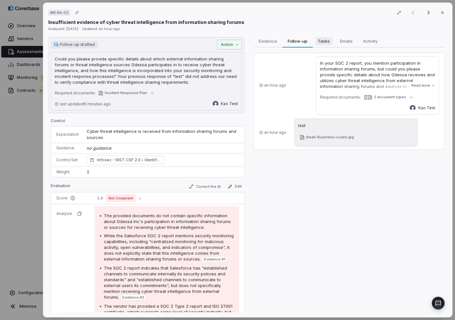
click at [330, 43] on span "Tasks" at bounding box center [323, 41] width 17 height 8
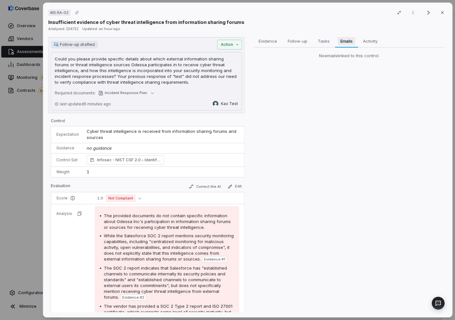
click at [347, 43] on span "Emails" at bounding box center [346, 41] width 17 height 8
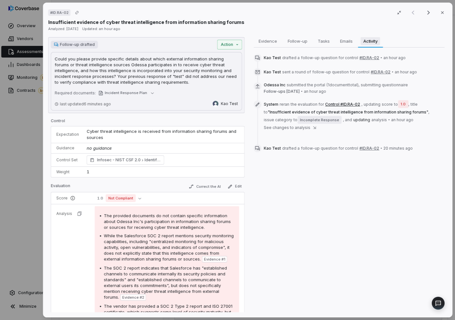
click at [367, 43] on span "Activity" at bounding box center [370, 41] width 19 height 8
click at [273, 40] on span "Evidence" at bounding box center [268, 41] width 24 height 8
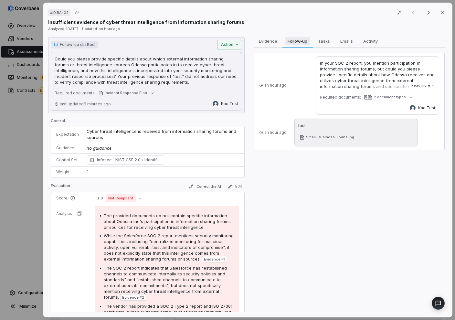
click at [299, 38] on span "Follow-up" at bounding box center [297, 41] width 25 height 8
click at [325, 40] on span "Tasks" at bounding box center [323, 41] width 17 height 8
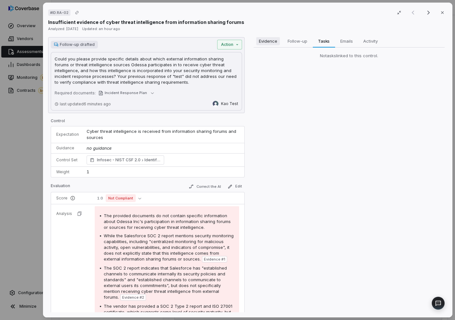
click at [268, 38] on span "Evidence" at bounding box center [268, 41] width 24 height 8
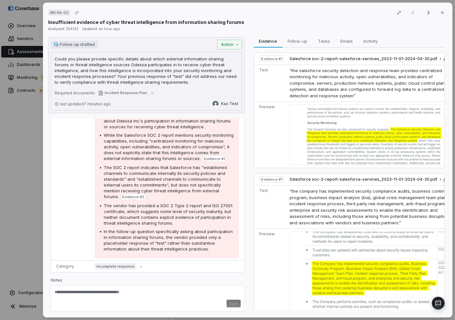
scroll to position [113, 0]
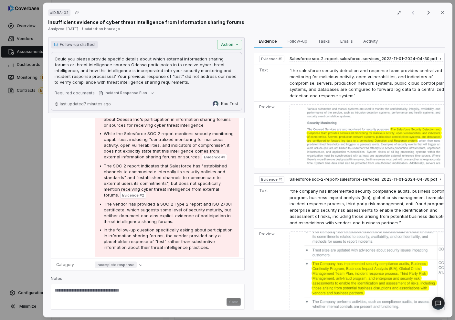
click at [128, 285] on div "Save" at bounding box center [148, 297] width 194 height 26
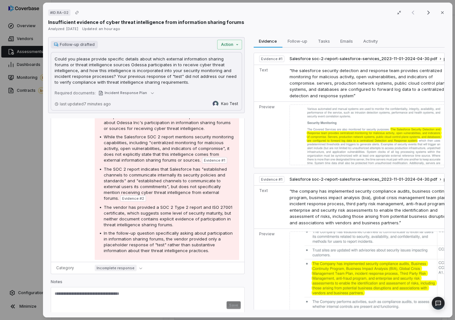
scroll to position [98, 0]
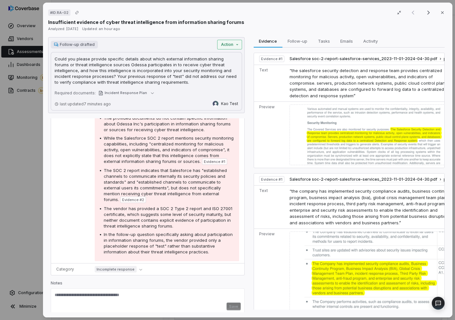
click at [225, 44] on div "# ID.RA-02 Result 1 of 6 Close Insufficient evidence of cyber threat intelligen…" at bounding box center [227, 160] width 455 height 320
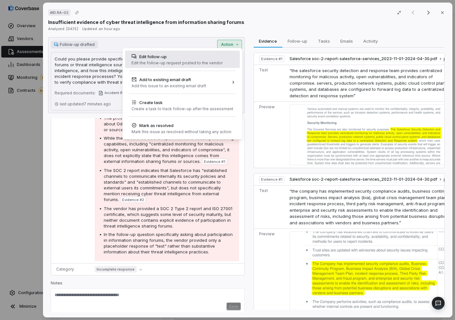
click at [218, 64] on div "Edit follow-up Edit the follow-up request posted to the vendor" at bounding box center [177, 59] width 96 height 17
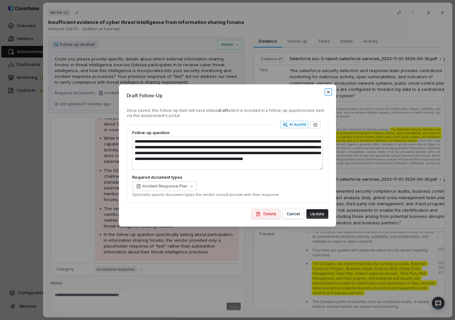
click at [328, 92] on icon "button" at bounding box center [328, 92] width 3 height 3
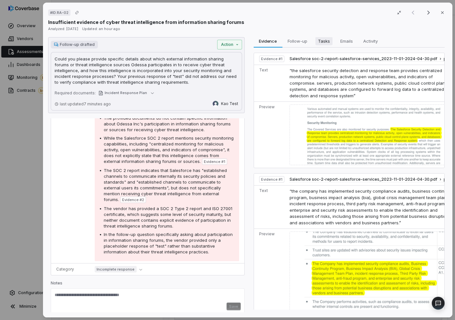
click at [316, 39] on span "Tasks" at bounding box center [323, 41] width 17 height 8
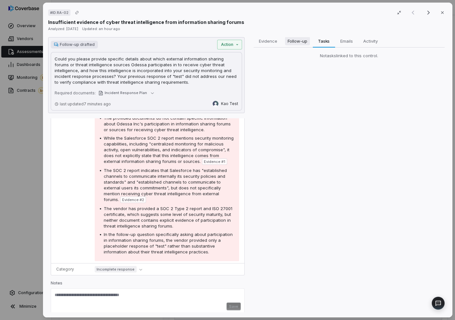
click at [308, 41] on span "Follow-up" at bounding box center [297, 41] width 25 height 8
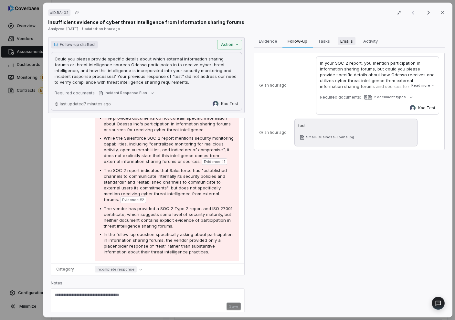
click at [342, 42] on span "Emails" at bounding box center [346, 41] width 18 height 8
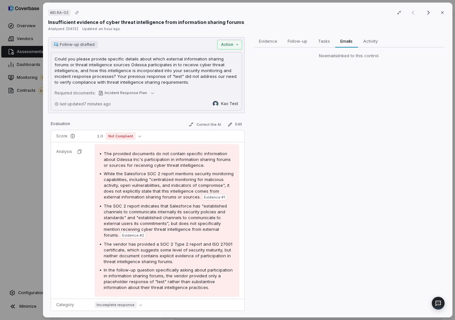
scroll to position [65, 0]
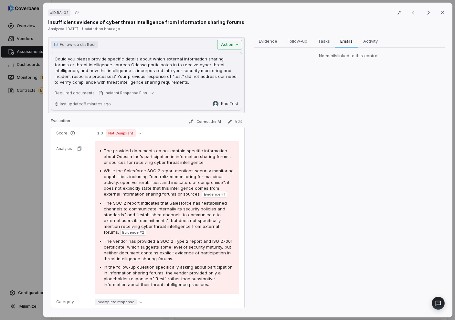
click at [233, 42] on div "# ID.RA-02 Result 1 of 6 Close Insufficient evidence of cyber threat intelligen…" at bounding box center [227, 160] width 455 height 320
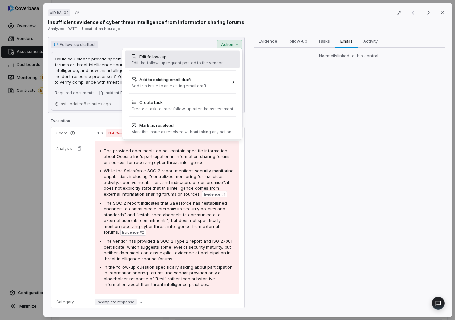
click at [222, 54] on div "Edit follow-up Edit the follow-up request posted to the vendor" at bounding box center [182, 59] width 115 height 17
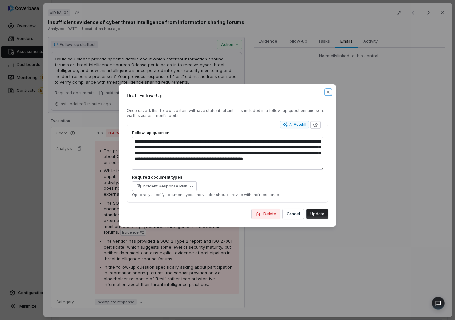
click at [330, 93] on icon "button" at bounding box center [328, 92] width 5 height 5
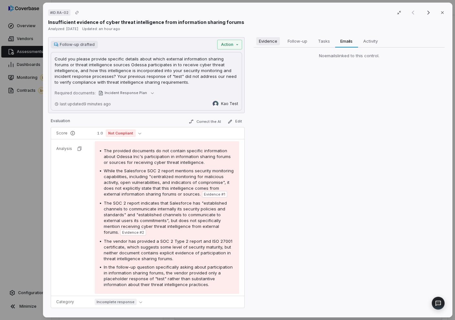
click at [267, 45] on span "Evidence" at bounding box center [268, 41] width 24 height 8
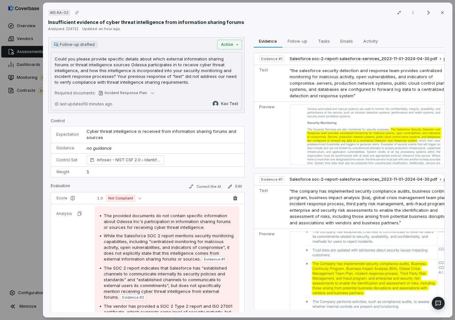
scroll to position [9, 0]
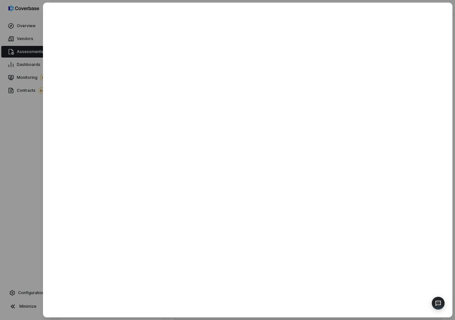
click at [34, 42] on div at bounding box center [227, 160] width 455 height 320
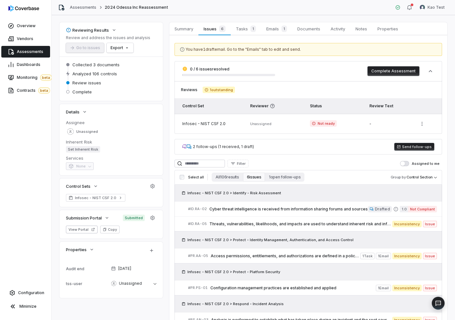
scroll to position [27, 0]
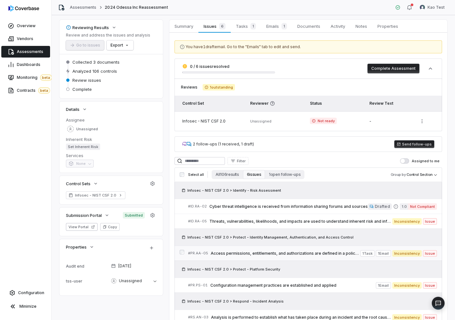
click at [229, 259] on link "# PR.AA-05 Access permissions, entitlements, and authorizations are defined in …" at bounding box center [312, 253] width 249 height 15
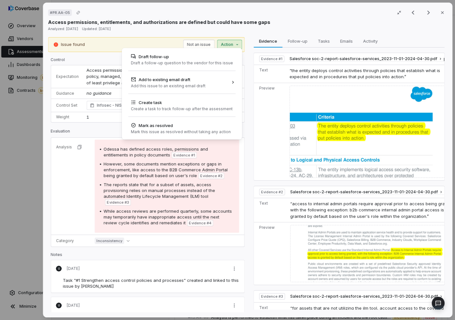
click at [238, 48] on div "# PR.AA-05 Result 3 of 6 Close Access permissions, entitlements, and authorizat…" at bounding box center [227, 160] width 455 height 320
click at [238, 47] on div "# PR.AA-05 Result 3 of 6 Close Access permissions, entitlements, and authorizat…" at bounding box center [227, 160] width 455 height 320
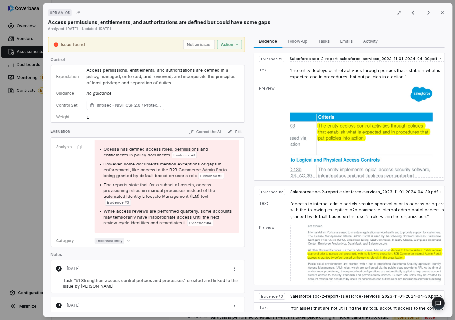
click at [234, 47] on div "# PR.AA-05 Result 3 of 6 Close Access permissions, entitlements, and authorizat…" at bounding box center [227, 160] width 455 height 320
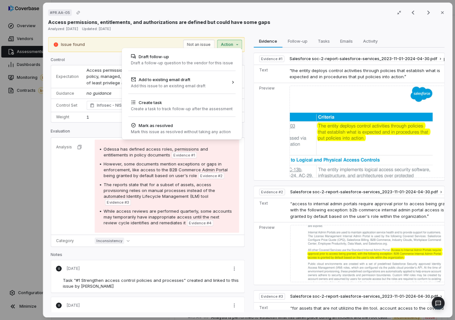
click at [245, 75] on div "# PR.AA-05 Result 3 of 6 Close Access permissions, entitlements, and authorizat…" at bounding box center [227, 160] width 455 height 320
click at [296, 44] on div "# PR.AA-05 Result 3 of 6 Close Access permissions, entitlements, and authorizat…" at bounding box center [227, 160] width 455 height 320
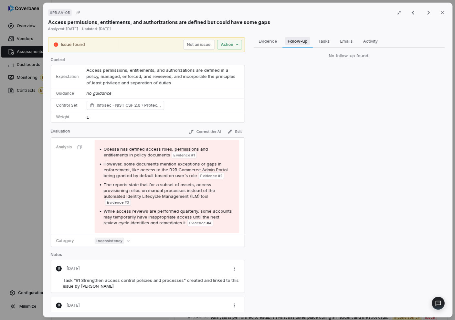
click at [301, 44] on span "Follow-up" at bounding box center [297, 41] width 25 height 8
click at [319, 44] on span "Tasks" at bounding box center [323, 41] width 17 height 8
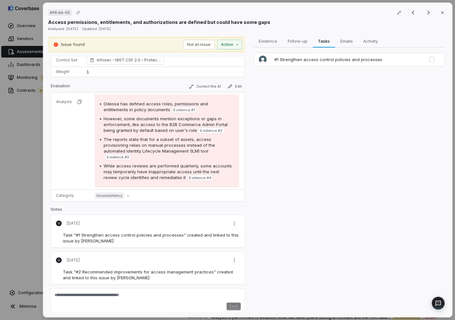
scroll to position [45, 0]
click at [231, 224] on div "# PR.AA-05 Result 3 of 6 Close Access permissions, entitlements, and authorizat…" at bounding box center [227, 160] width 455 height 320
click at [228, 214] on div "# PR.AA-05 Result 3 of 6 Close Access permissions, entitlements, and authorizat…" at bounding box center [227, 160] width 455 height 320
click at [234, 43] on div "# PR.AA-05 Result 3 of 6 Close Access permissions, entitlements, and authorizat…" at bounding box center [227, 160] width 455 height 320
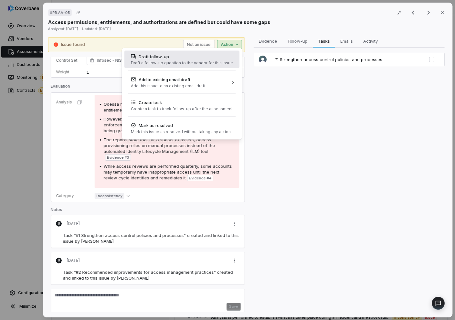
click at [218, 60] on div "Draft a follow-up question to the vendor for this issue" at bounding box center [182, 62] width 102 height 5
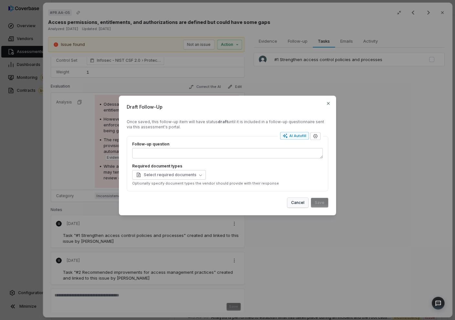
click at [301, 205] on button "Cancel" at bounding box center [297, 203] width 21 height 10
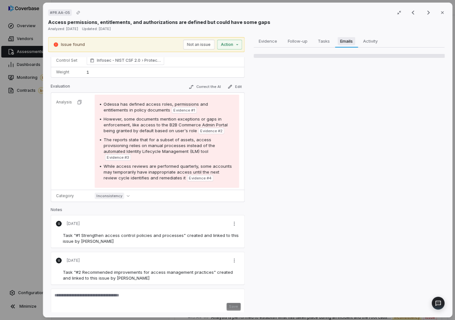
click at [346, 45] on span "Emails" at bounding box center [346, 41] width 17 height 8
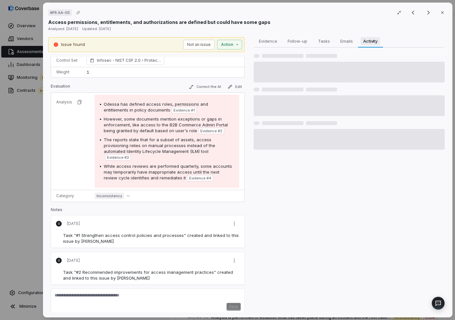
click at [372, 42] on span "Activity" at bounding box center [370, 41] width 19 height 8
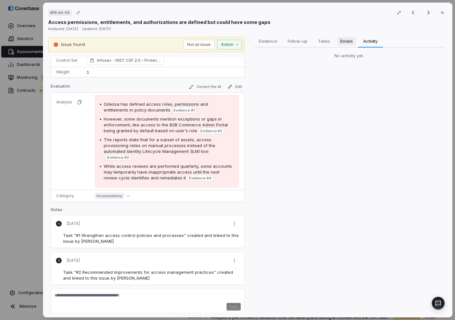
click at [350, 43] on span "Emails" at bounding box center [346, 41] width 18 height 8
click at [324, 42] on span "Tasks" at bounding box center [323, 41] width 17 height 8
click at [304, 42] on span "Follow-up" at bounding box center [297, 41] width 25 height 8
click at [273, 43] on span "Evidence" at bounding box center [268, 41] width 24 height 8
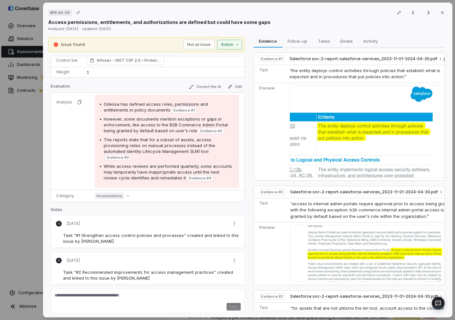
click at [232, 41] on div "# PR.AA-05 Result 3 of 6 Close Access permissions, entitlements, and authorizat…" at bounding box center [227, 160] width 455 height 320
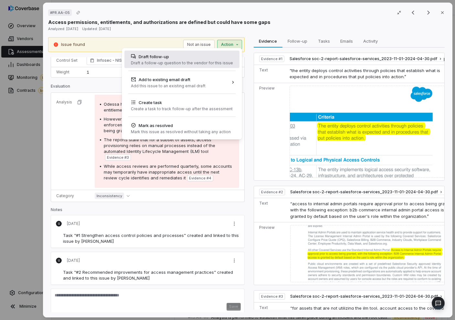
click at [222, 61] on div "Draft a follow-up question to the vendor for this issue" at bounding box center [182, 62] width 102 height 5
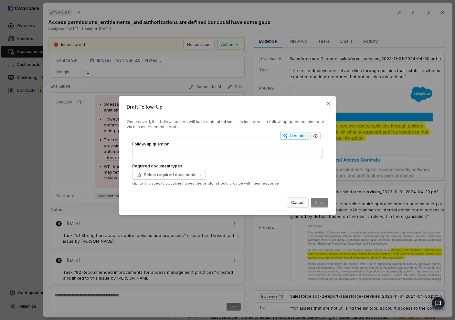
click at [303, 198] on button "Cancel" at bounding box center [297, 203] width 21 height 10
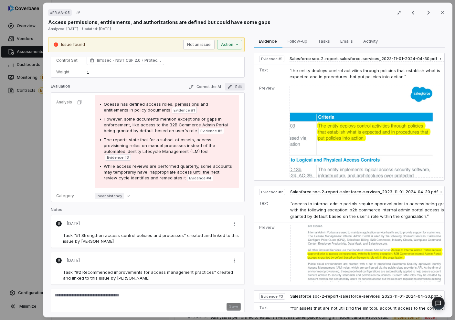
scroll to position [41, 0]
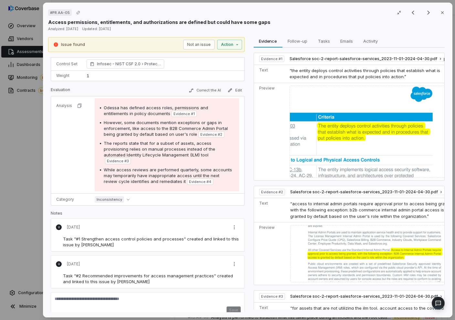
click at [34, 197] on div "# PR.AA-05 Result 3 of 6 Close Access permissions, entitlements, and authorizat…" at bounding box center [227, 160] width 455 height 320
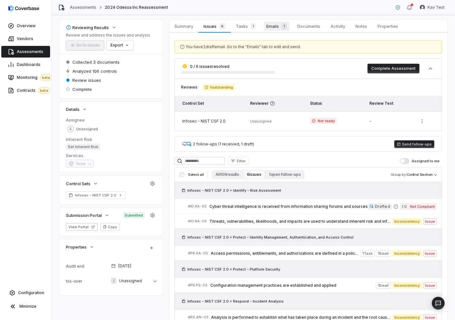
click at [275, 24] on span "Emails 1" at bounding box center [277, 26] width 26 height 9
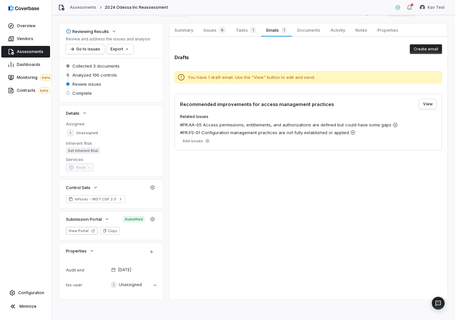
click at [429, 61] on div "Drafts You have 1 draft email. Use the "View" button to edit and send. Recommen…" at bounding box center [309, 102] width 268 height 96
click at [429, 54] on div "Drafts" at bounding box center [309, 57] width 268 height 7
click at [429, 52] on button "Create email" at bounding box center [426, 49] width 32 height 10
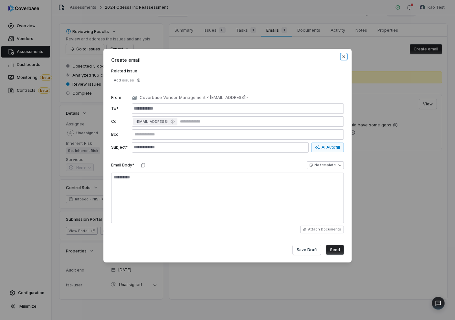
click at [346, 55] on icon "button" at bounding box center [343, 56] width 5 height 5
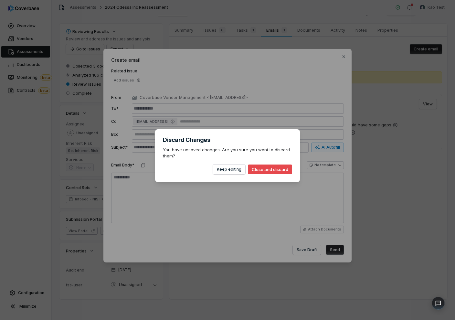
click at [173, 38] on div "Discard Changes You have unsaved changes. Are you sure you want to discard them…" at bounding box center [227, 160] width 455 height 320
click at [270, 170] on button "Close and discard" at bounding box center [270, 170] width 44 height 10
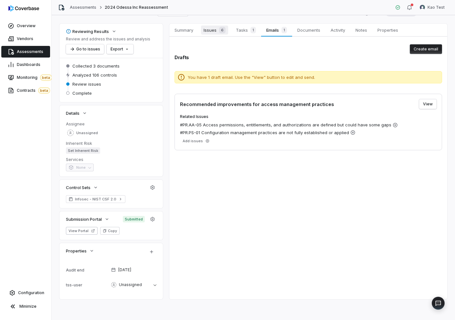
click at [215, 33] on span "Issues 6" at bounding box center [214, 30] width 27 height 9
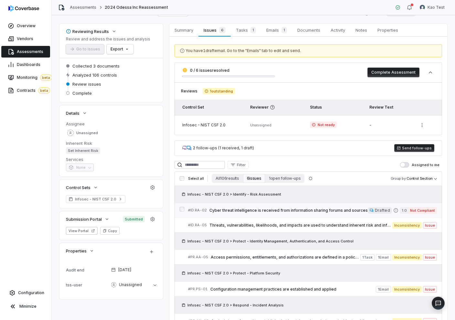
click at [257, 211] on span "Cyber threat intelligence is received from information sharing forums and sourc…" at bounding box center [288, 210] width 158 height 5
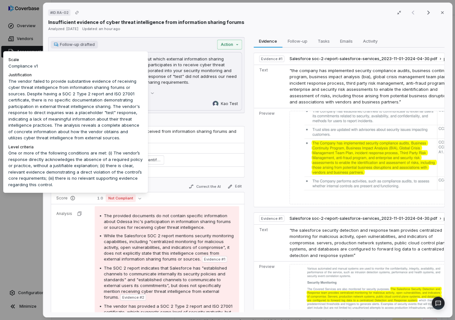
click at [29, 207] on div "# ID.RA-02 Result 1 of 6 Close Insufficient evidence of cyber threat intelligen…" at bounding box center [227, 160] width 455 height 320
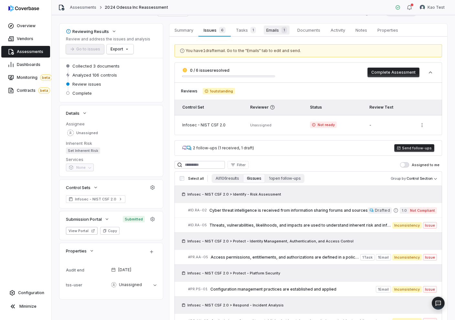
click at [275, 29] on span "Emails 1" at bounding box center [277, 30] width 26 height 9
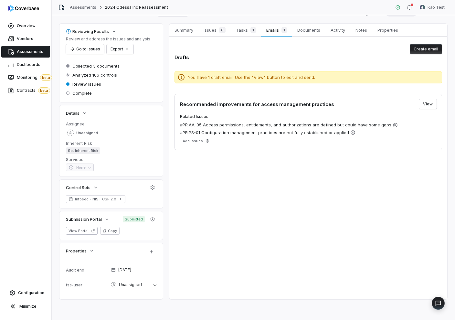
click at [425, 109] on div "Recommended improvements for access management practices View Related Issues #P…" at bounding box center [309, 122] width 268 height 57
click at [425, 107] on button "View" at bounding box center [427, 104] width 17 height 10
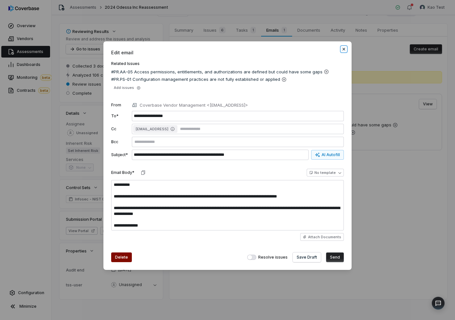
click at [344, 49] on icon "button" at bounding box center [344, 49] width 3 height 3
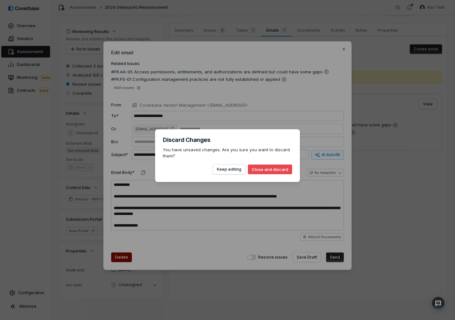
click at [275, 172] on button "Close and discard" at bounding box center [270, 170] width 44 height 10
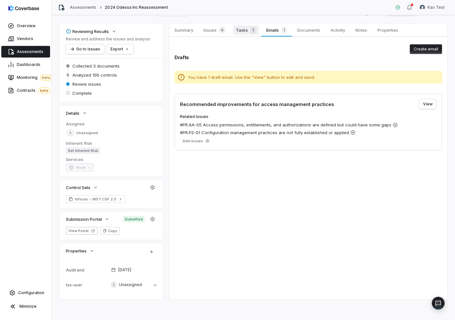
click at [250, 28] on div "1" at bounding box center [252, 30] width 8 height 6
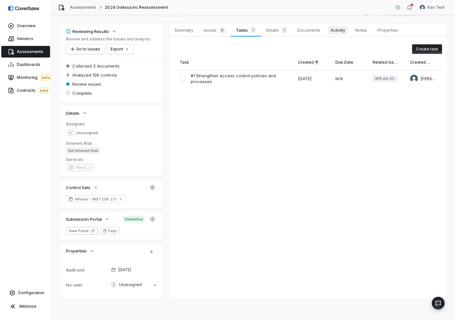
click at [342, 30] on span "Activity" at bounding box center [338, 30] width 20 height 8
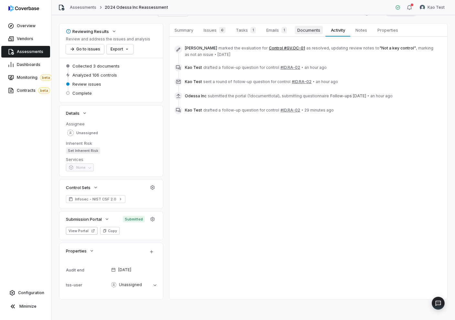
click at [317, 28] on span "Documents" at bounding box center [309, 30] width 28 height 8
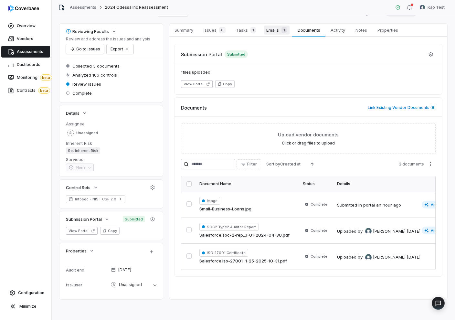
click at [274, 28] on span "Emails 1" at bounding box center [277, 30] width 26 height 9
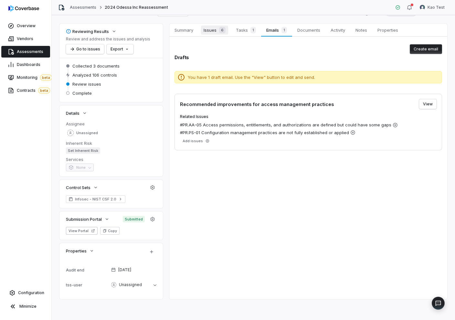
click at [218, 31] on div "6" at bounding box center [221, 30] width 9 height 6
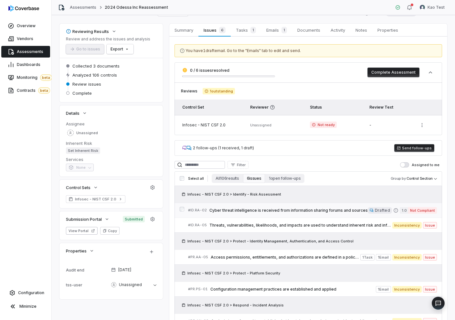
click at [262, 213] on div "# ID.RA-02 Cyber threat intelligence is received from information sharing forum…" at bounding box center [278, 210] width 180 height 7
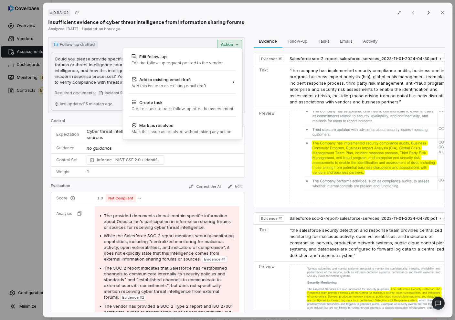
click at [229, 48] on div "Follow-up drafted Action Could you please provide specific details about which …" at bounding box center [146, 75] width 197 height 76
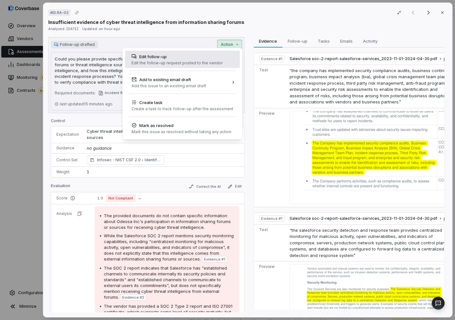
click at [222, 62] on div "Edit follow-up Edit the follow-up request posted to the vendor" at bounding box center [182, 59] width 115 height 17
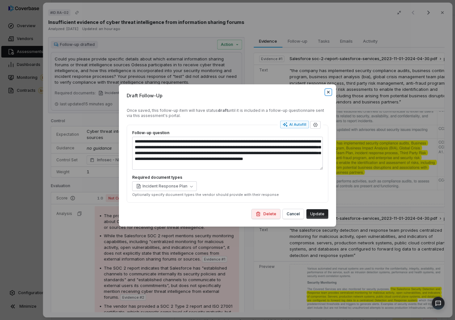
click at [327, 94] on icon "button" at bounding box center [328, 92] width 5 height 5
type textarea "*"
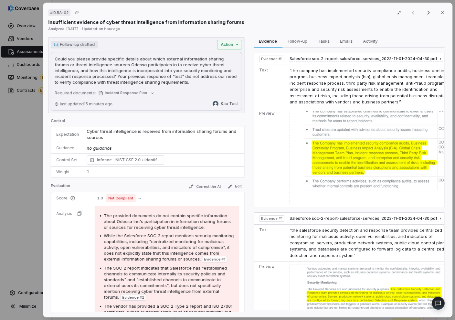
click at [20, 158] on div "# ID.RA-02 Result 1 of 6 Close Insufficient evidence of cyber threat intelligen…" at bounding box center [227, 160] width 455 height 320
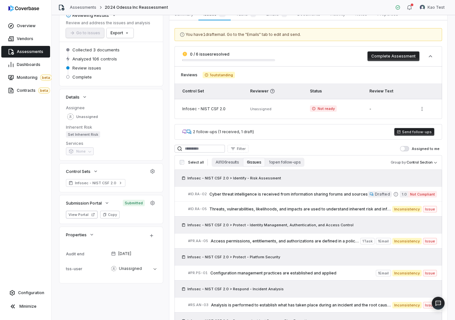
scroll to position [47, 0]
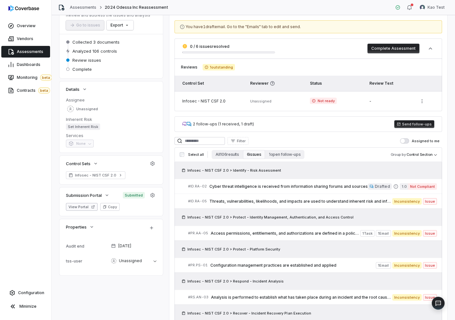
click at [83, 208] on button "View Portal" at bounding box center [82, 207] width 32 height 8
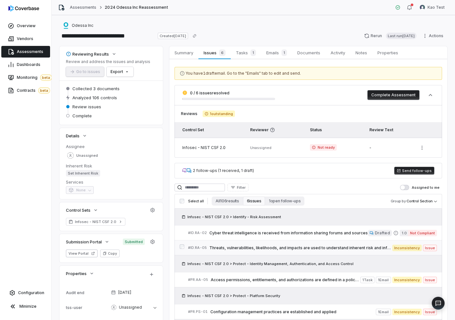
click at [233, 249] on span "Threats, vulnerabilities, likelihoods, and impacts are used to understand inher…" at bounding box center [300, 247] width 183 height 5
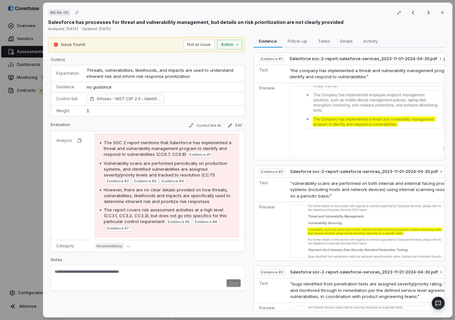
click at [454, 155] on div "# ID.RA-05 Result 2 of 6 Close Salesforce has processes for threat and vulnerab…" at bounding box center [247, 160] width 415 height 320
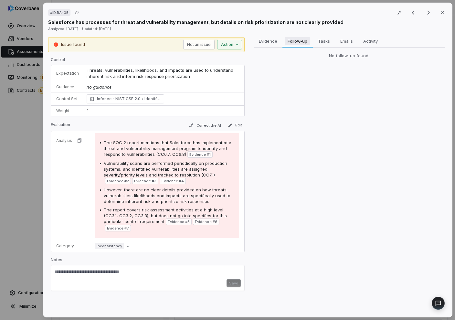
click at [302, 41] on span "Follow-up" at bounding box center [297, 41] width 25 height 8
click at [316, 44] on span "Tasks" at bounding box center [323, 41] width 17 height 8
click at [346, 42] on span "Emails" at bounding box center [346, 41] width 18 height 8
click at [376, 42] on span "Activity" at bounding box center [370, 41] width 20 height 8
click at [274, 38] on span "Evidence" at bounding box center [268, 41] width 24 height 8
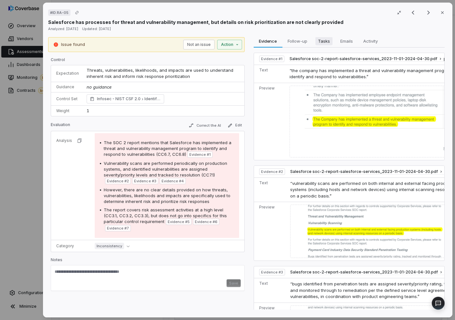
click at [324, 39] on span "Tasks" at bounding box center [323, 41] width 17 height 8
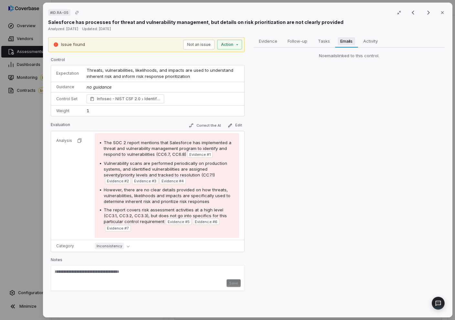
click at [345, 42] on span "Emails" at bounding box center [346, 41] width 17 height 8
click at [289, 37] on div "# ID.RA-05 Result 2 of 6 Close Salesforce has processes for threat and vulnerab…" at bounding box center [248, 160] width 410 height 315
click at [296, 41] on span "Follow-up" at bounding box center [297, 41] width 25 height 8
click at [263, 39] on span "Evidence" at bounding box center [268, 41] width 24 height 8
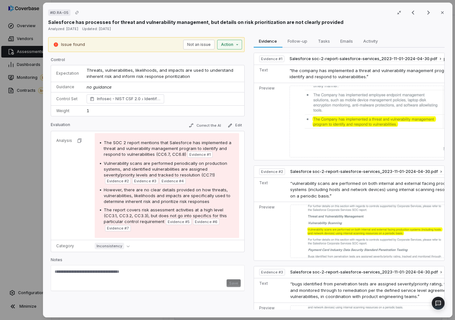
click at [233, 45] on div "# ID.RA-05 Result 2 of 6 Close Salesforce has processes for threat and vulnerab…" at bounding box center [227, 160] width 455 height 320
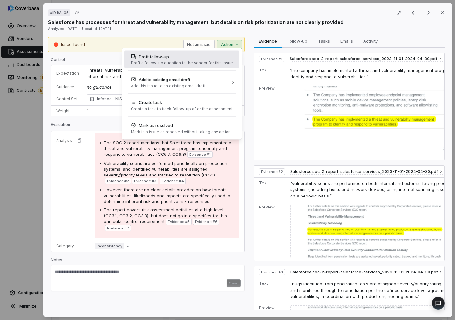
click at [224, 57] on div "Draft follow-up" at bounding box center [182, 56] width 102 height 6
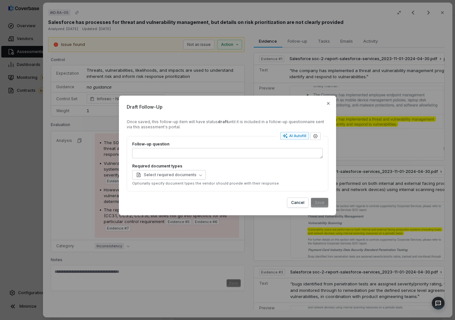
click at [93, 112] on div "Draft Follow-Up Once saved, this follow-up item will have status draft until it…" at bounding box center [227, 159] width 455 height 149
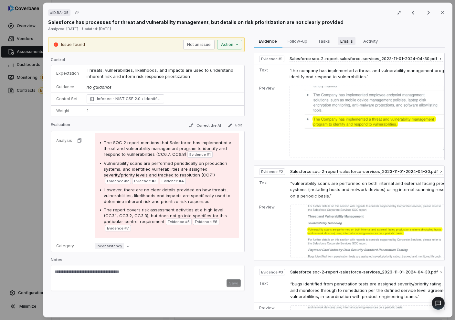
click at [342, 43] on span "Emails" at bounding box center [346, 41] width 18 height 8
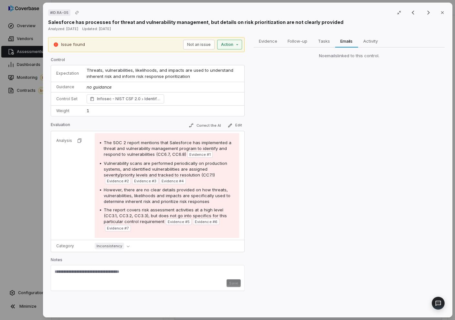
click at [236, 44] on div "# ID.RA-05 Result 2 of 6 Close Salesforce has processes for threat and vulnerab…" at bounding box center [227, 160] width 455 height 320
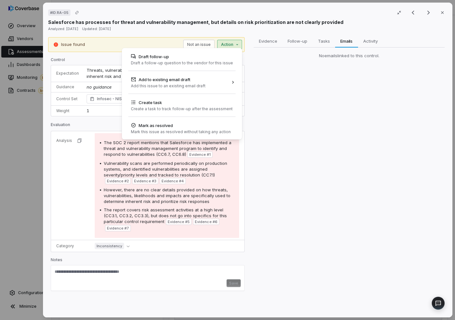
click at [283, 175] on div "# ID.RA-05 Result 2 of 6 Close Salesforce has processes for threat and vulnerab…" at bounding box center [227, 160] width 455 height 320
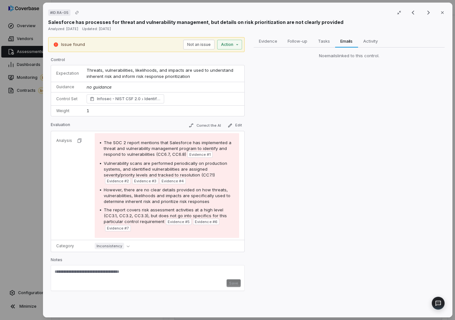
click at [25, 158] on div "# ID.RA-05 Result 2 of 6 Close Salesforce has processes for threat and vulnerab…" at bounding box center [227, 160] width 455 height 320
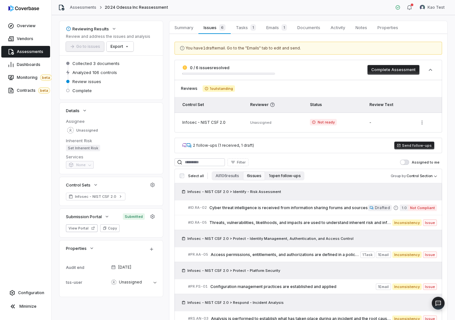
scroll to position [32, 0]
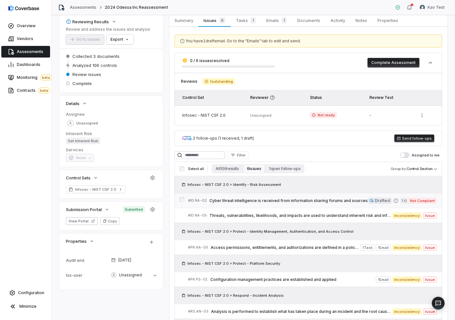
click at [292, 203] on span "Cyber threat intelligence is received from information sharing forums and sourc…" at bounding box center [288, 200] width 158 height 5
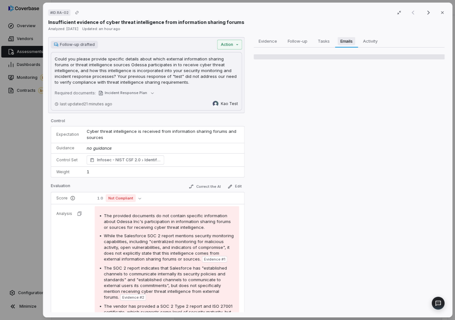
click at [340, 41] on span "Emails" at bounding box center [346, 41] width 17 height 8
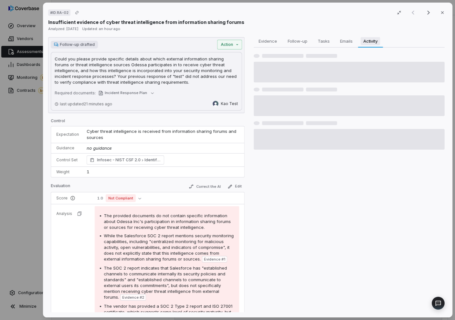
click at [374, 38] on span "Activity" at bounding box center [370, 41] width 19 height 8
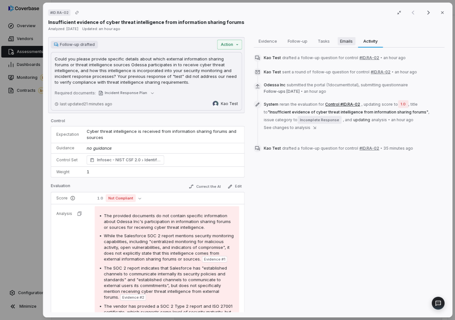
click at [349, 40] on span "Emails" at bounding box center [346, 41] width 18 height 8
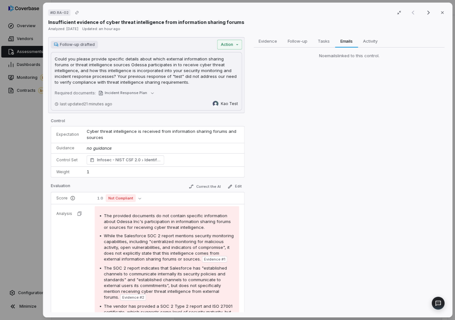
click at [33, 125] on div "# ID.RA-02 Result 1 of 6 Close Insufficient evidence of cyber threat intelligen…" at bounding box center [227, 160] width 455 height 320
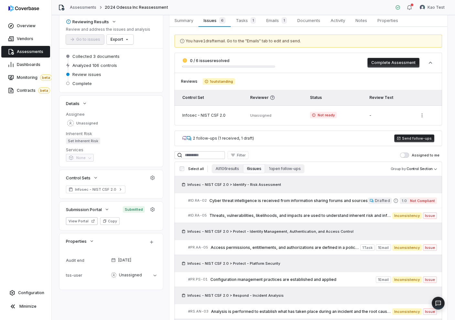
scroll to position [23, 0]
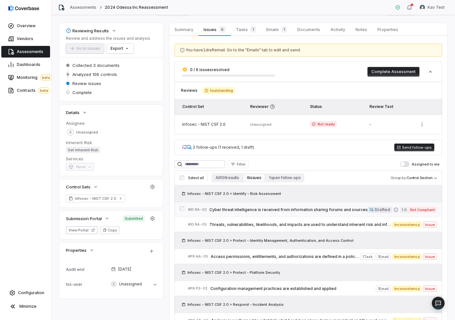
click at [228, 209] on span "Cyber threat intelligence is received from information sharing forums and sourc…" at bounding box center [288, 209] width 158 height 5
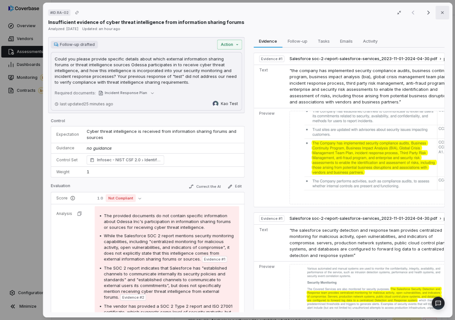
click at [440, 13] on icon "button" at bounding box center [442, 12] width 5 height 5
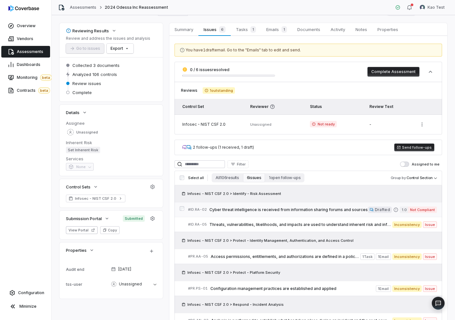
click at [250, 213] on link "# ID.RA-02 Cyber threat intelligence is received from information sharing forum…" at bounding box center [312, 209] width 249 height 15
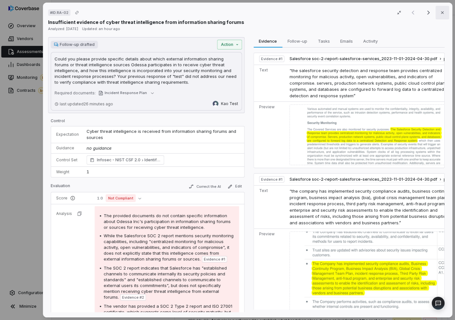
click at [440, 15] on icon "button" at bounding box center [442, 12] width 5 height 5
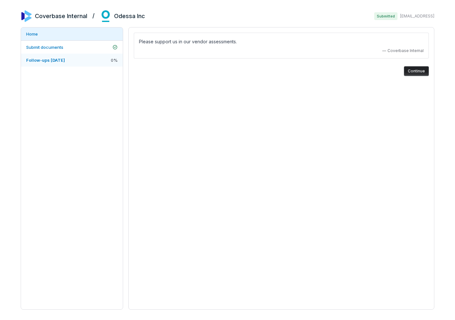
click at [77, 57] on link "Follow-ups [DATE] 0 %" at bounding box center [72, 60] width 102 height 13
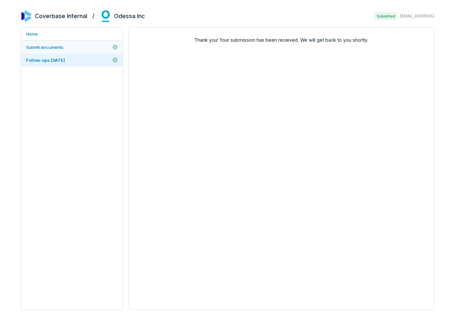
click at [82, 50] on link "Submit documents" at bounding box center [72, 47] width 102 height 13
click at [81, 57] on link "Follow-ups [DATE]" at bounding box center [72, 60] width 102 height 13
